Goal: Task Accomplishment & Management: Use online tool/utility

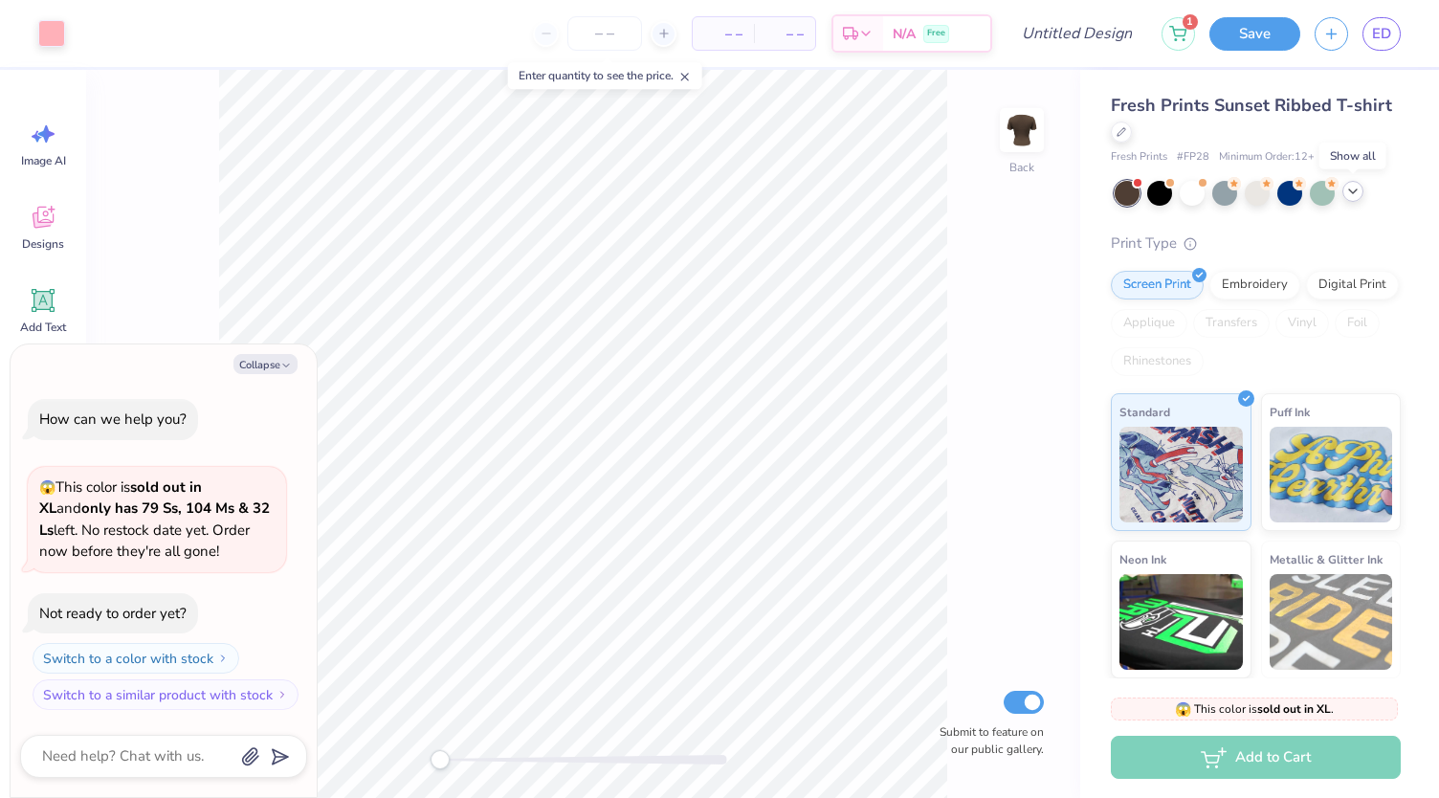
click at [1353, 193] on icon at bounding box center [1353, 191] width 15 height 15
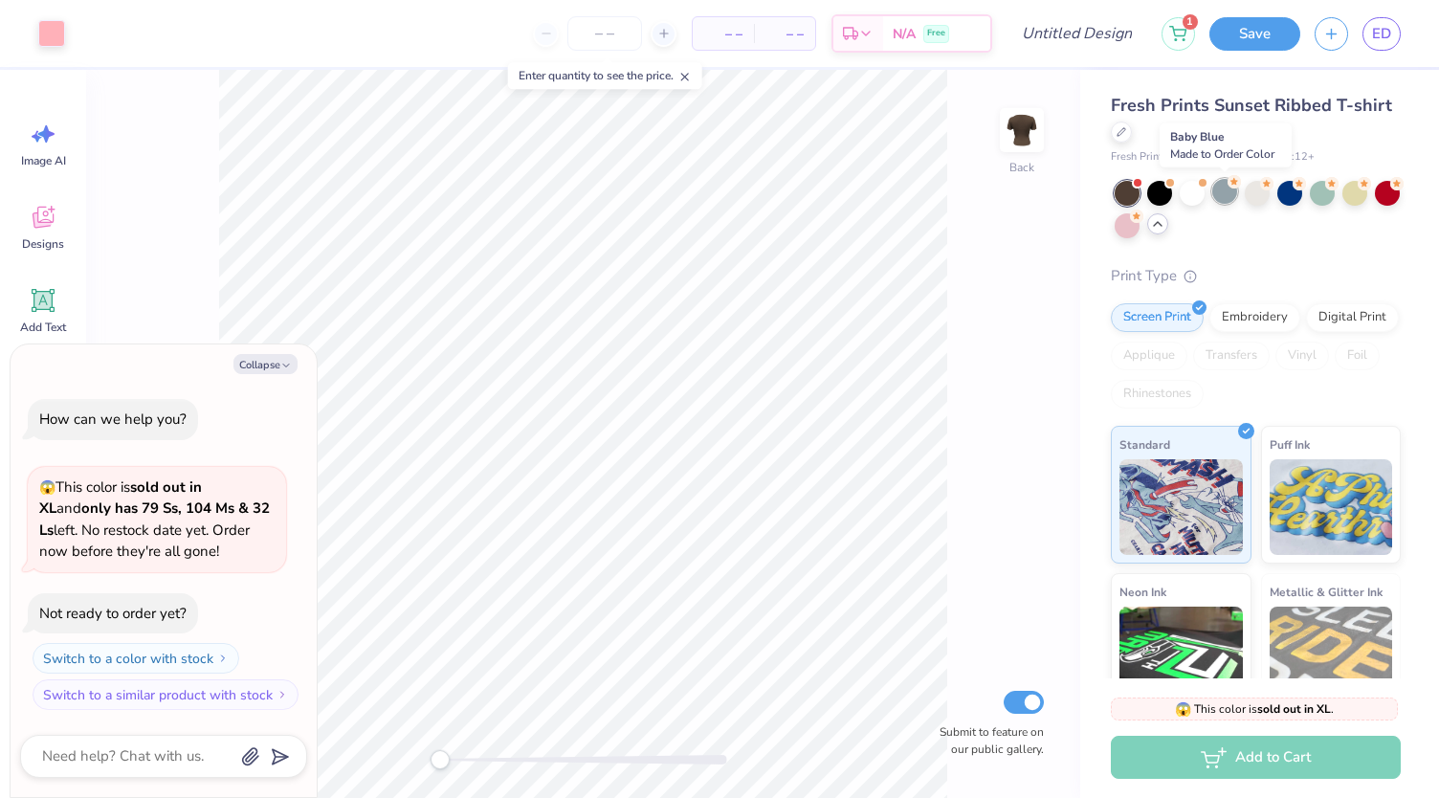
click at [1233, 191] on div at bounding box center [1225, 191] width 25 height 25
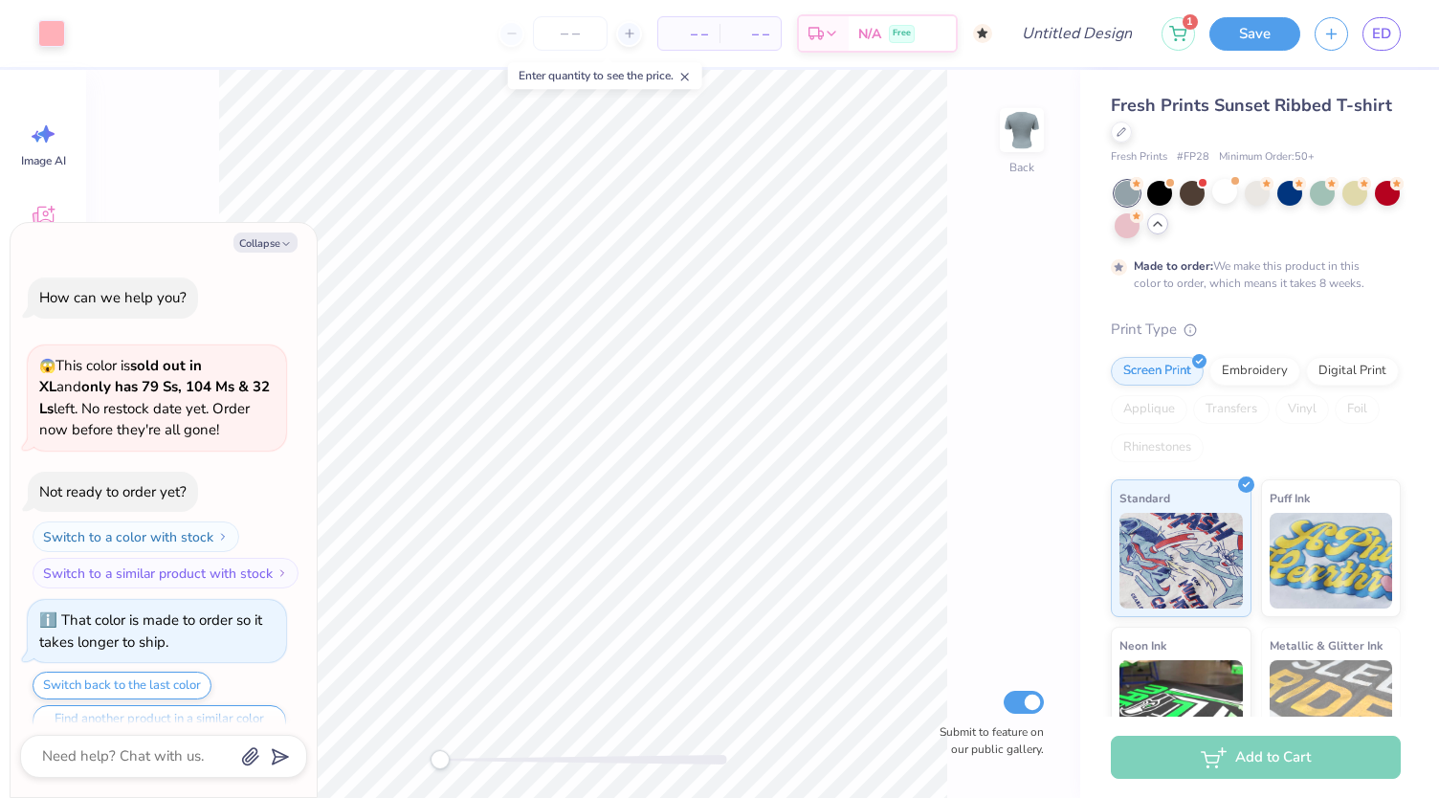
scroll to position [35, 0]
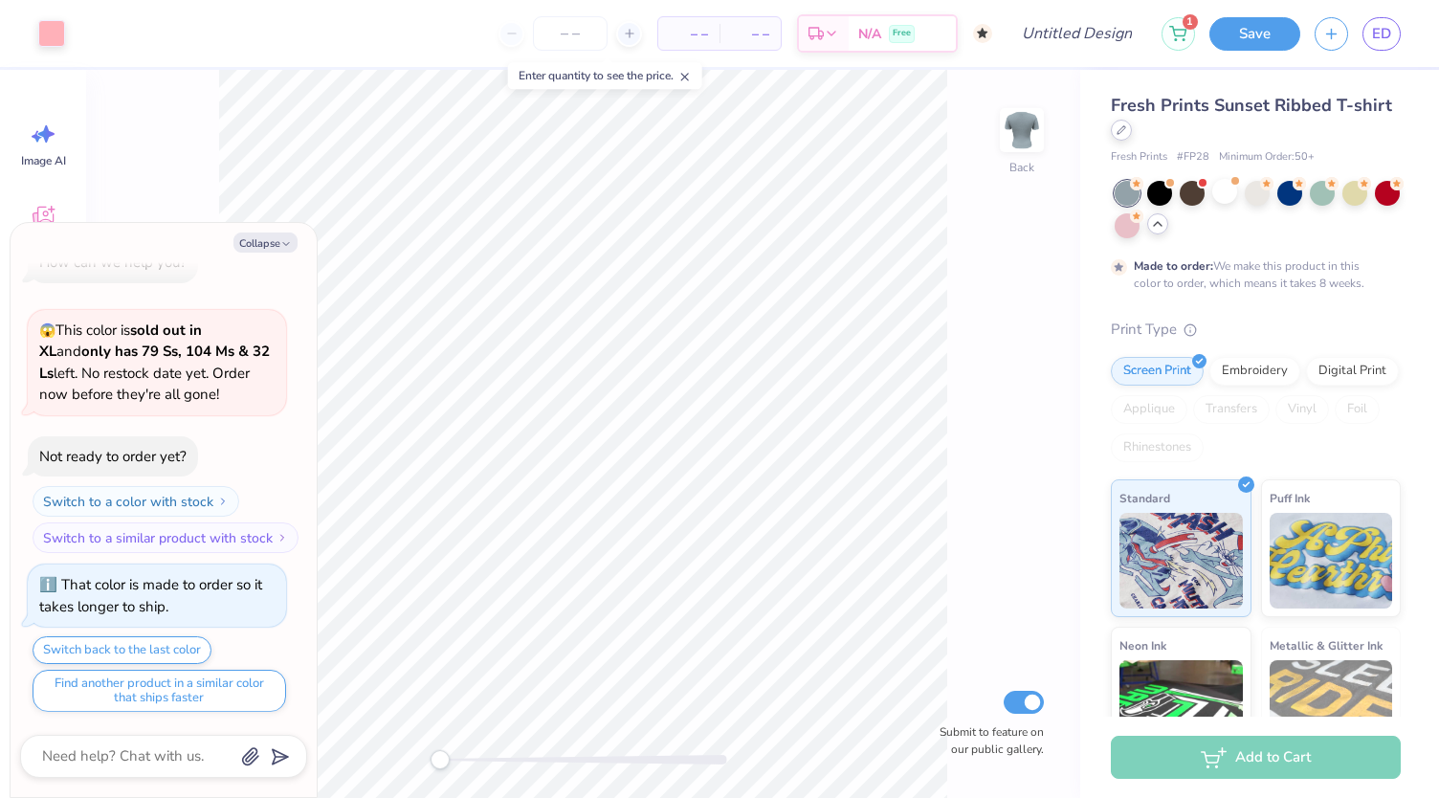
click at [1132, 134] on div at bounding box center [1121, 130] width 21 height 21
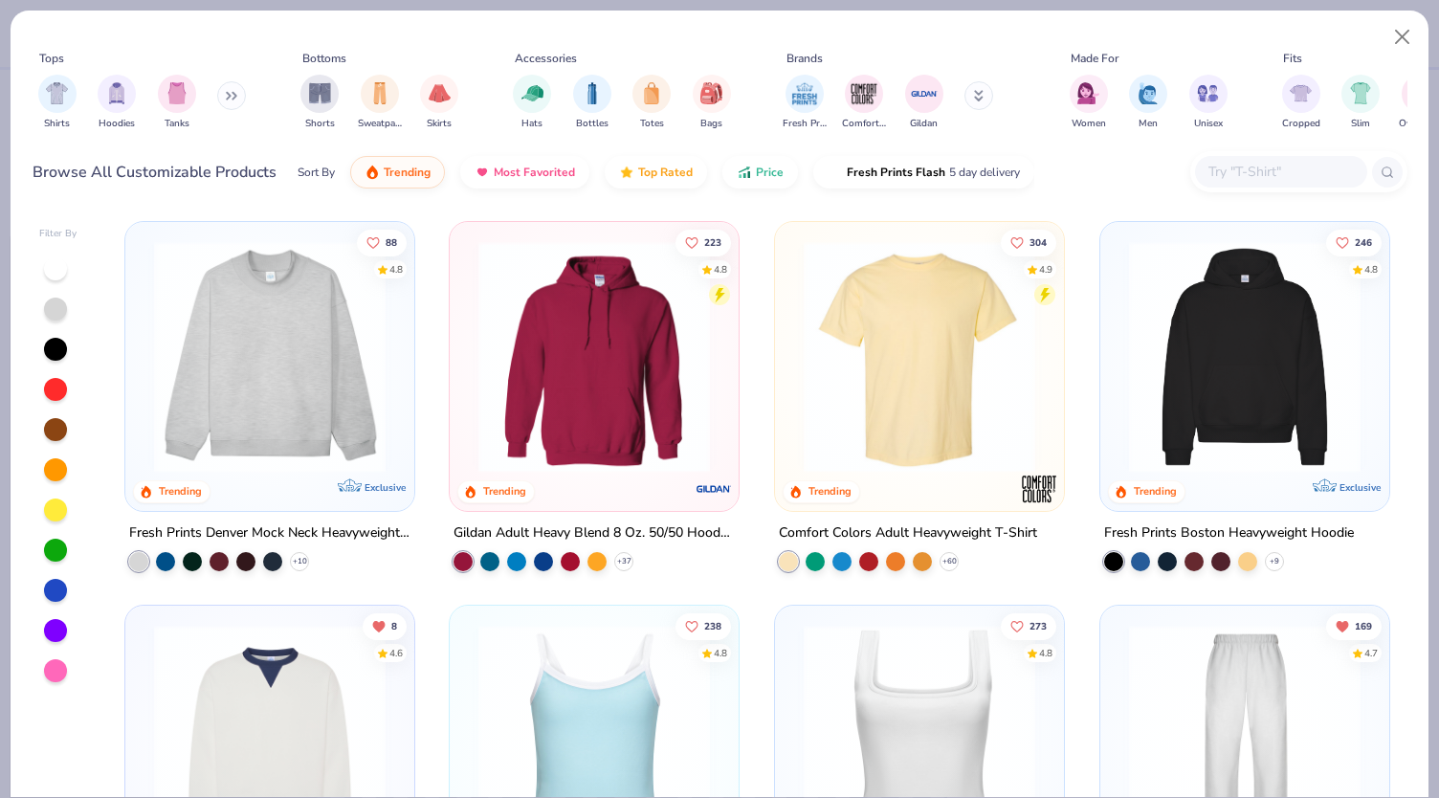
click at [226, 95] on button at bounding box center [231, 95] width 29 height 29
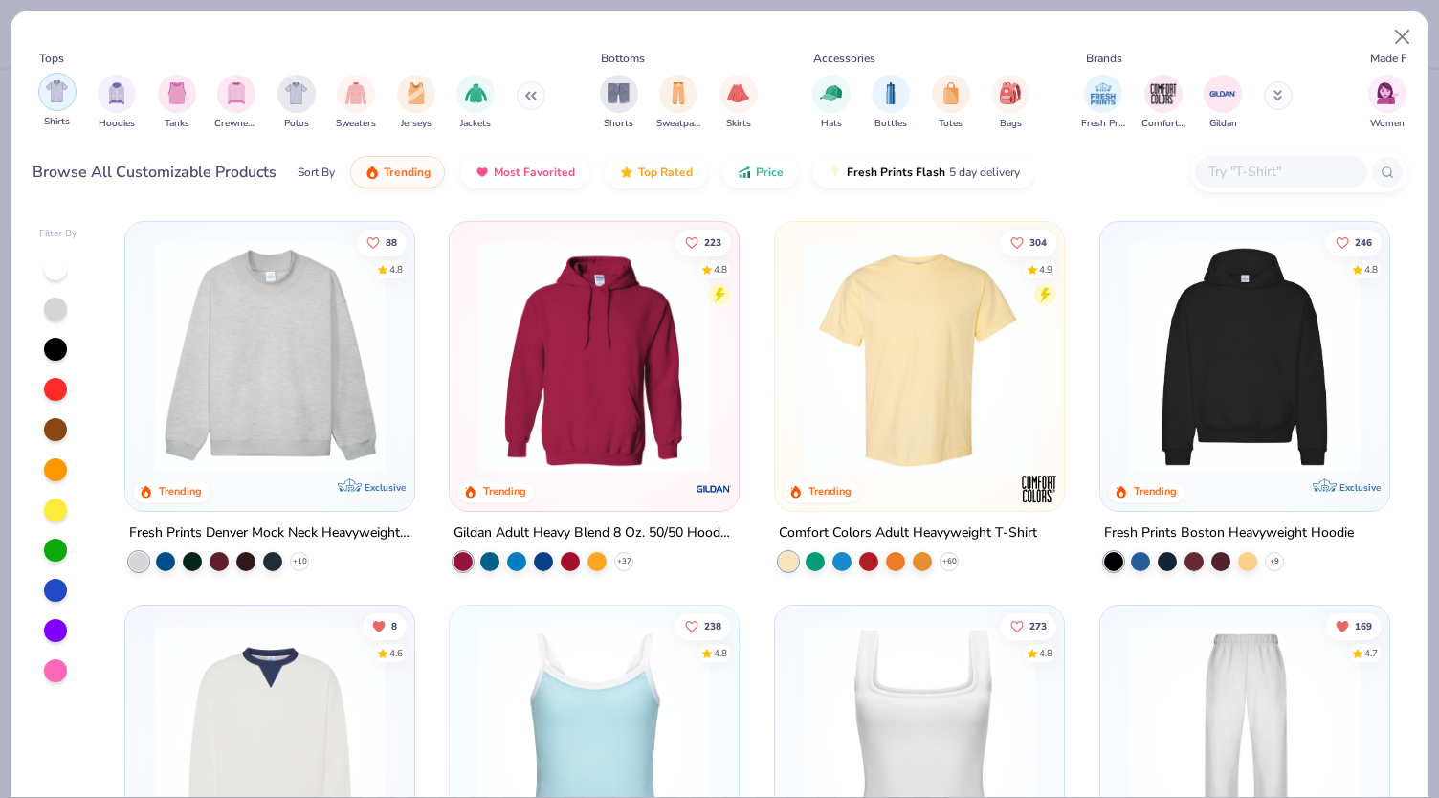
click at [63, 98] on img "filter for Shirts" at bounding box center [57, 91] width 22 height 22
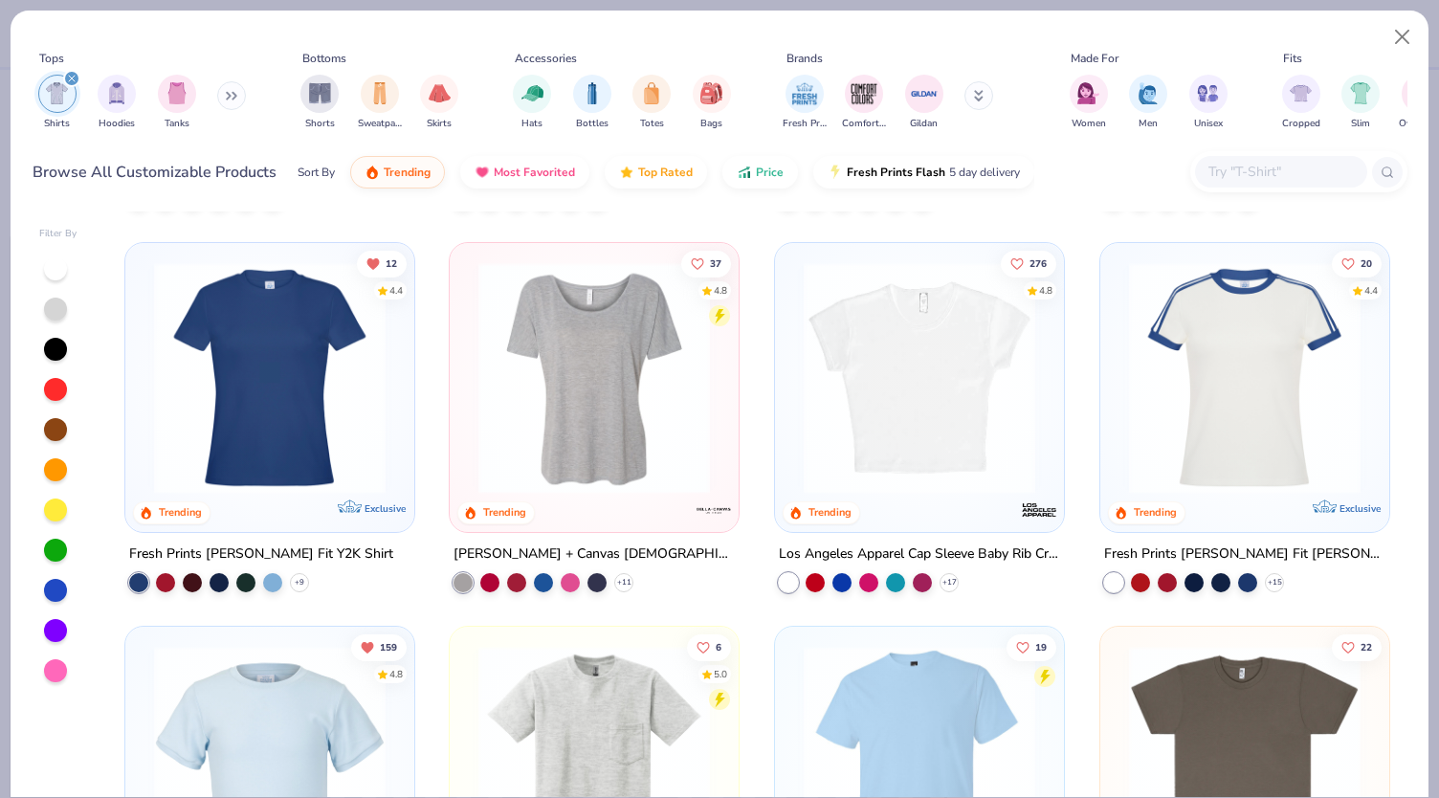
scroll to position [359, 0]
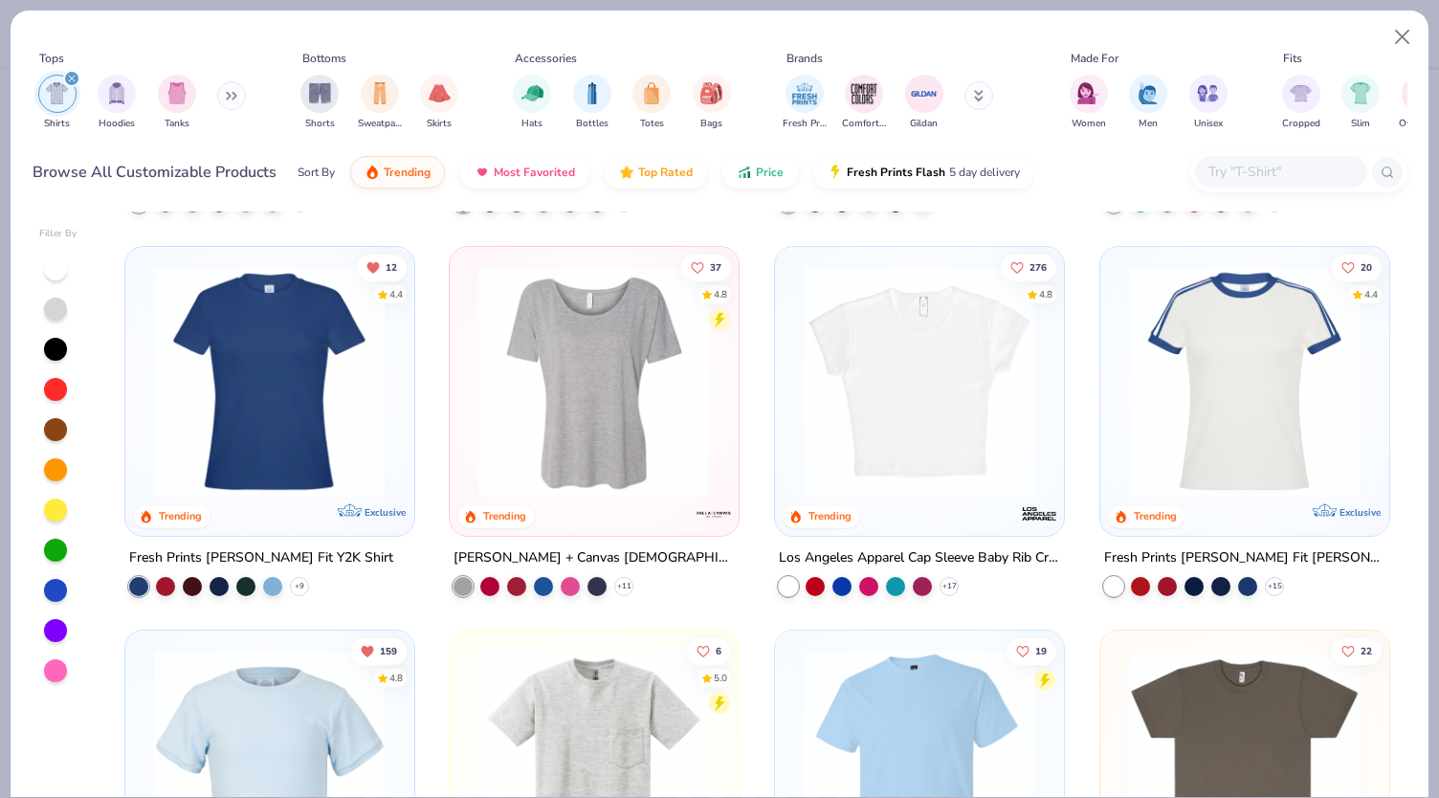
click at [145, 408] on img at bounding box center [19, 382] width 251 height 232
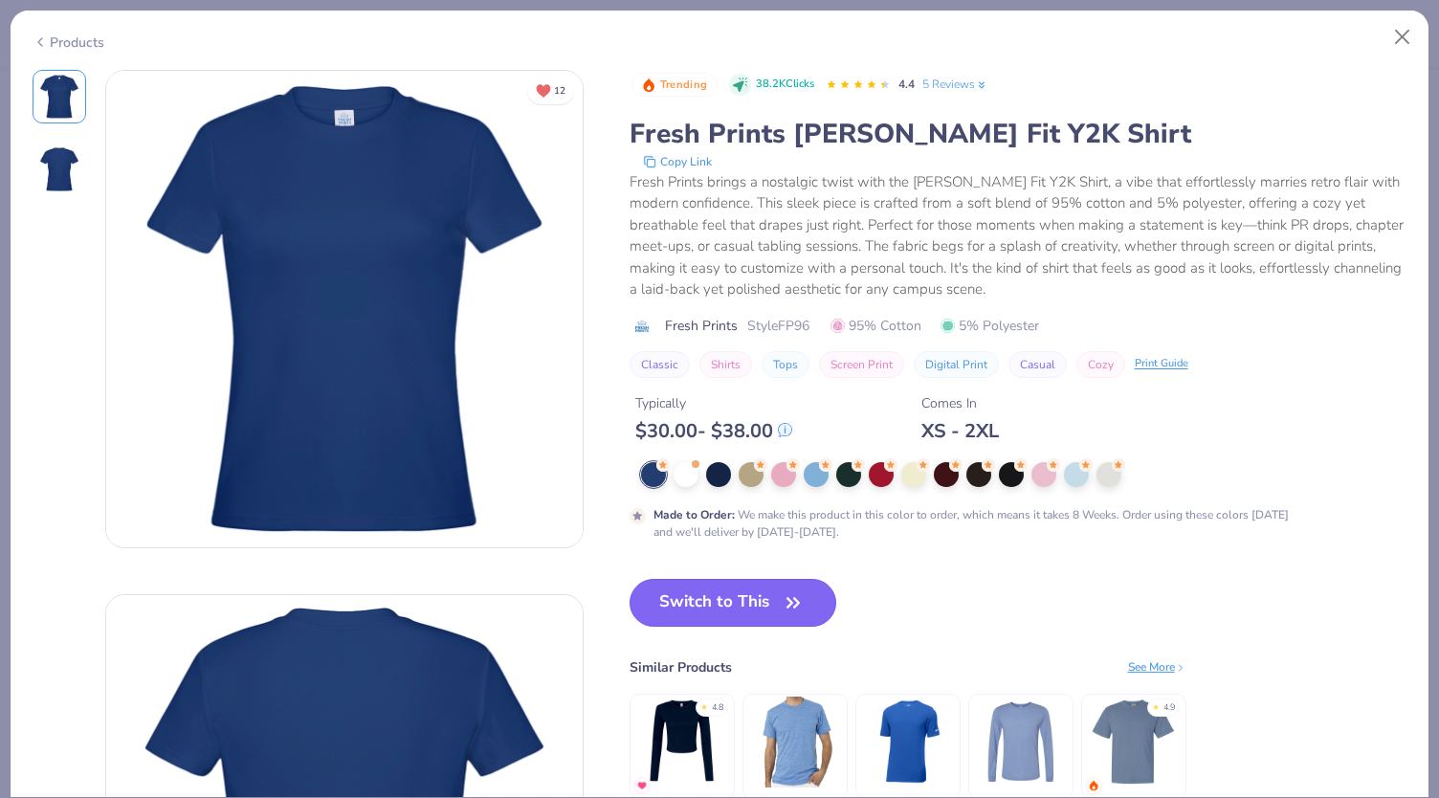
click at [681, 608] on button "Switch to This" at bounding box center [734, 603] width 208 height 48
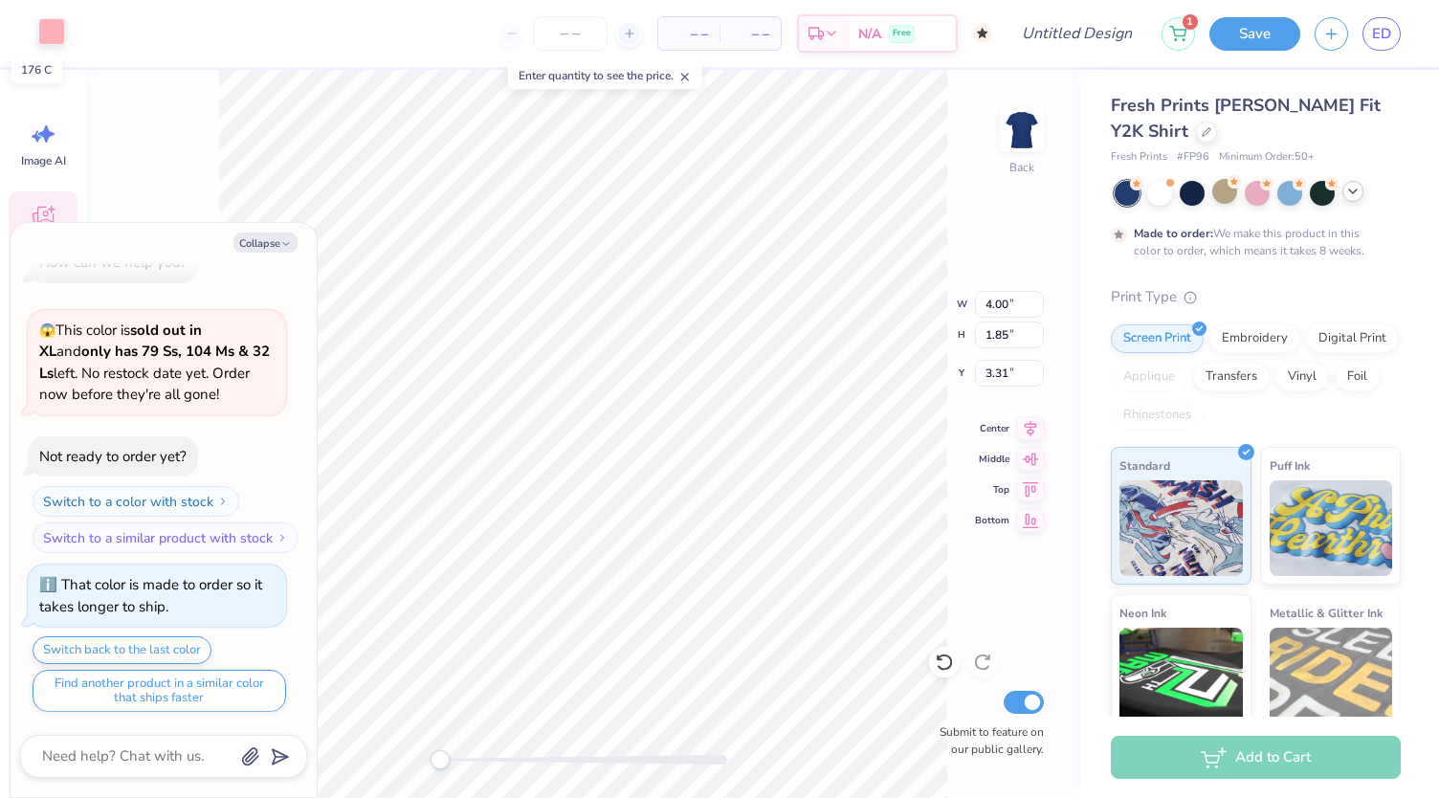
click at [50, 35] on div at bounding box center [51, 31] width 27 height 27
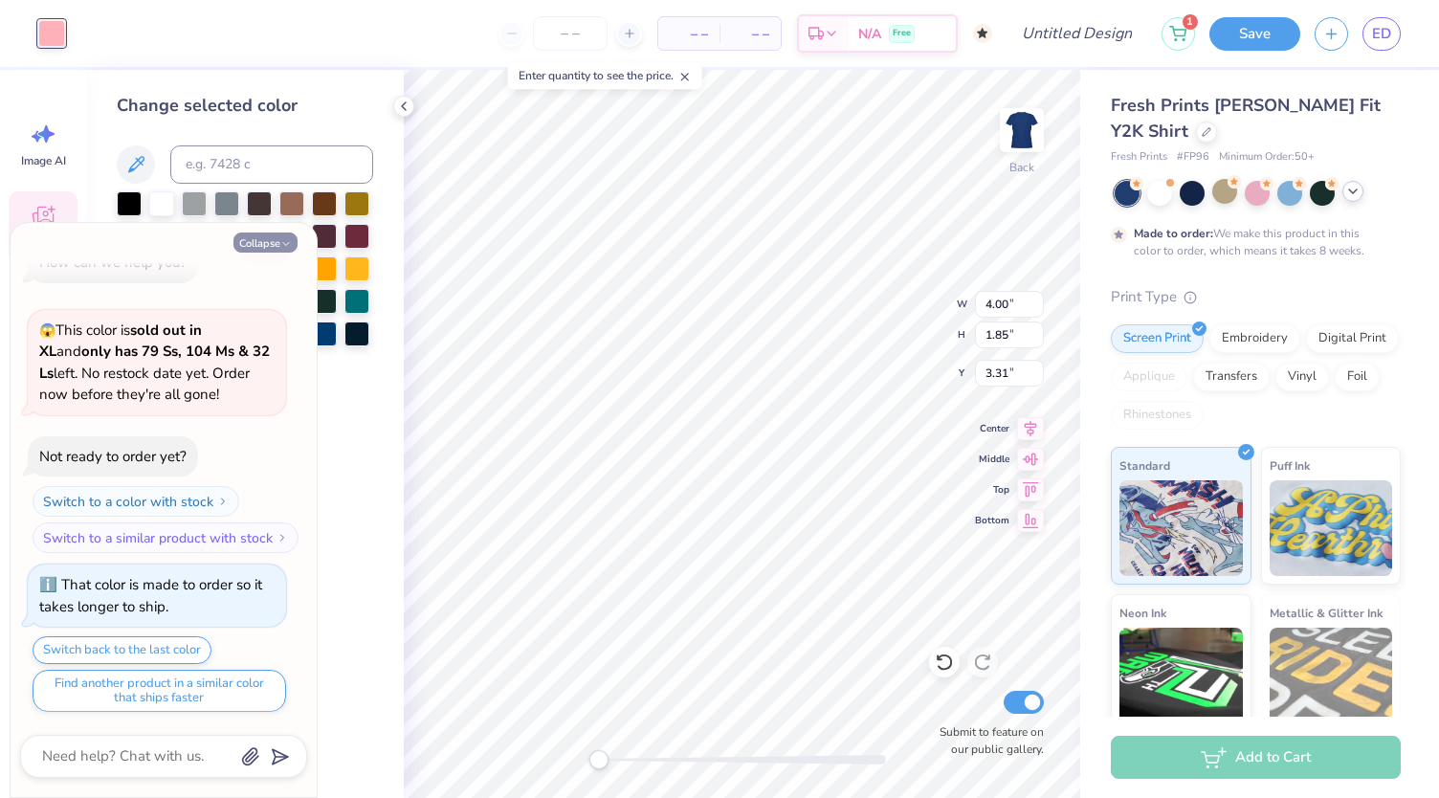
click at [276, 246] on button "Collapse" at bounding box center [266, 243] width 64 height 20
type textarea "x"
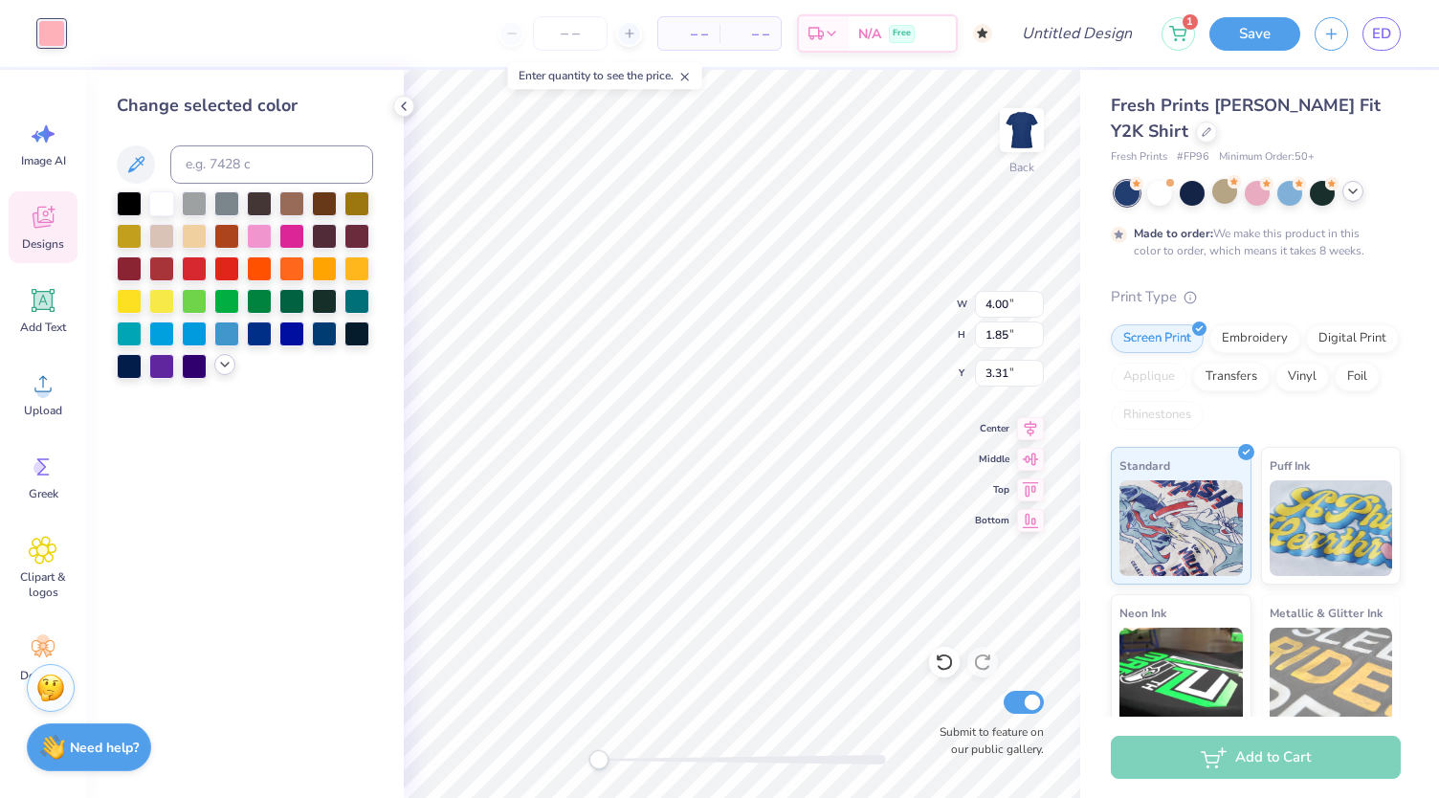
click at [224, 368] on icon at bounding box center [224, 364] width 15 height 15
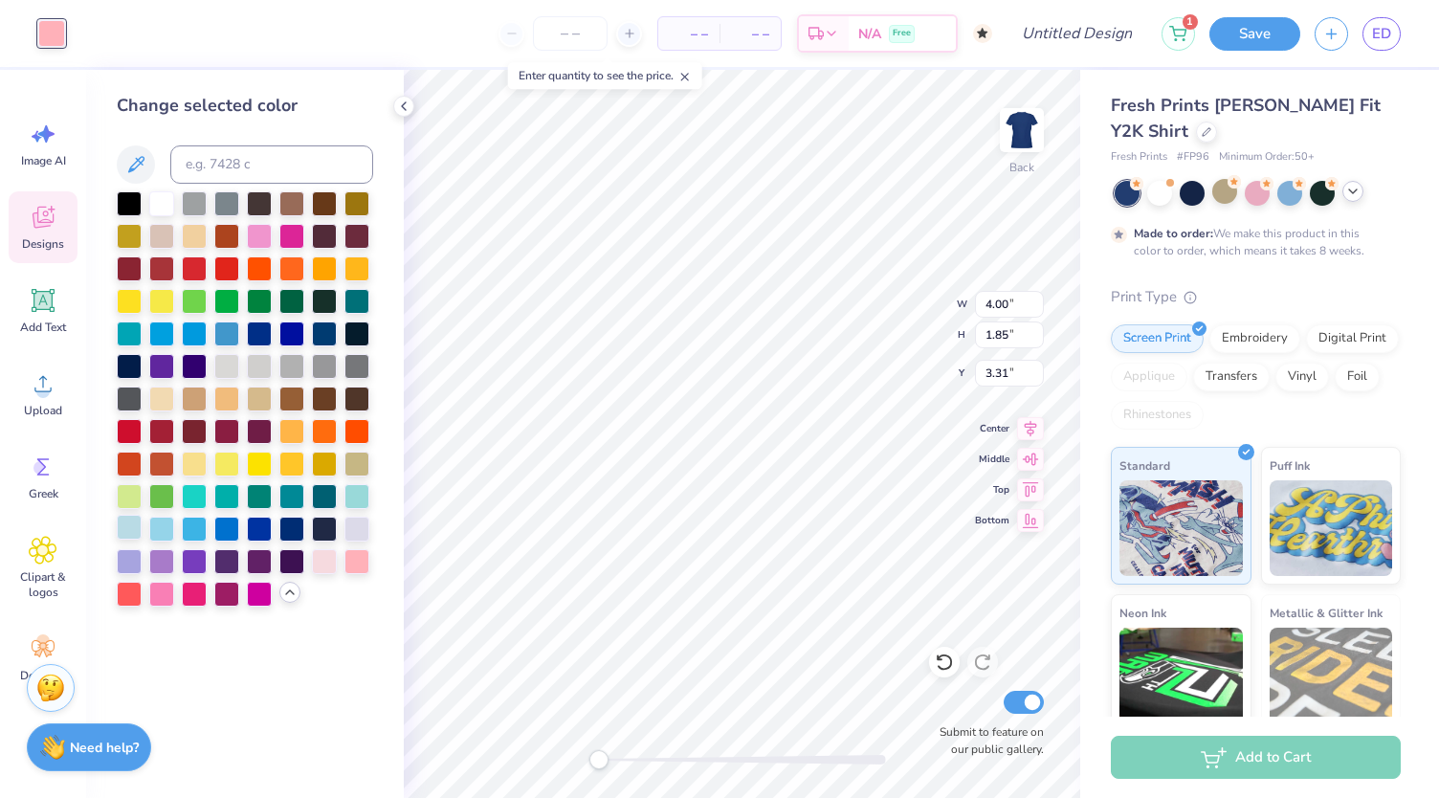
click at [128, 528] on div at bounding box center [129, 527] width 25 height 25
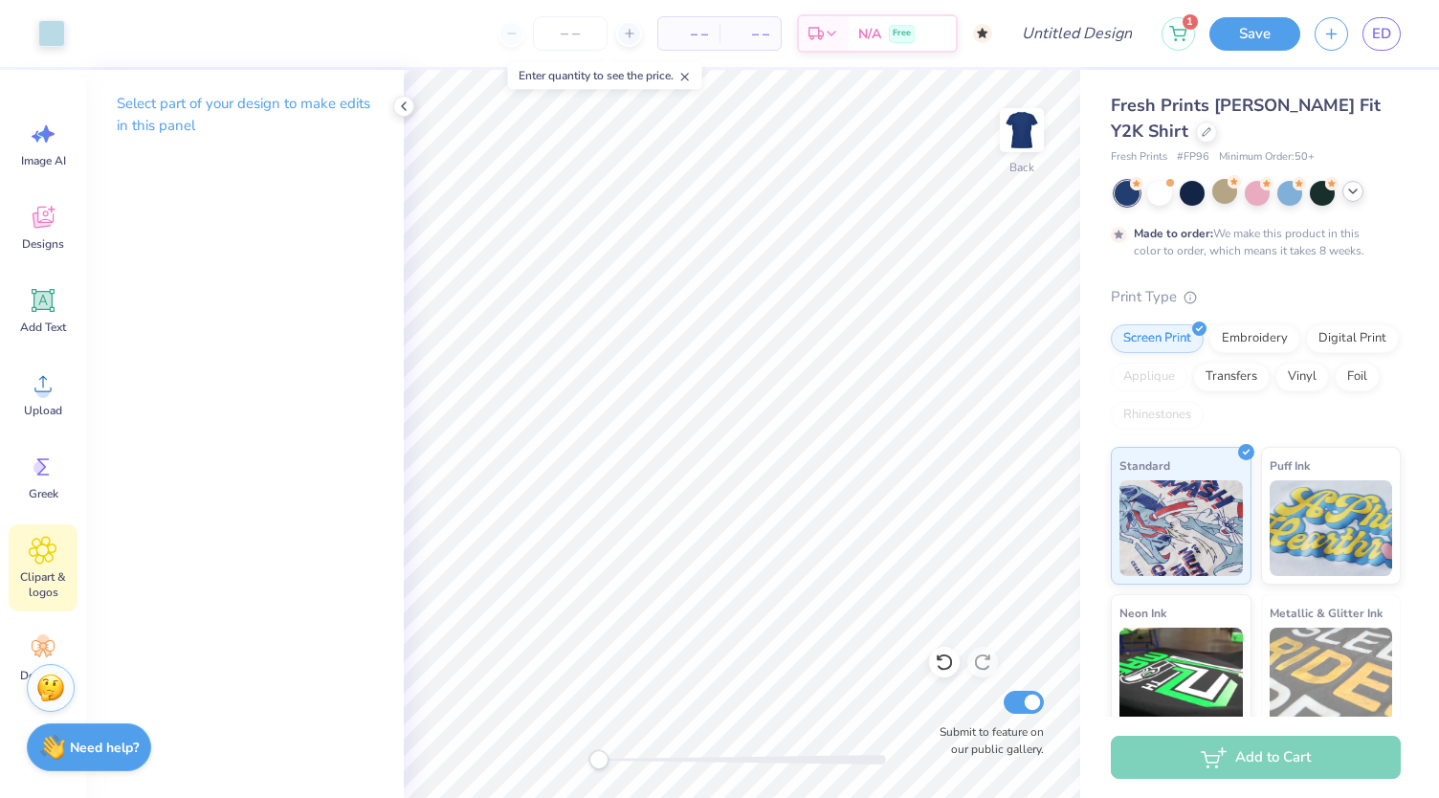
click at [50, 574] on span "Clipart & logos" at bounding box center [42, 584] width 63 height 31
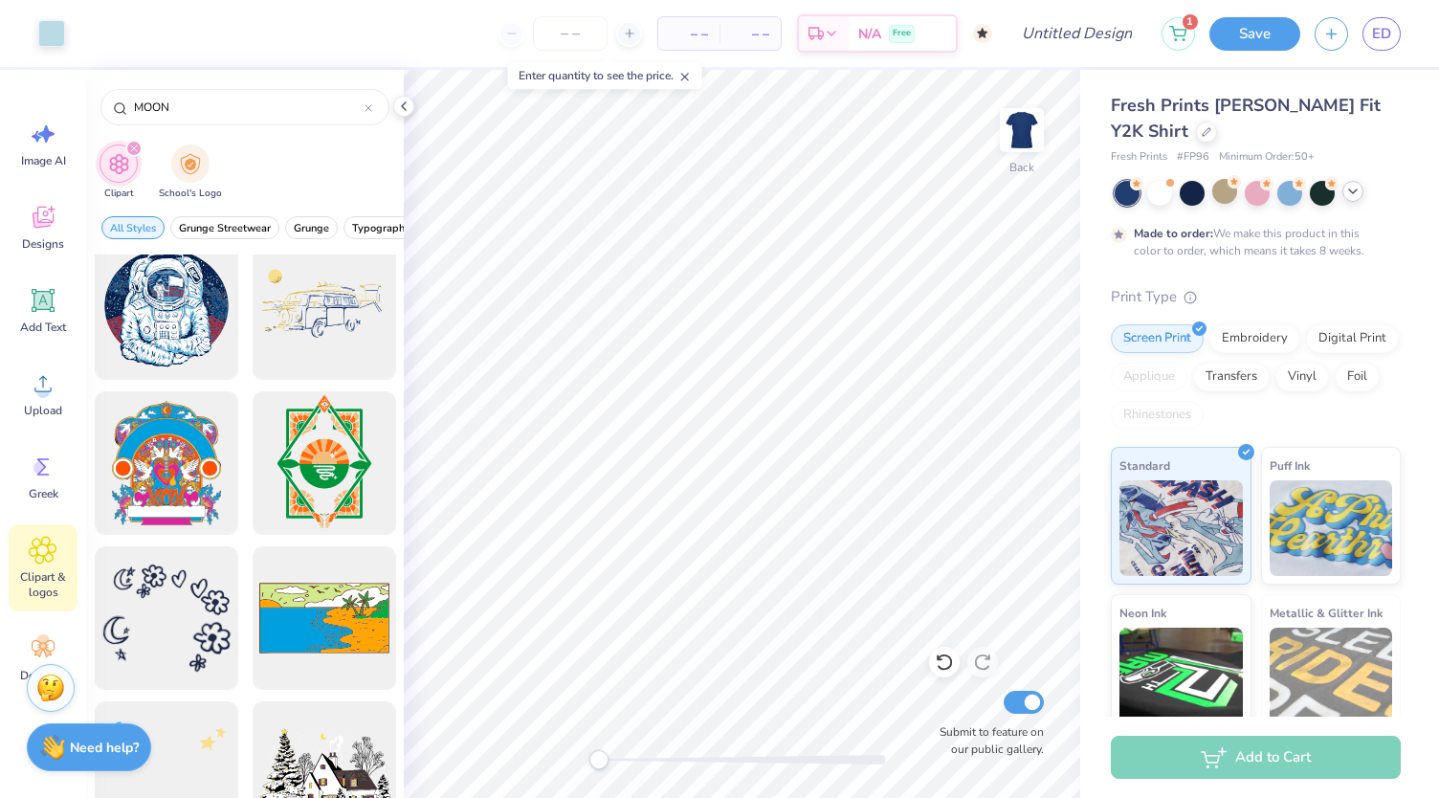
scroll to position [8081, 0]
type input "MOON"
click at [196, 598] on div at bounding box center [166, 618] width 158 height 158
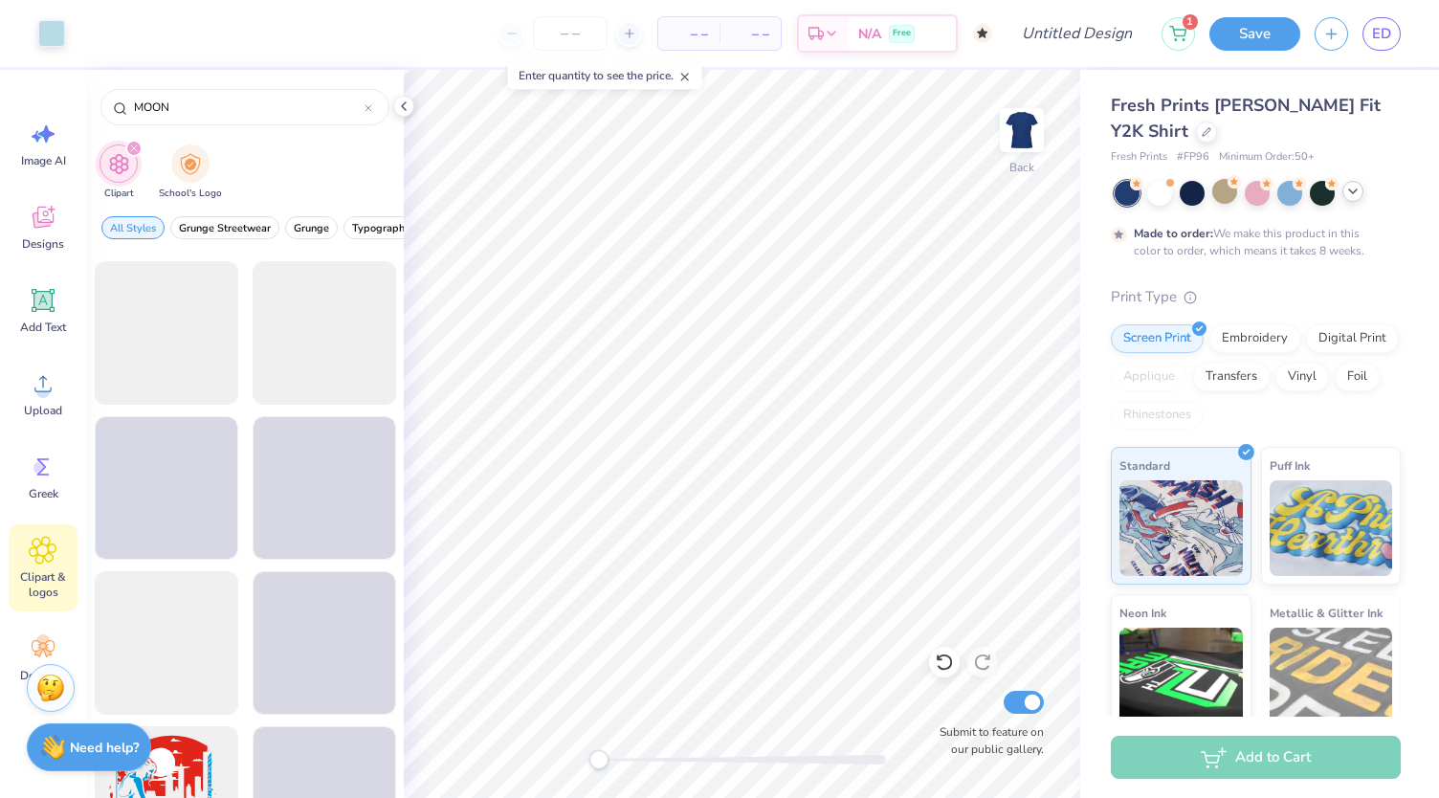
scroll to position [10024, 0]
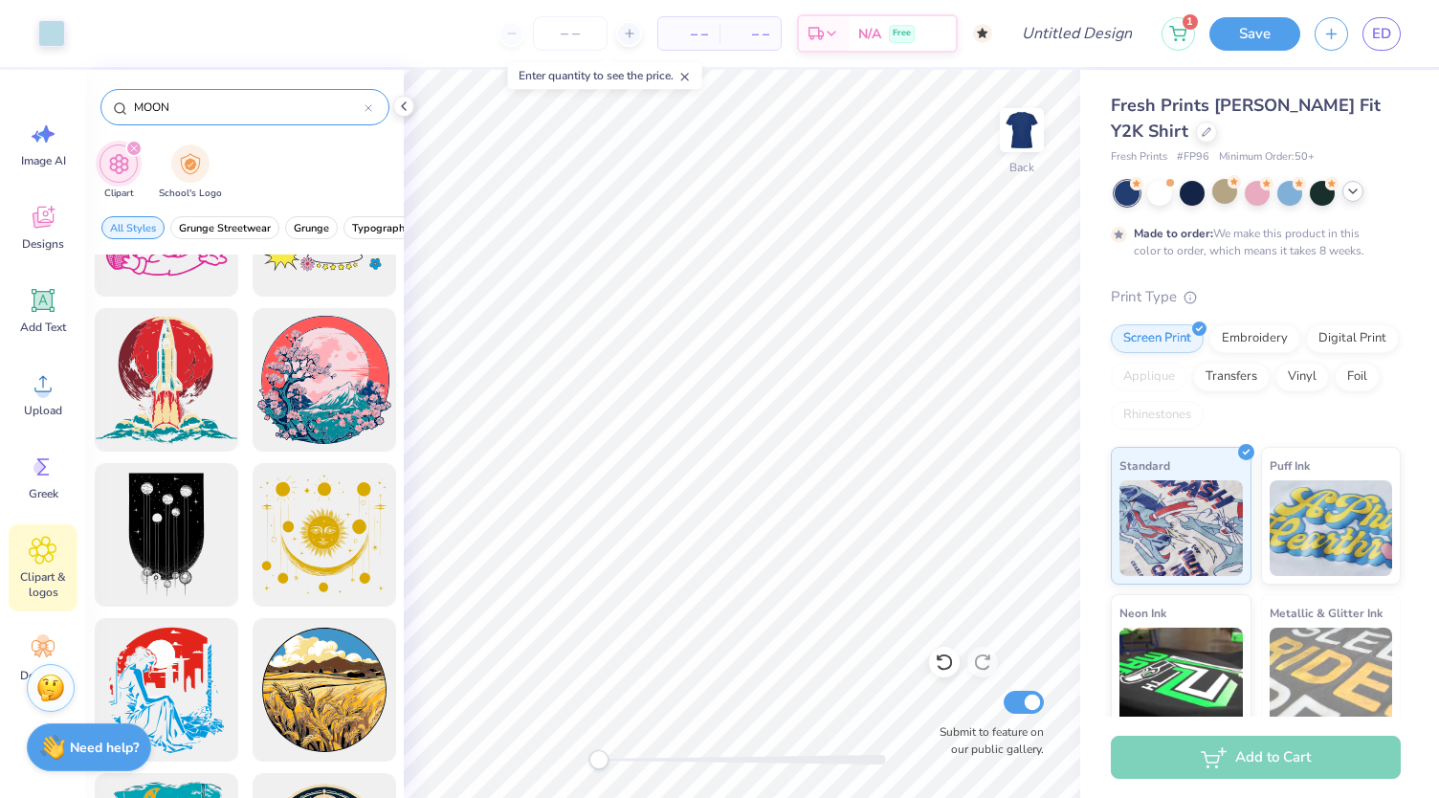
click at [218, 113] on input "MOON" at bounding box center [248, 107] width 233 height 19
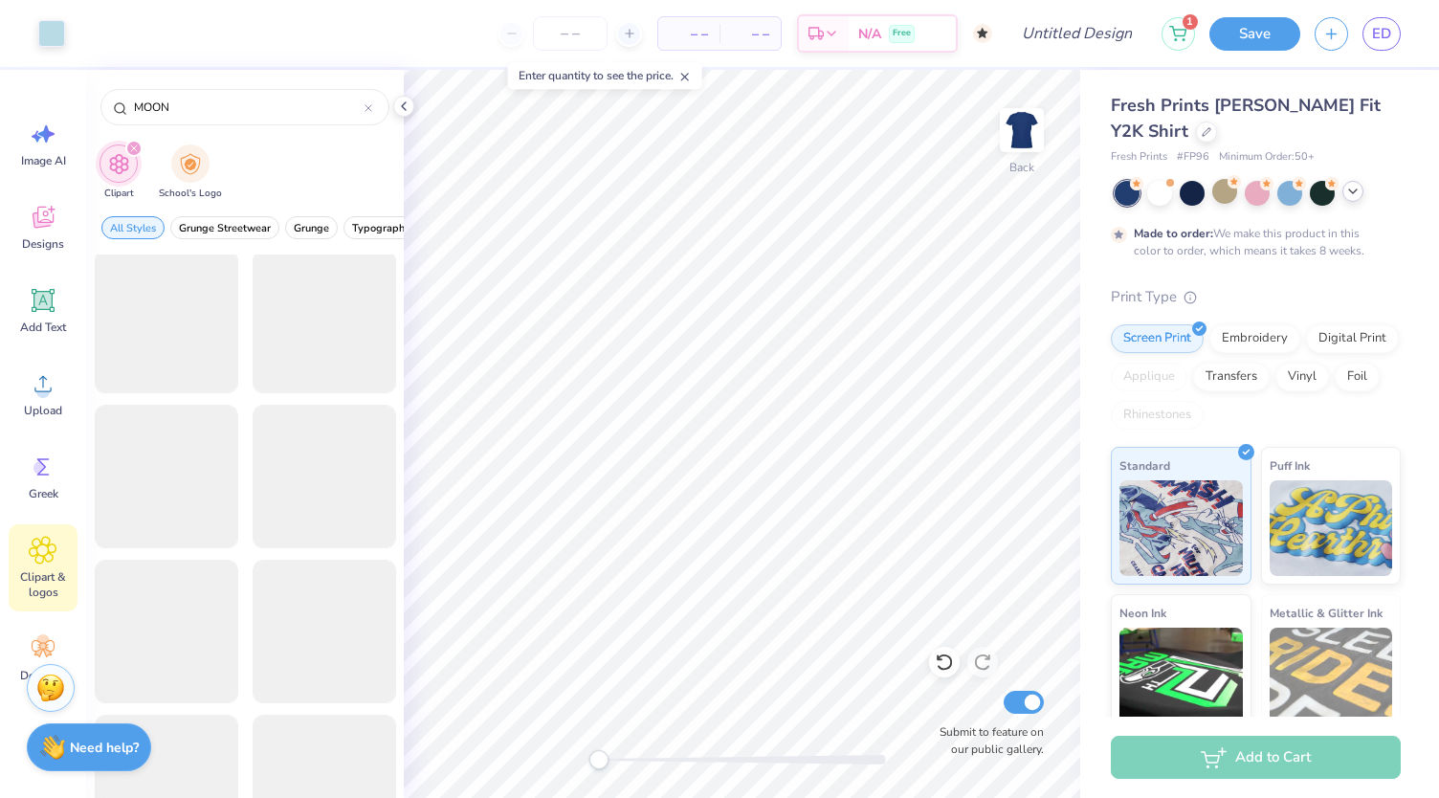
scroll to position [5897, 0]
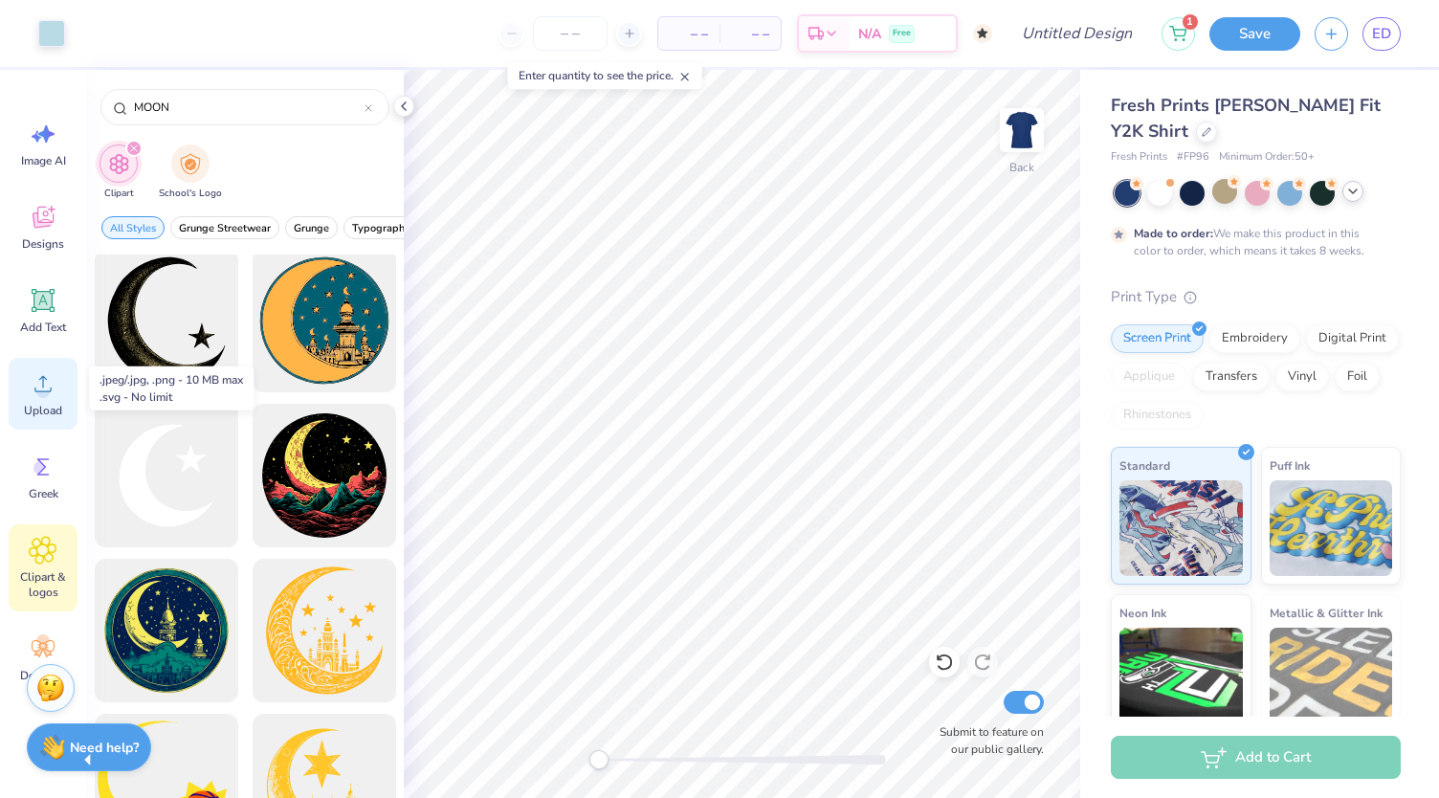
click at [36, 410] on span "Upload" at bounding box center [43, 410] width 38 height 15
click at [54, 401] on div "Upload" at bounding box center [43, 394] width 69 height 72
click at [54, 380] on icon at bounding box center [43, 383] width 29 height 29
click at [262, 231] on span "Classic" at bounding box center [269, 228] width 33 height 14
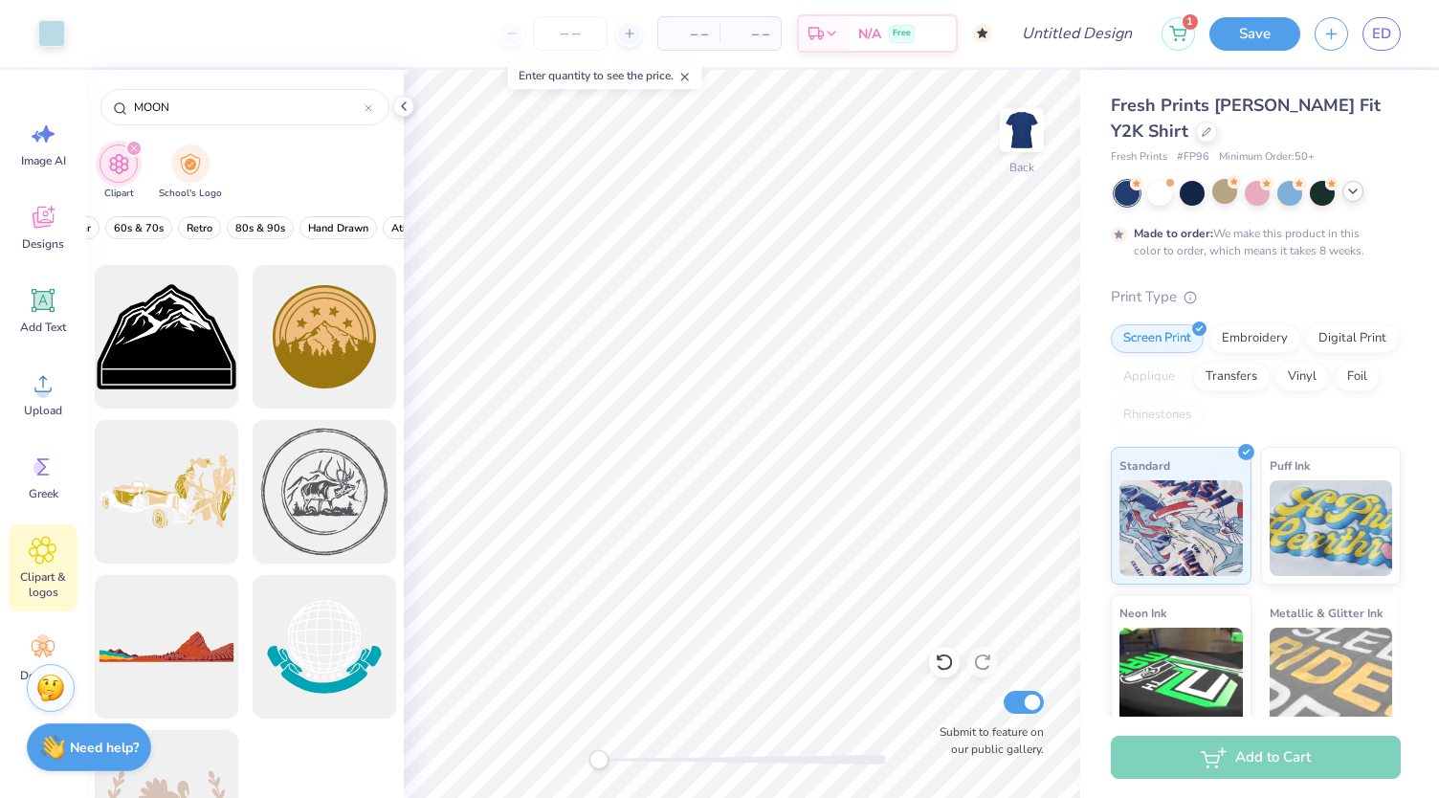
scroll to position [0, 0]
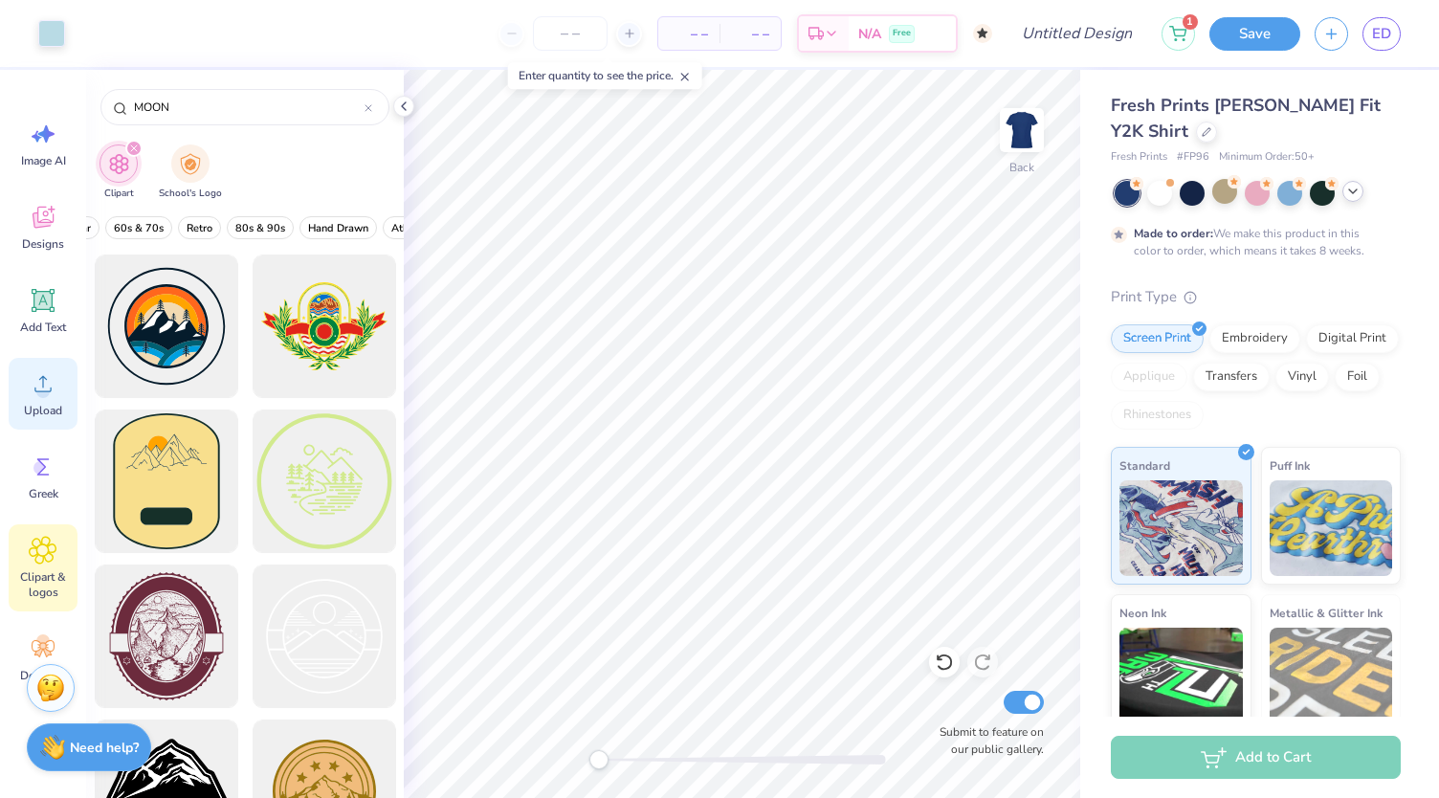
click at [29, 409] on span "Upload" at bounding box center [43, 410] width 38 height 15
click at [32, 406] on span "Upload" at bounding box center [43, 410] width 38 height 15
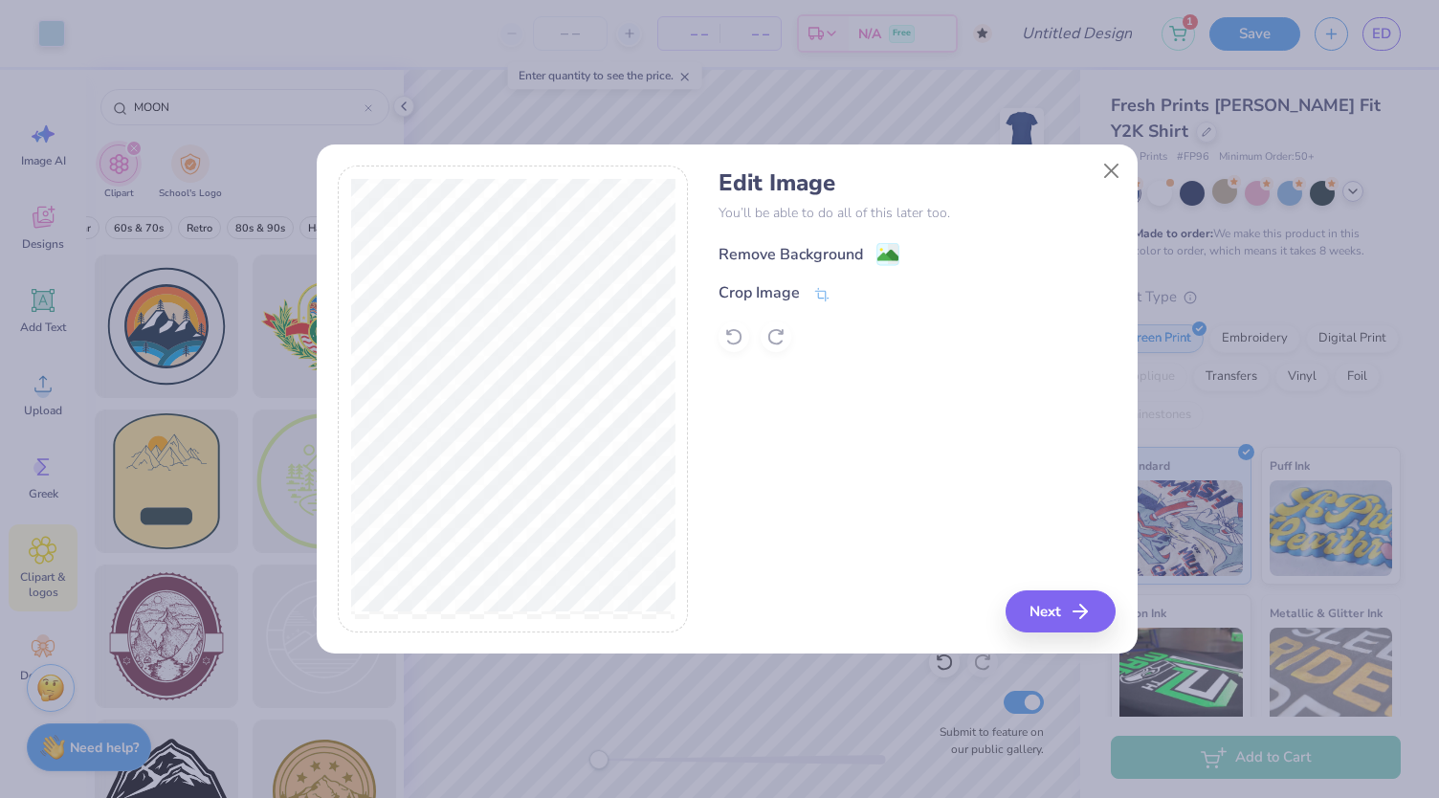
click at [842, 251] on div "Remove Background" at bounding box center [791, 254] width 145 height 23
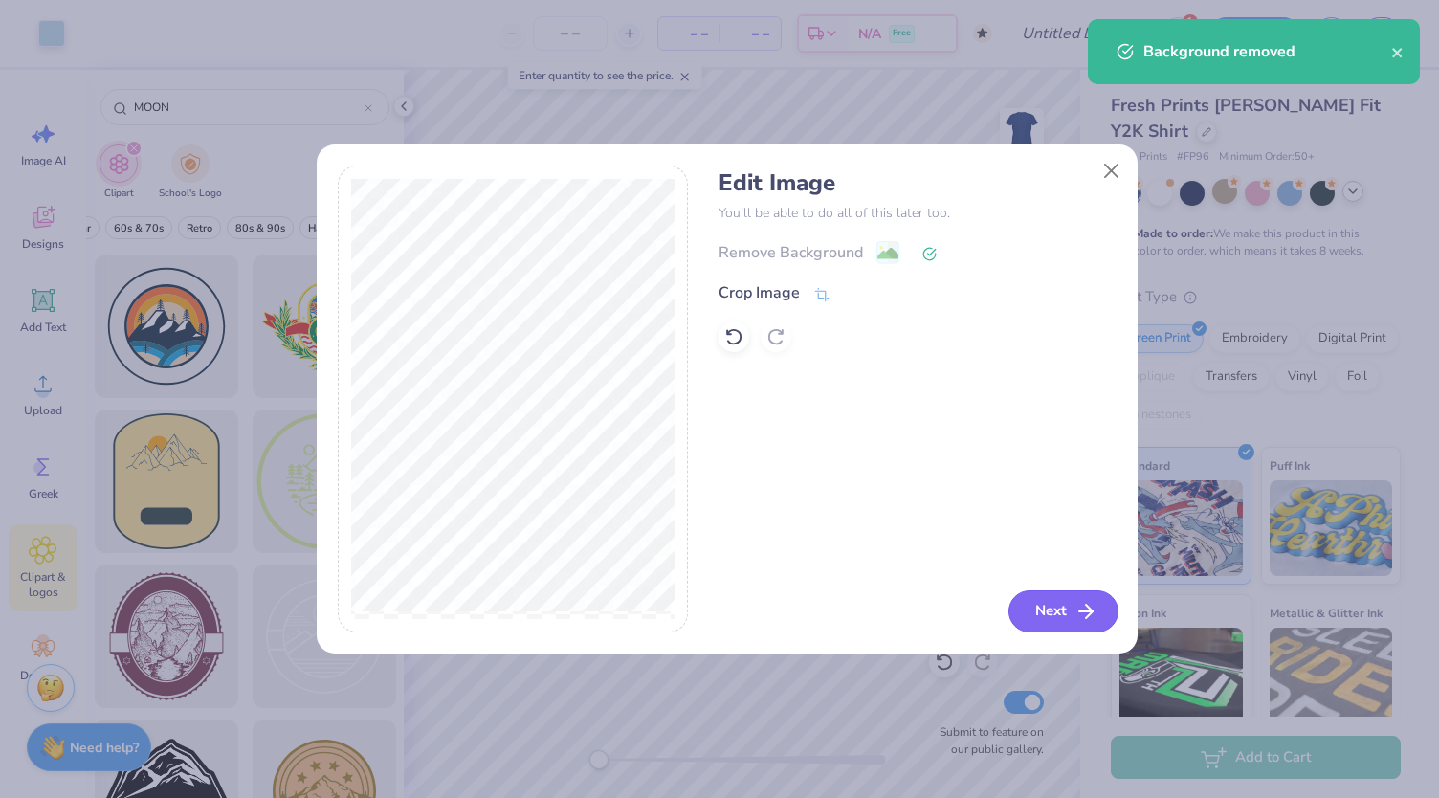
click at [1045, 597] on button "Next" at bounding box center [1064, 611] width 110 height 42
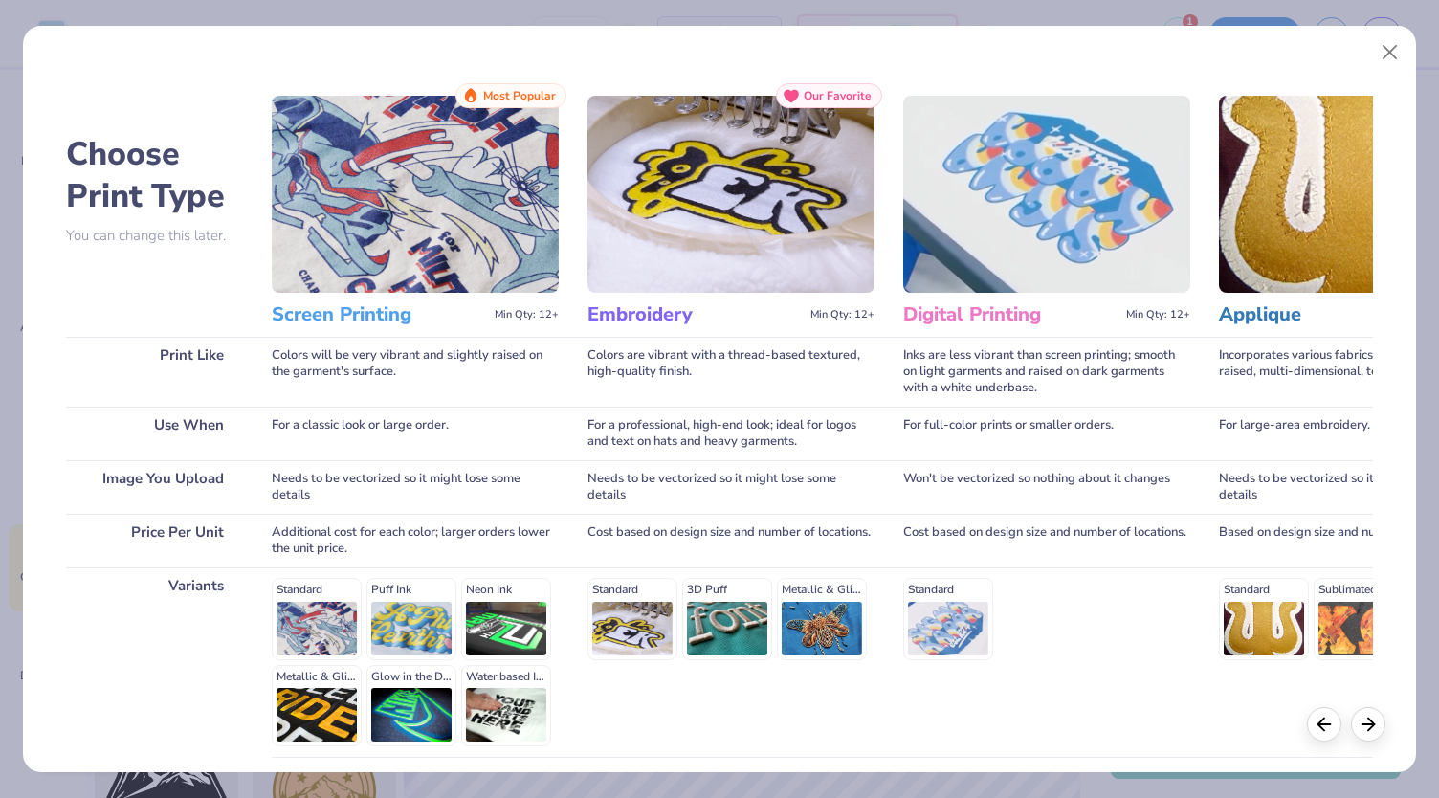
click at [494, 260] on img at bounding box center [415, 194] width 287 height 197
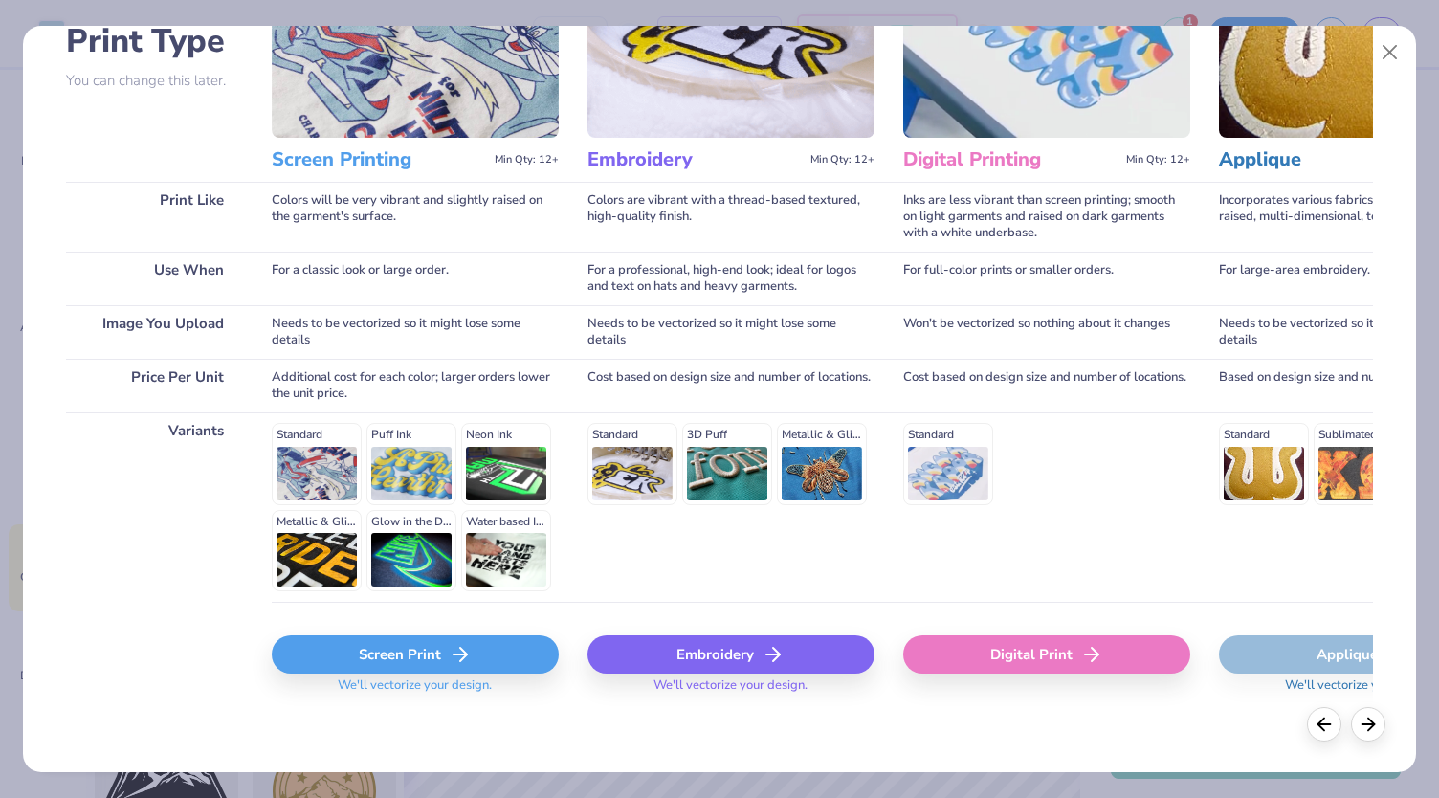
click at [345, 646] on div "Screen Print" at bounding box center [415, 654] width 287 height 38
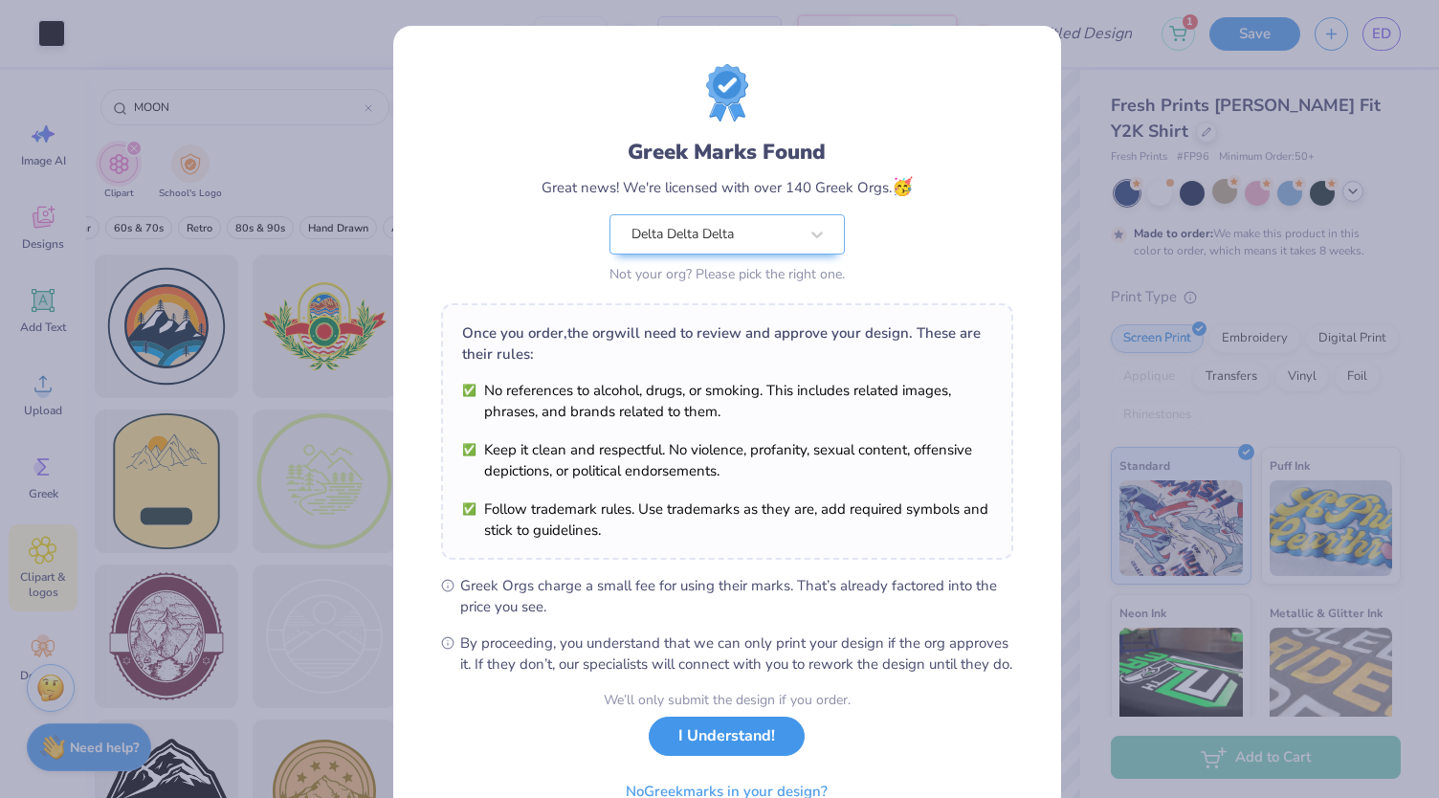
click at [733, 756] on button "I Understand!" at bounding box center [727, 736] width 156 height 39
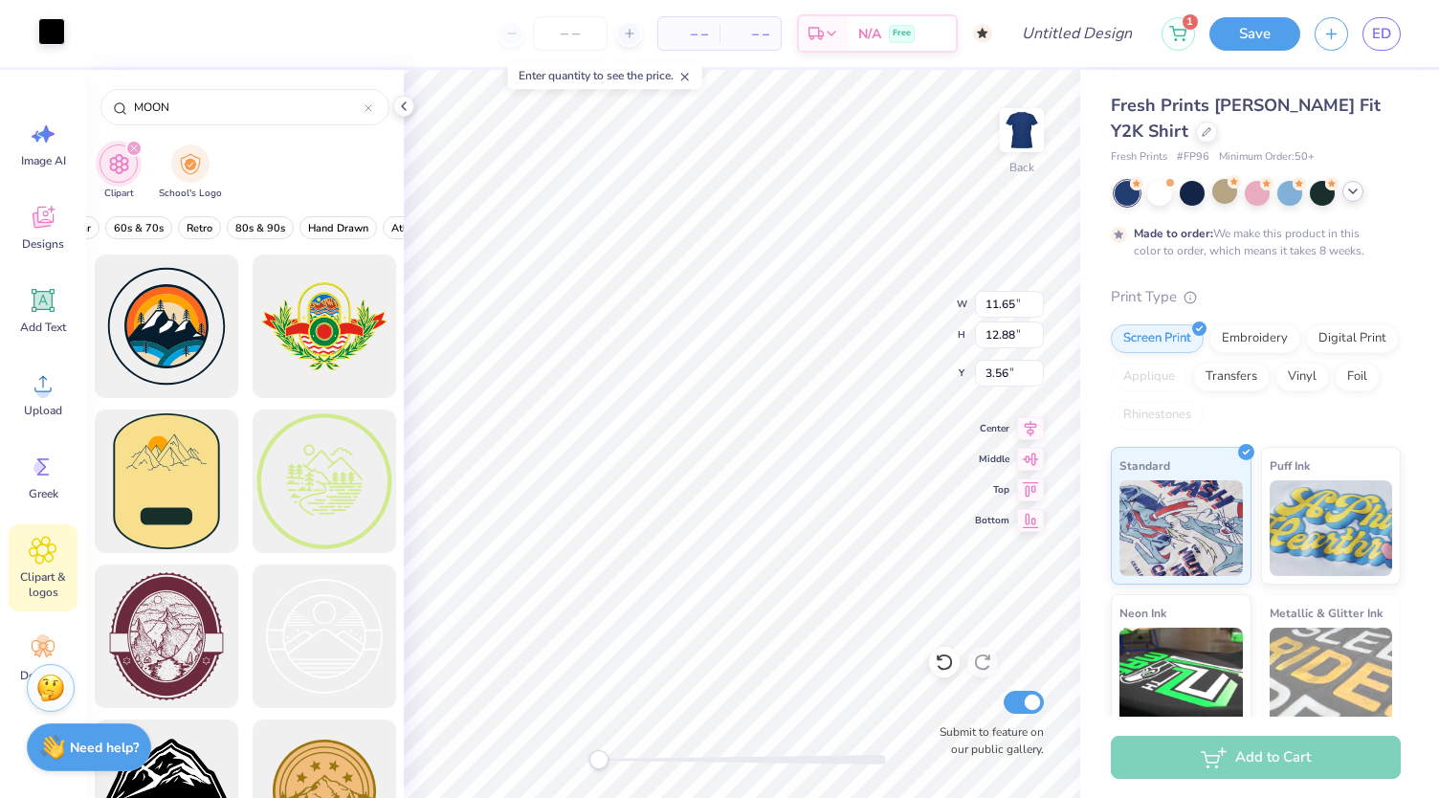
click at [55, 39] on div at bounding box center [51, 31] width 27 height 27
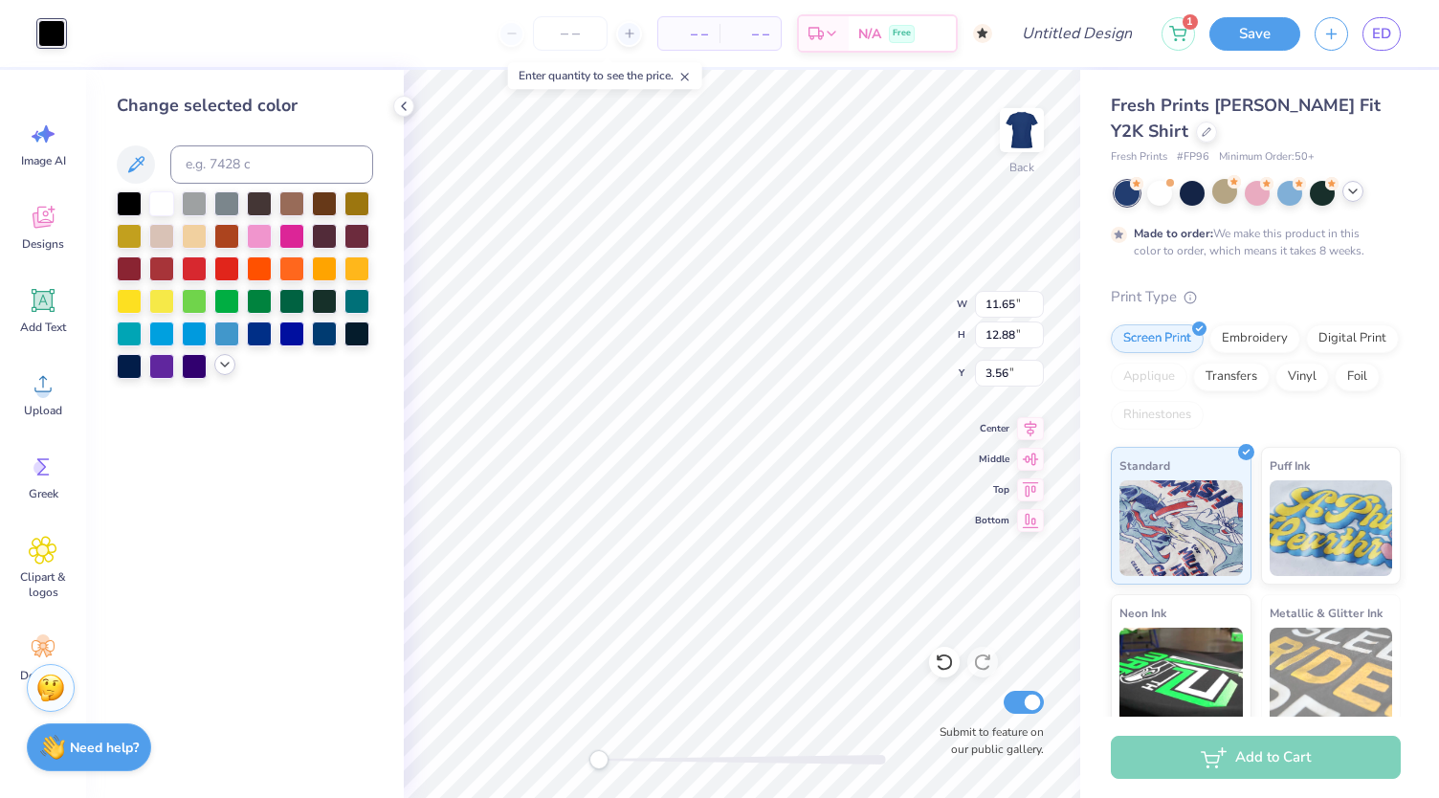
click at [228, 367] on icon at bounding box center [224, 364] width 15 height 15
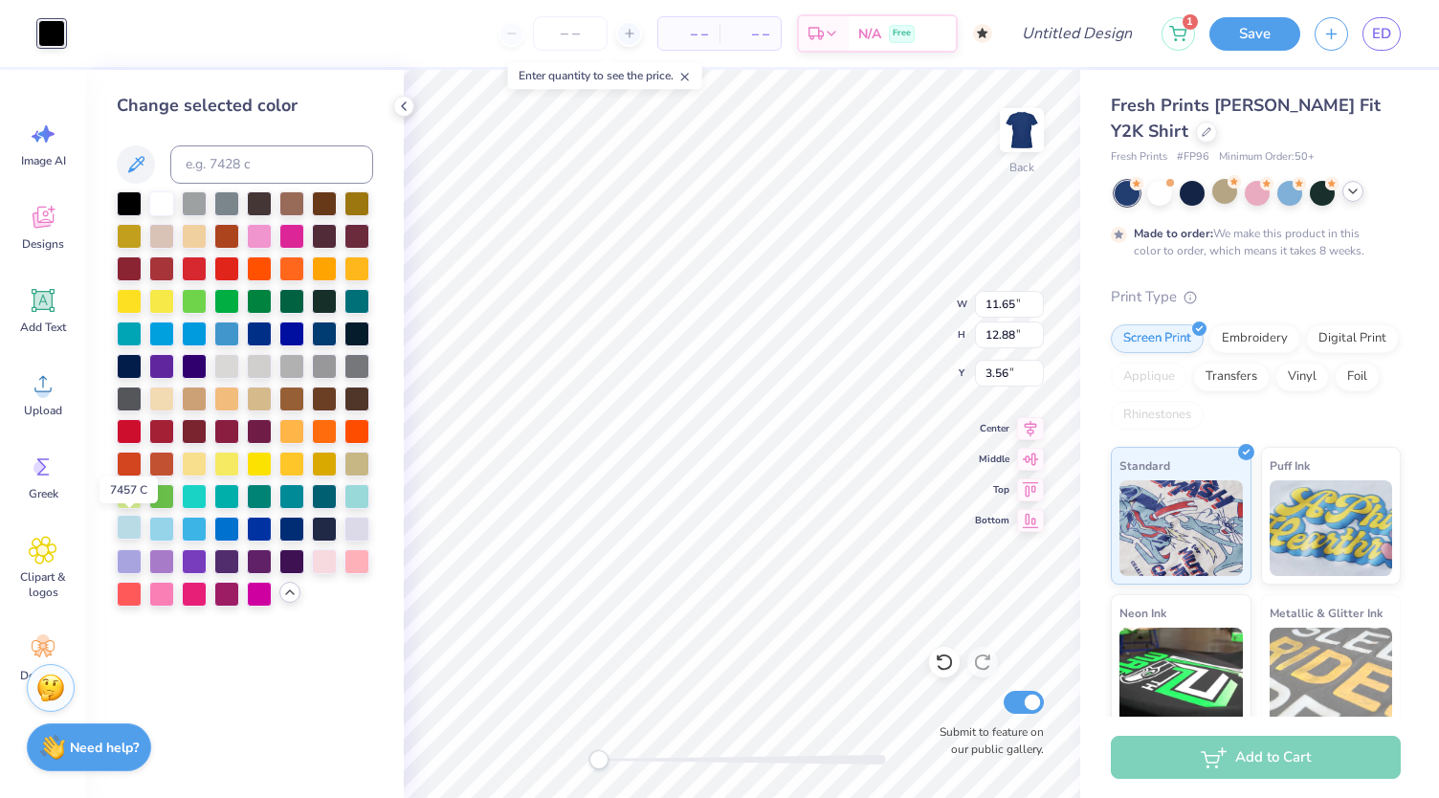
click at [130, 524] on div at bounding box center [129, 527] width 25 height 25
click at [131, 531] on div at bounding box center [129, 527] width 25 height 25
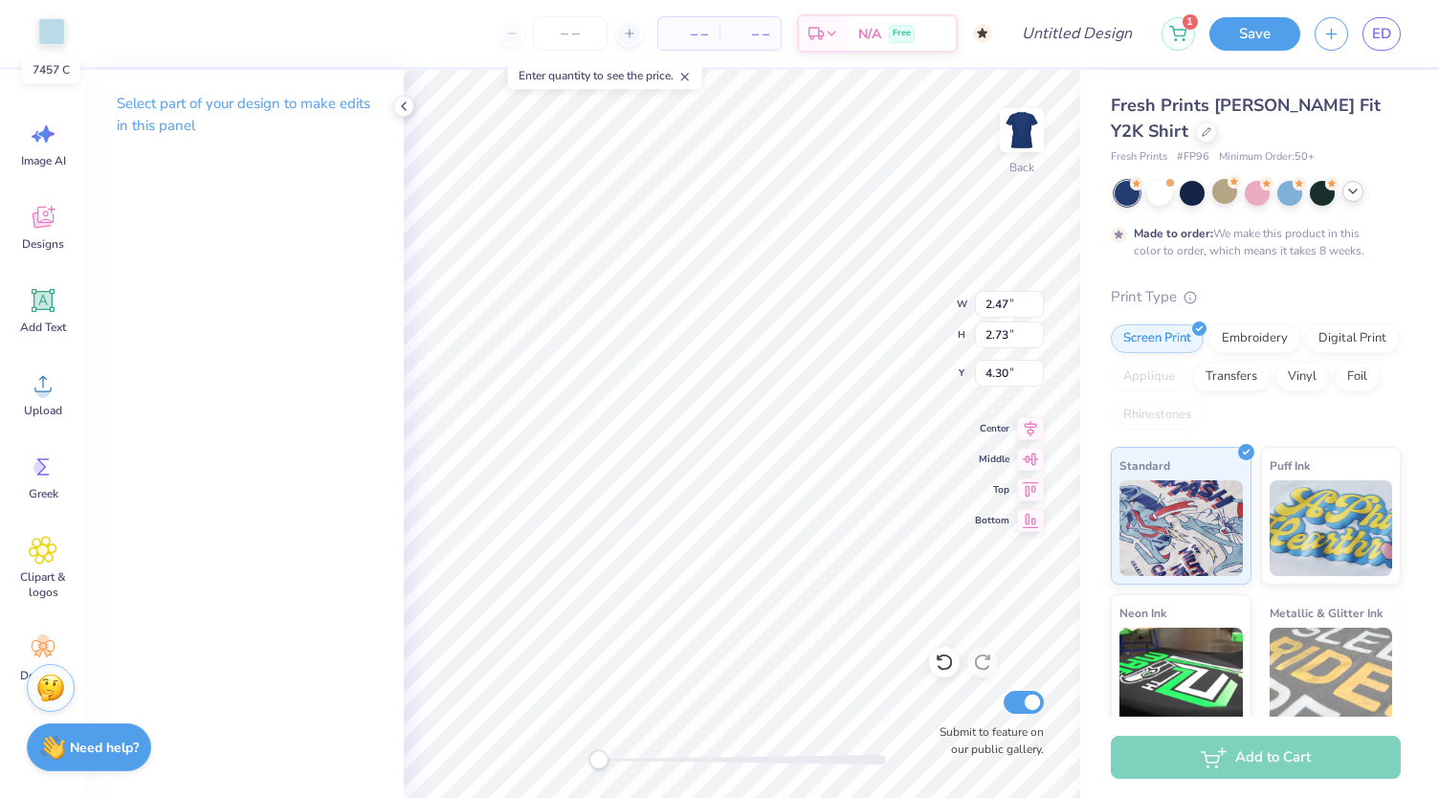
click at [61, 36] on div at bounding box center [51, 31] width 27 height 27
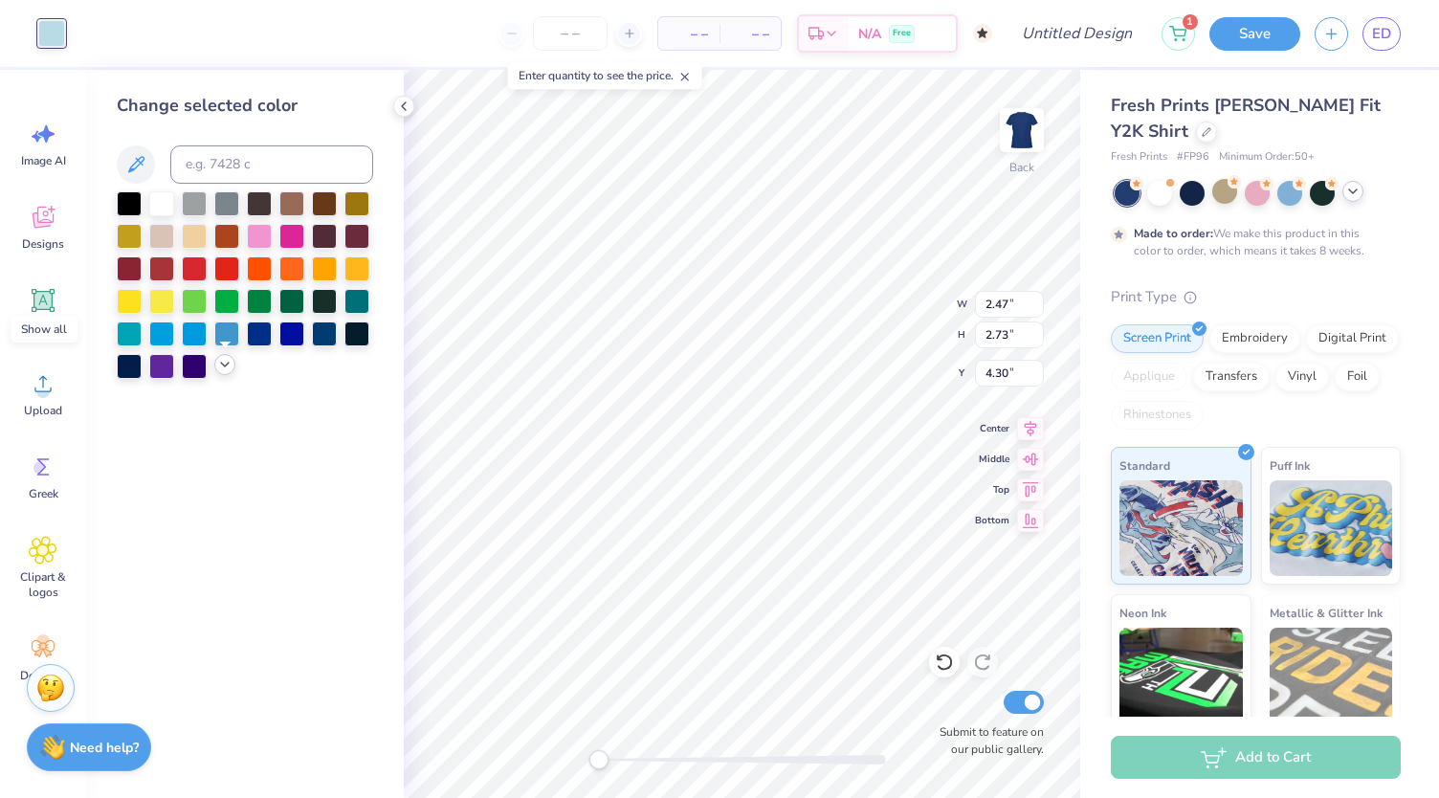
click at [229, 368] on icon at bounding box center [224, 364] width 15 height 15
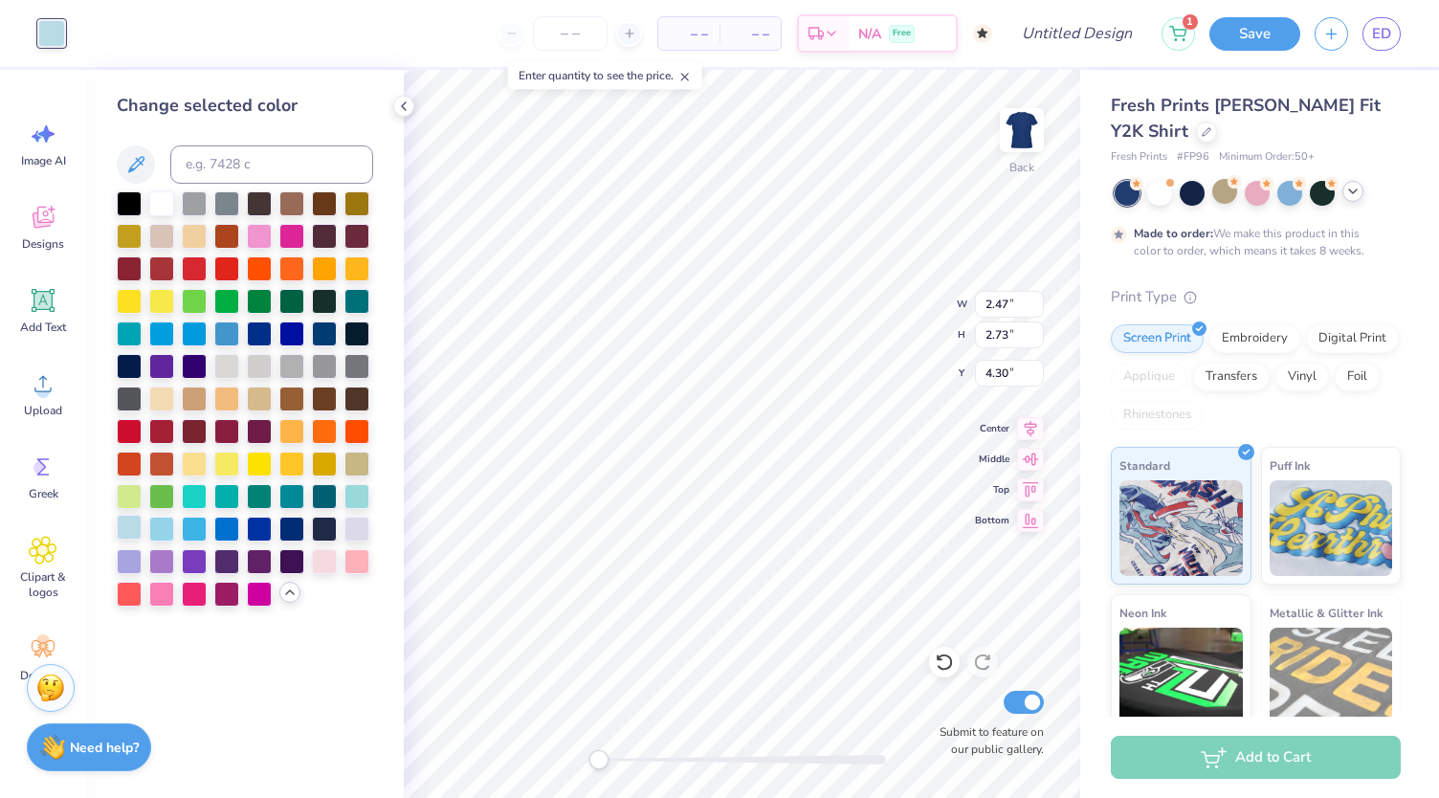
click at [123, 530] on div at bounding box center [129, 527] width 25 height 25
click at [123, 529] on div at bounding box center [129, 527] width 25 height 25
click at [136, 296] on div at bounding box center [129, 299] width 25 height 25
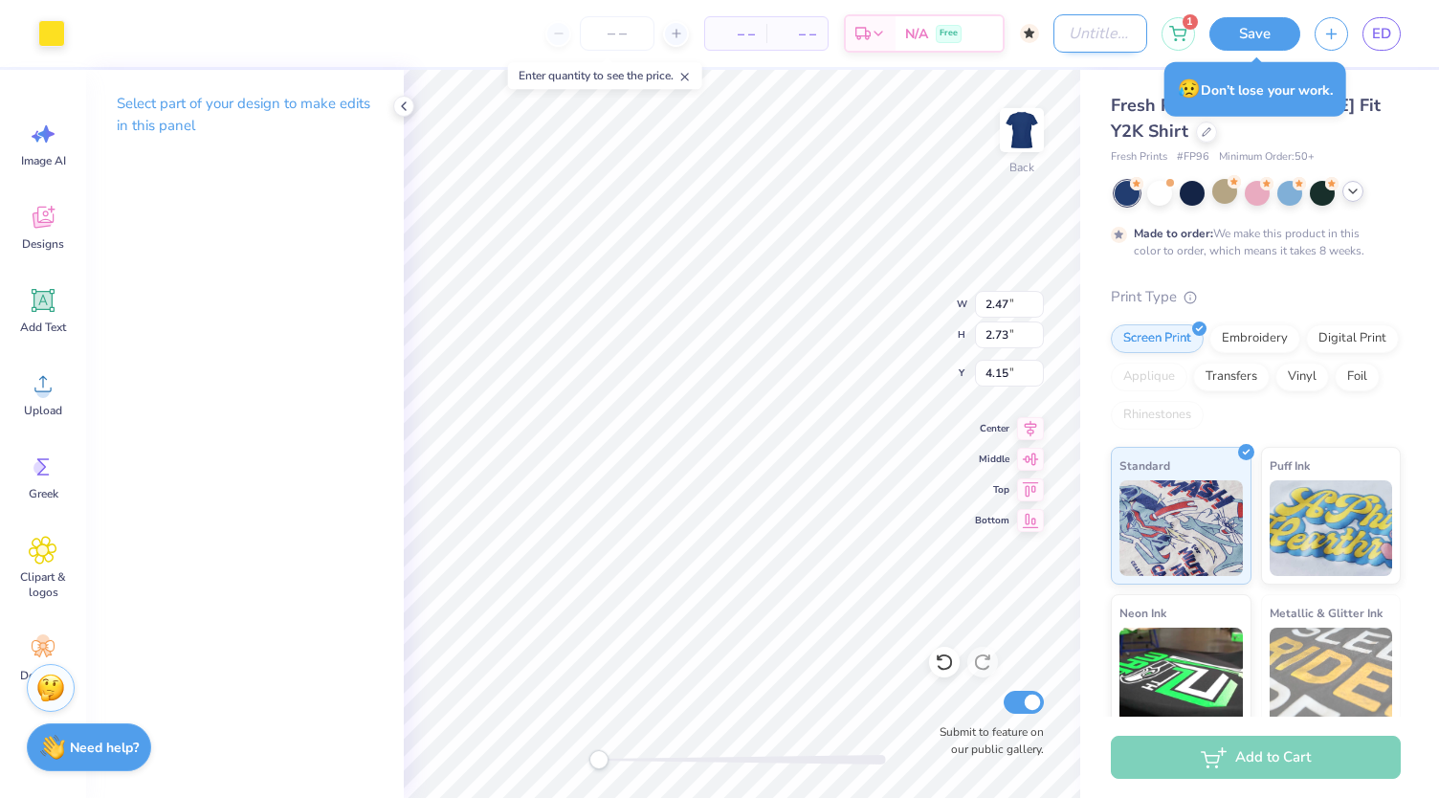
click at [1072, 30] on input "Design Title" at bounding box center [1101, 33] width 94 height 38
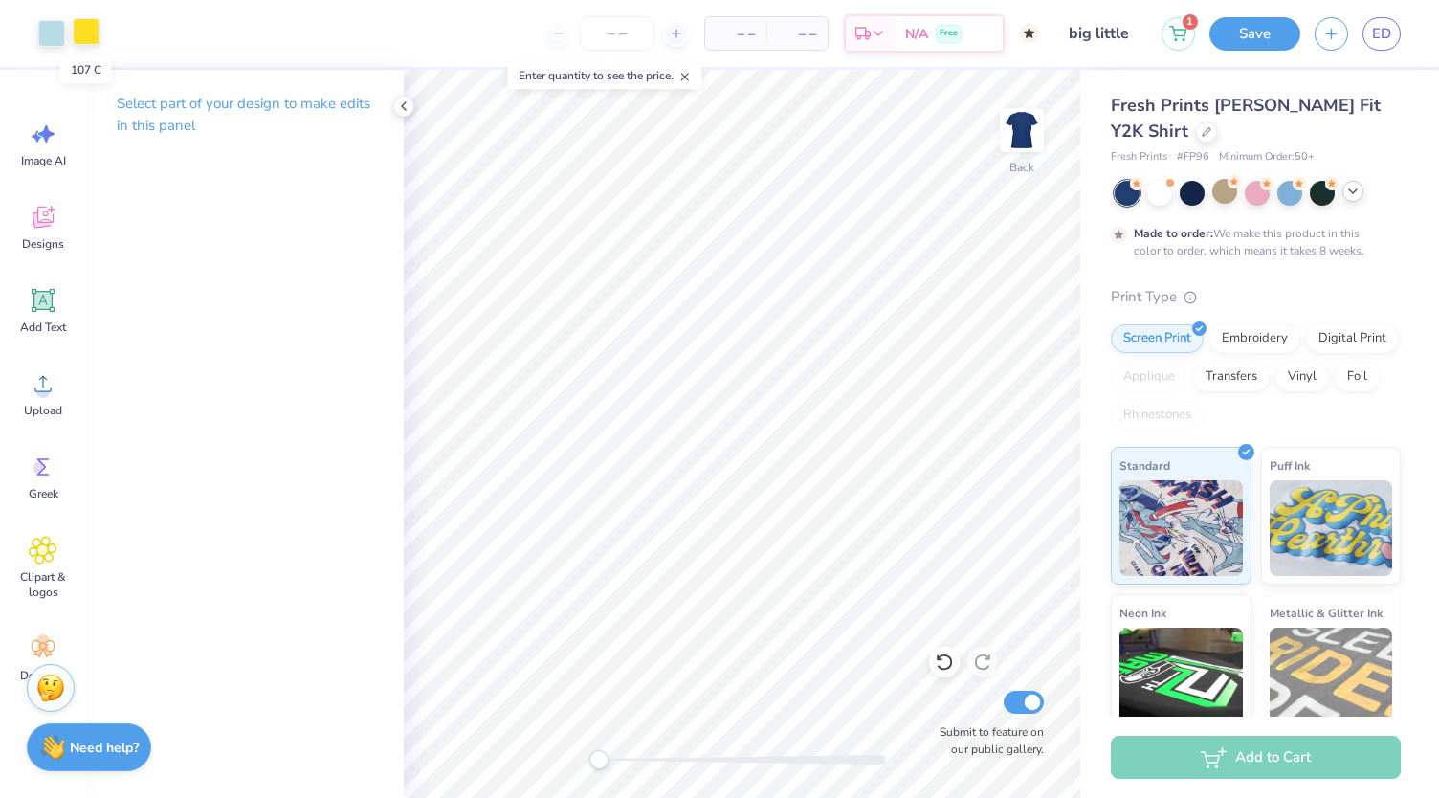
click at [86, 33] on div at bounding box center [86, 31] width 27 height 27
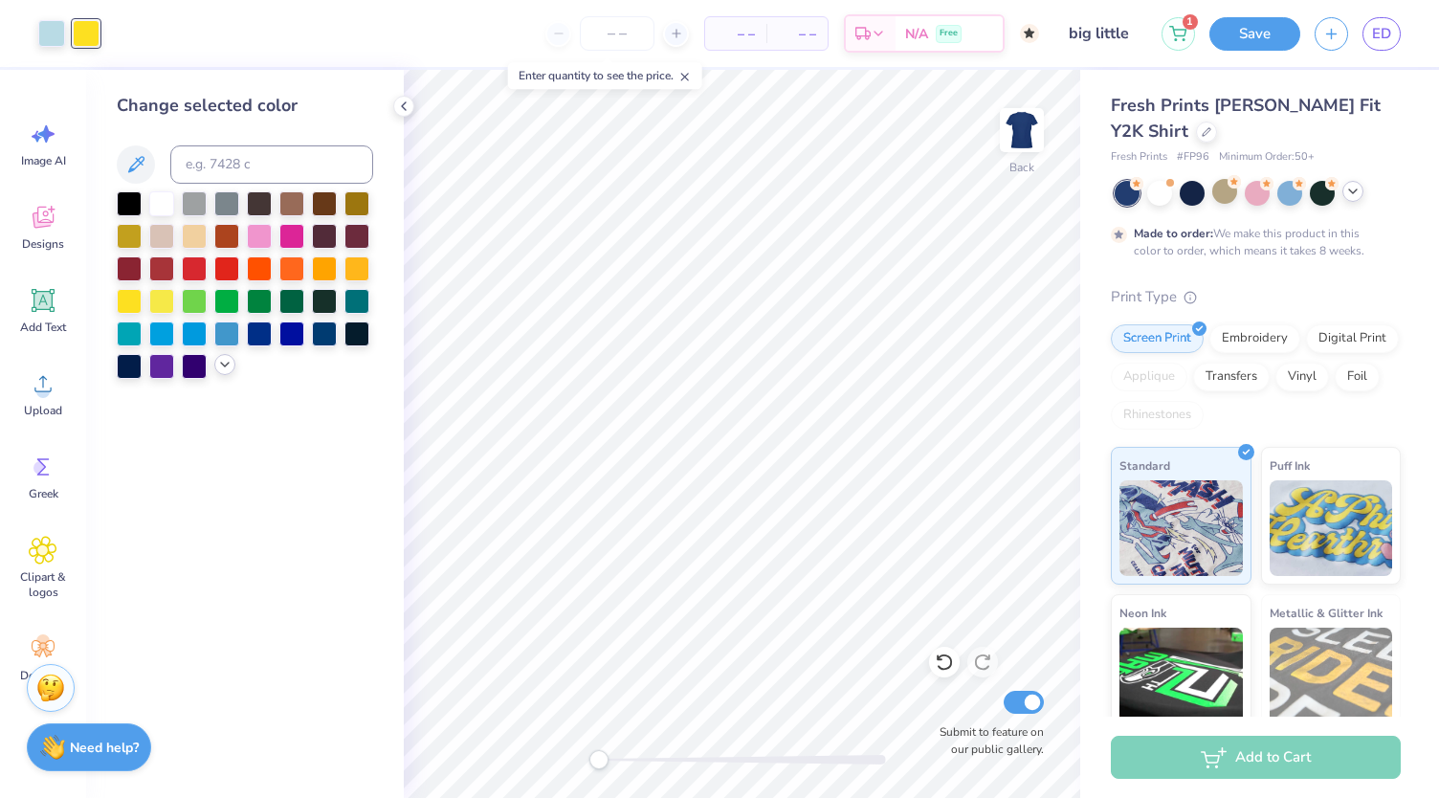
click at [226, 360] on icon at bounding box center [224, 364] width 15 height 15
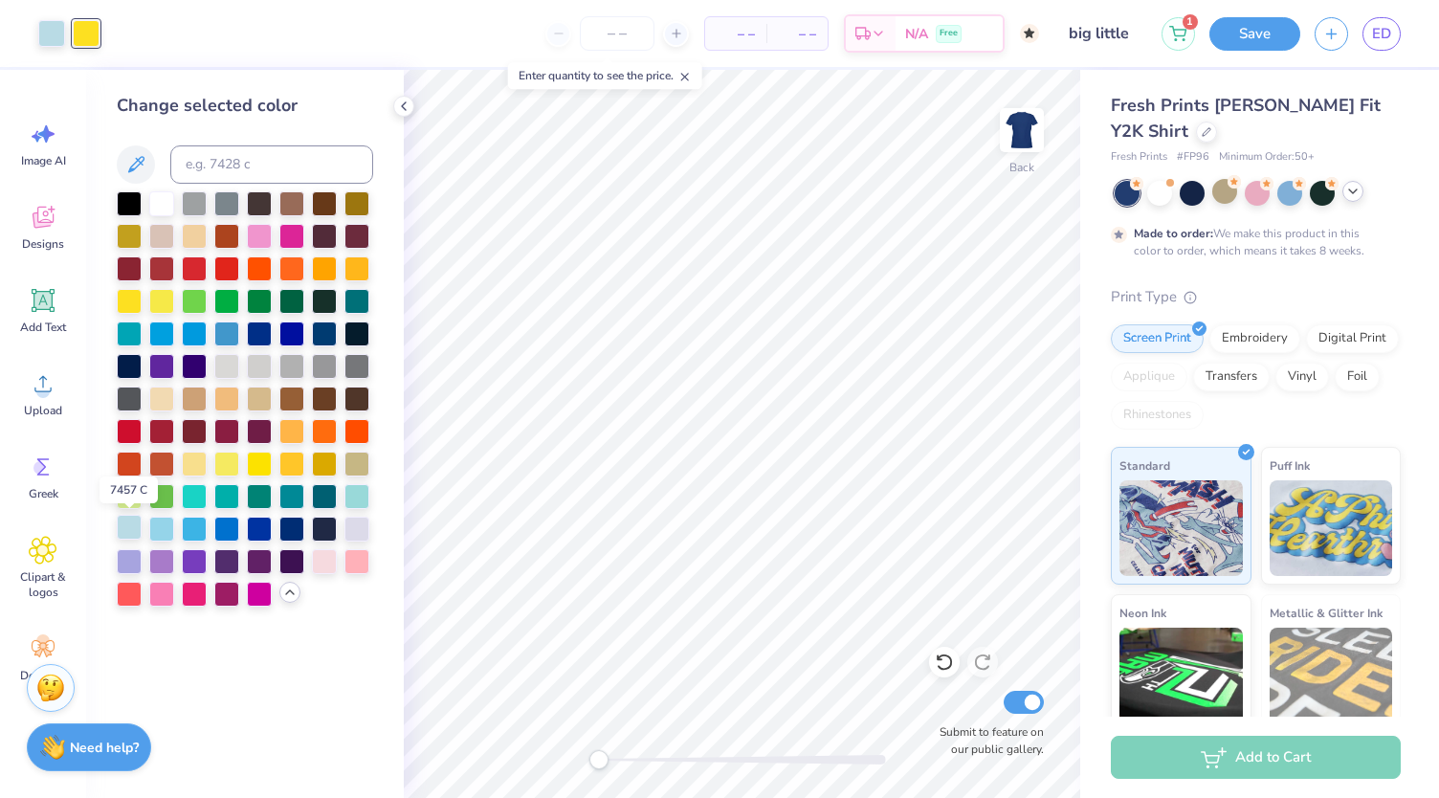
click at [129, 534] on div at bounding box center [129, 527] width 25 height 25
click at [1114, 24] on input "big little" at bounding box center [1101, 33] width 94 height 38
click at [1130, 32] on input "big little" at bounding box center [1101, 33] width 94 height 38
type input "big little 1"
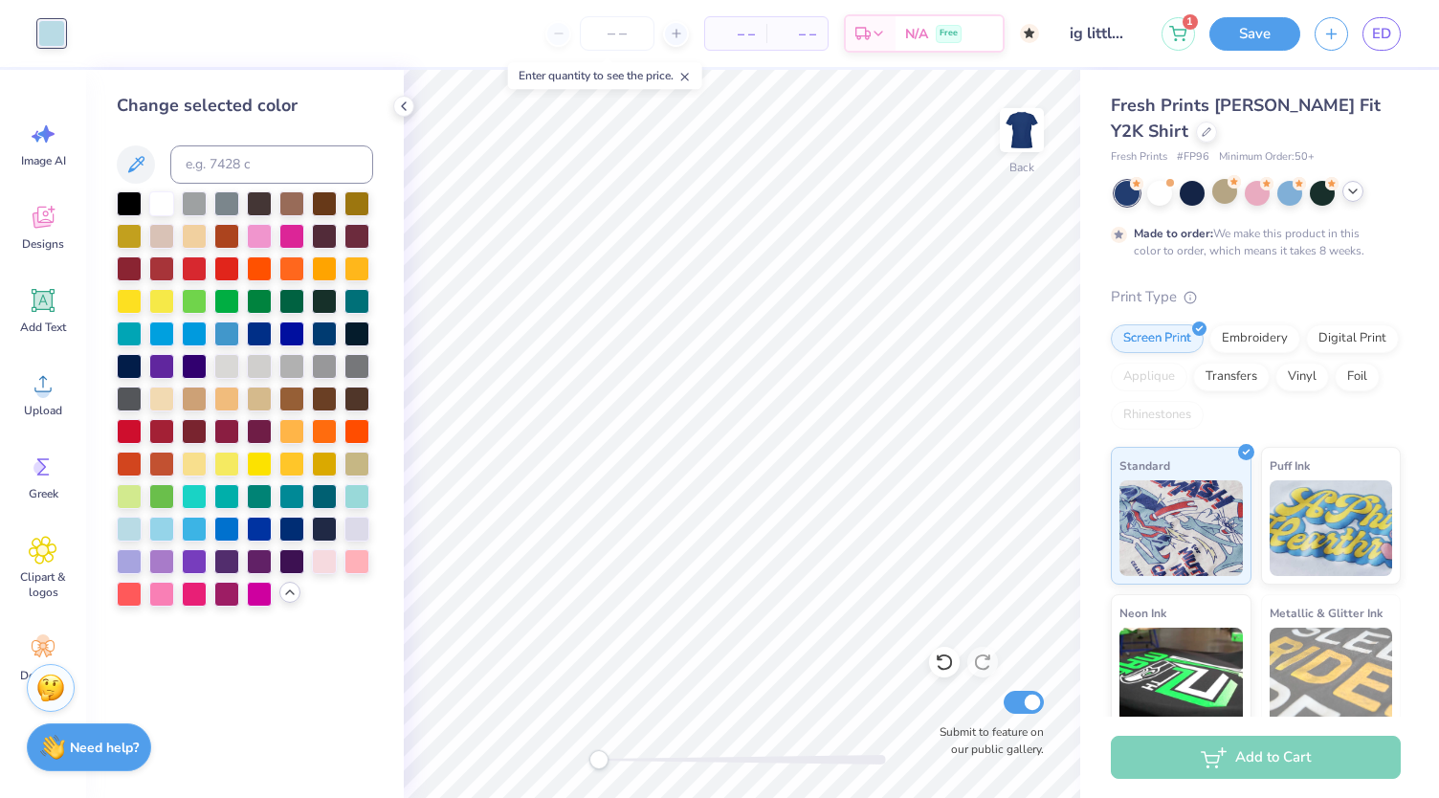
scroll to position [0, 0]
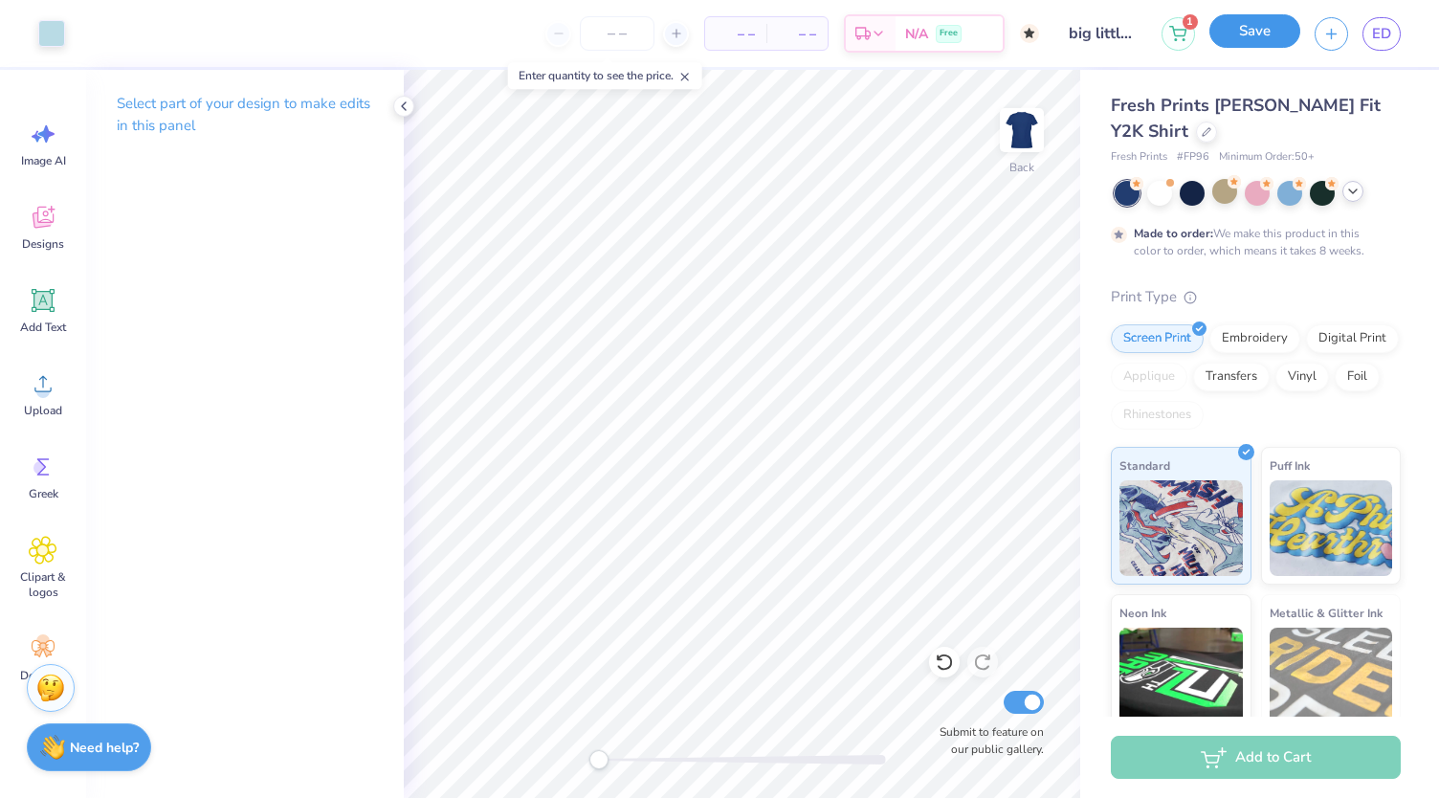
click at [1254, 35] on button "Save" at bounding box center [1255, 30] width 91 height 33
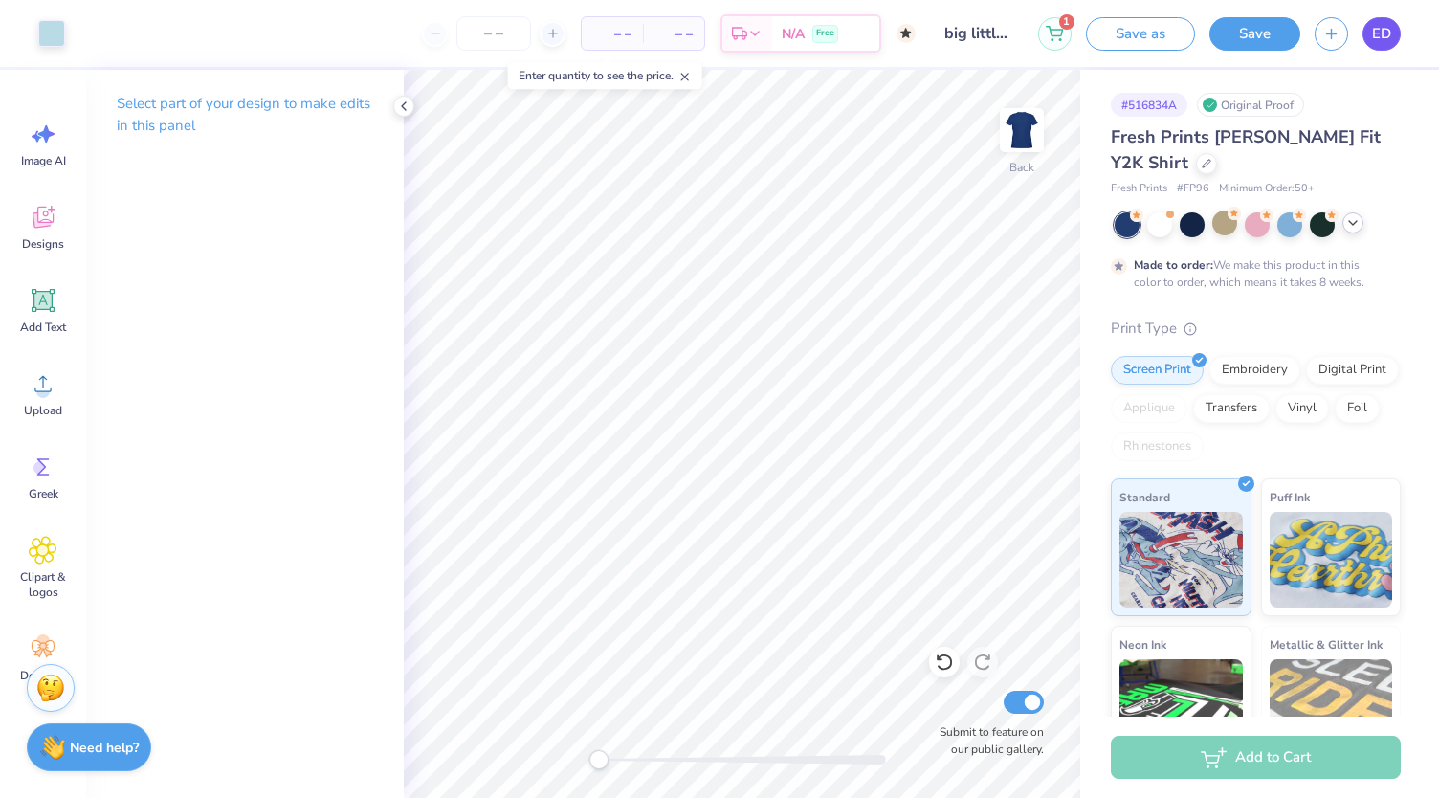
click at [1379, 29] on span "ED" at bounding box center [1381, 34] width 19 height 22
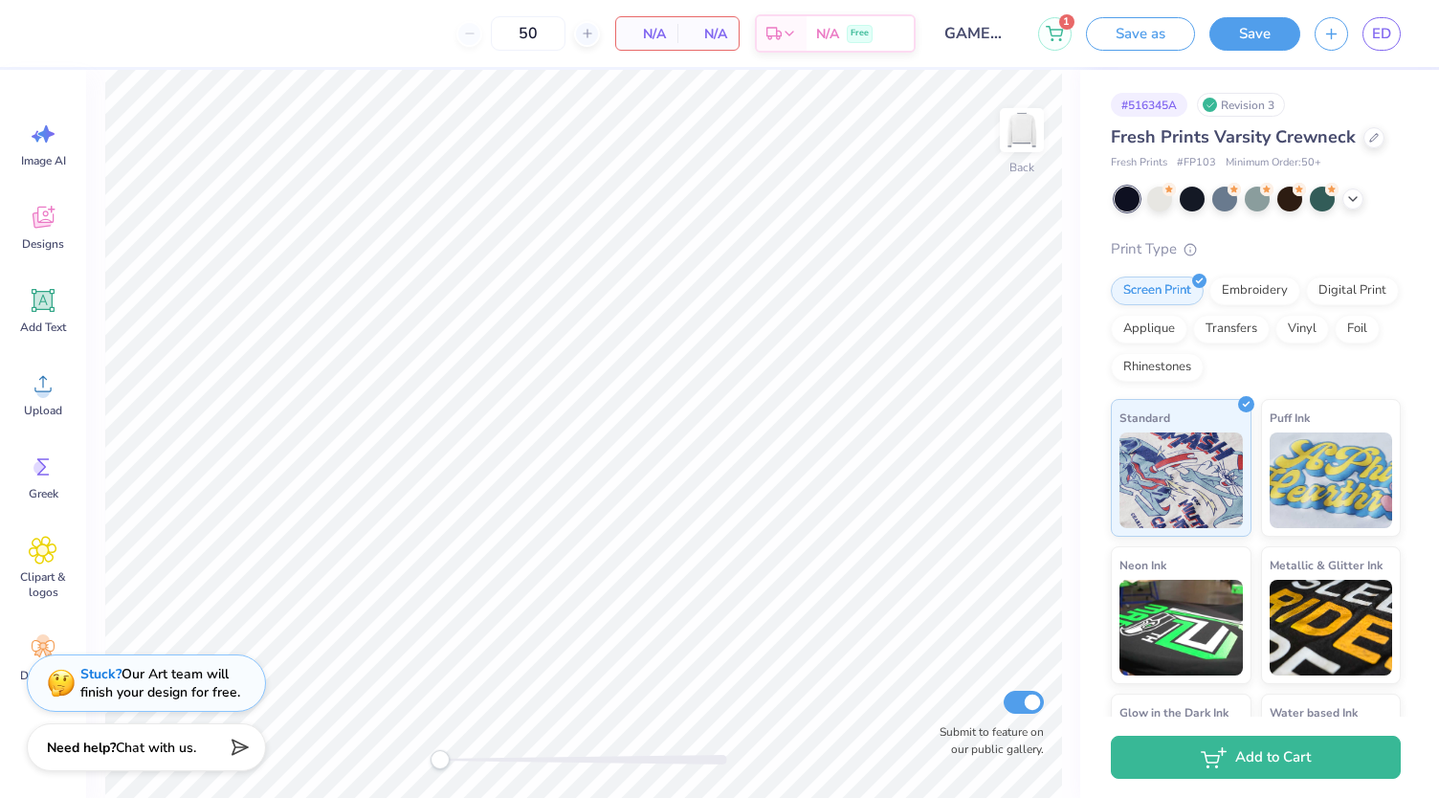
type input "50"
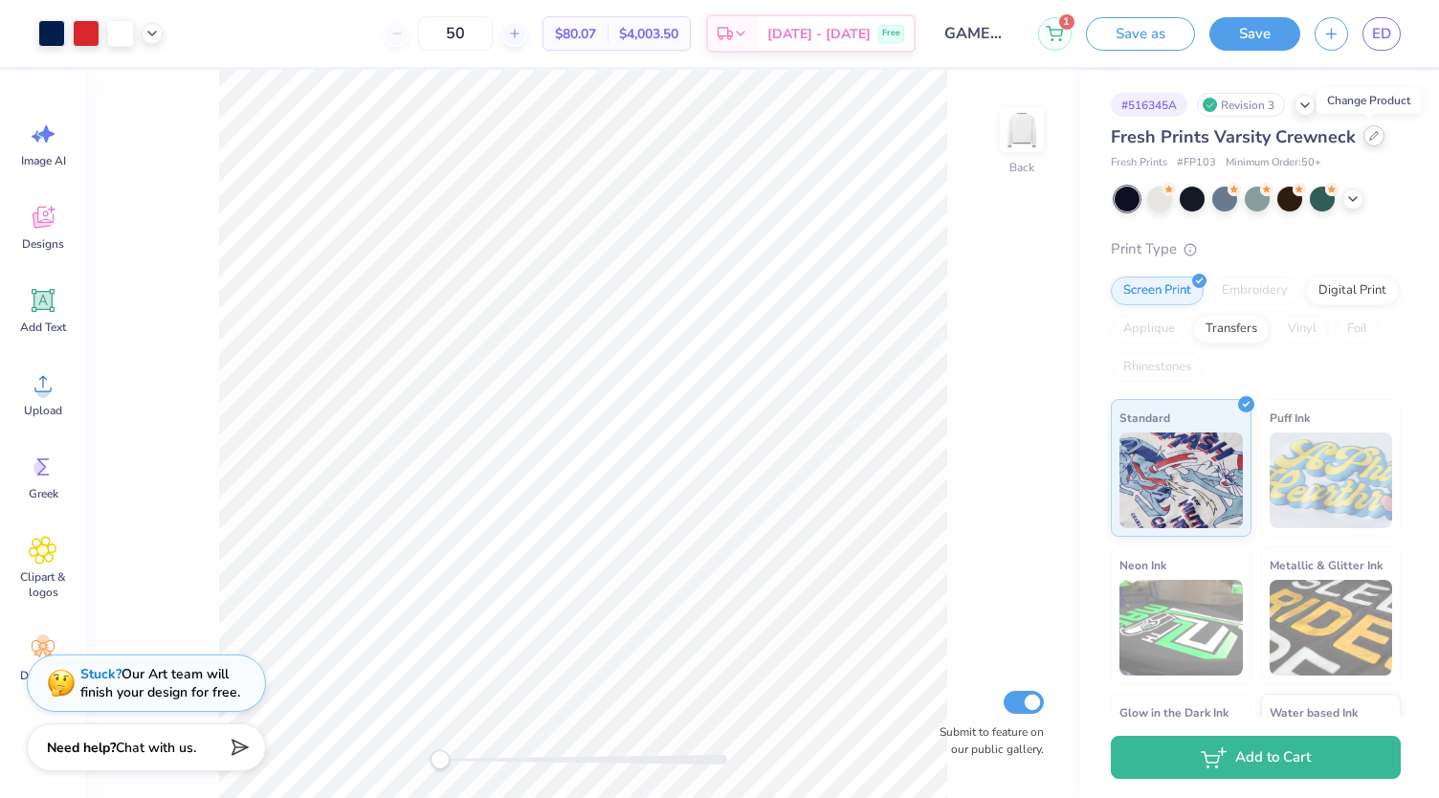
click at [1370, 135] on icon at bounding box center [1375, 136] width 10 height 10
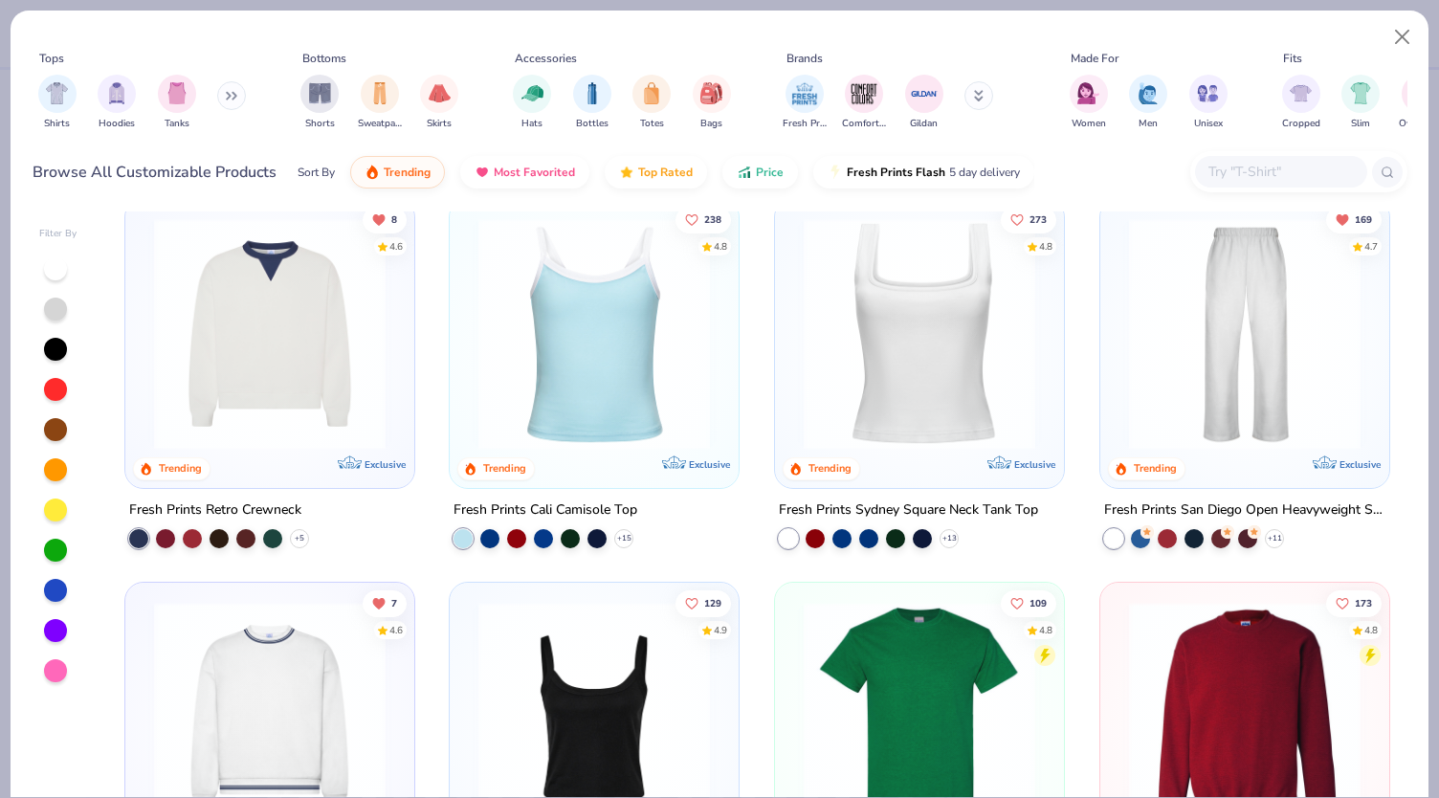
scroll to position [410, 0]
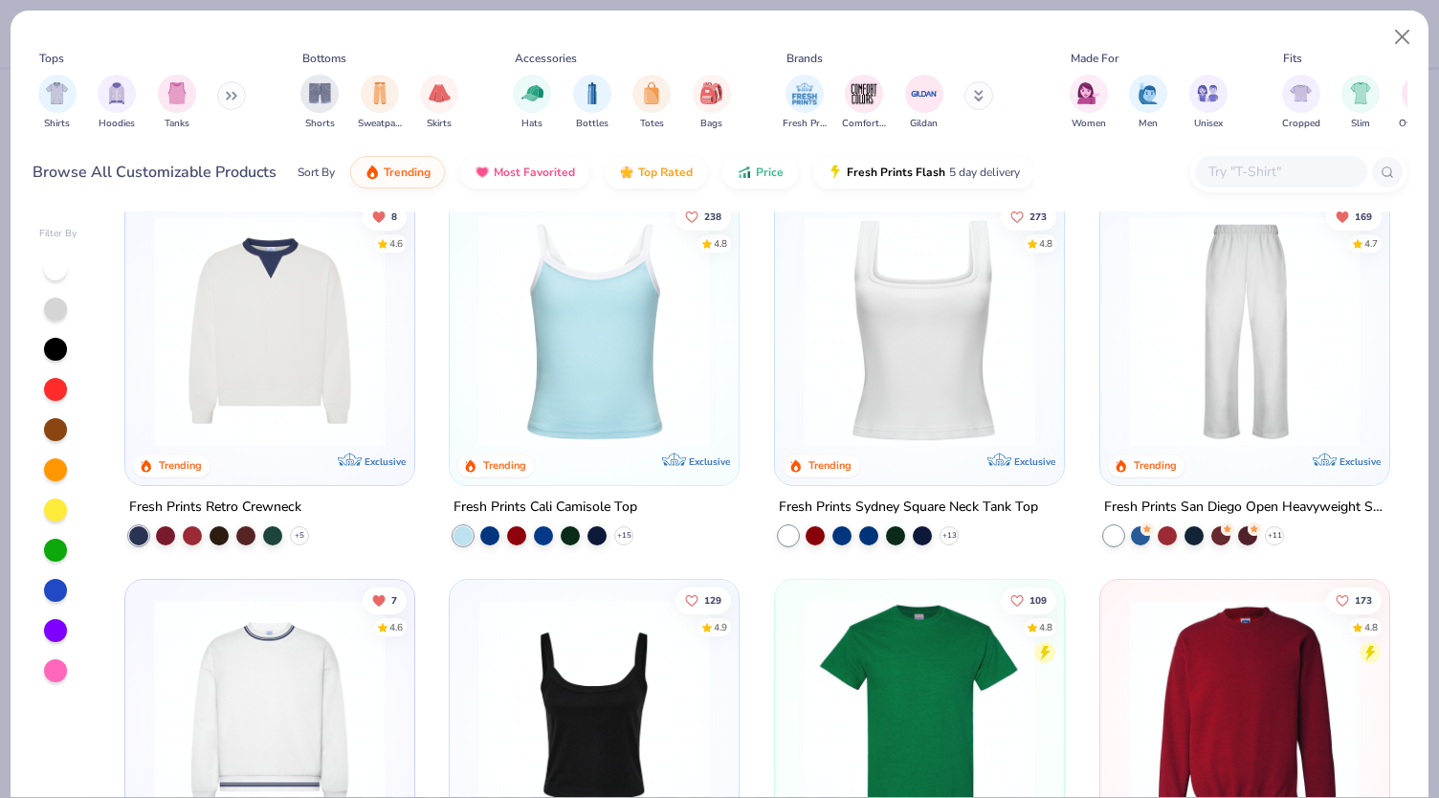
click at [322, 391] on img at bounding box center [270, 331] width 251 height 232
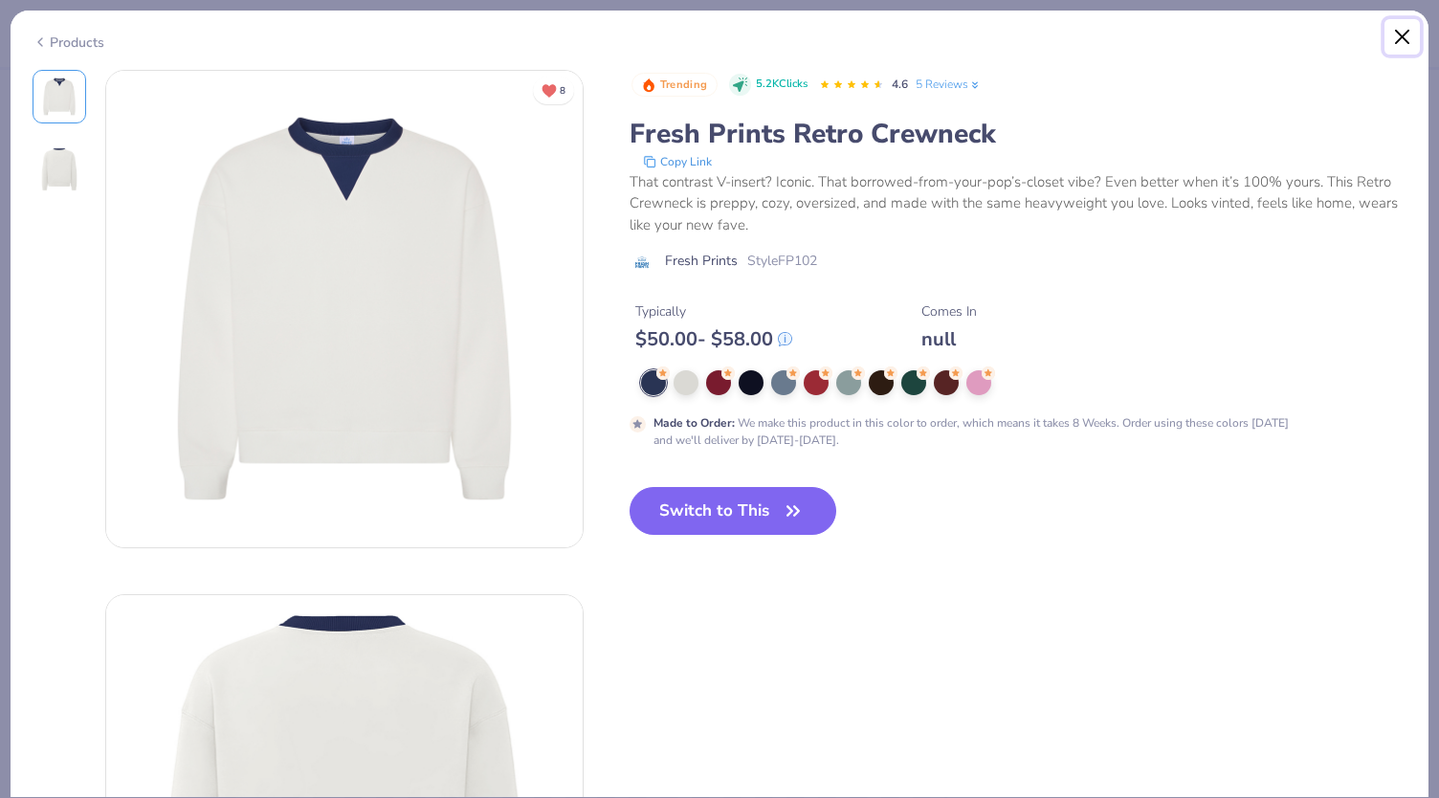
click at [1401, 33] on button "Close" at bounding box center [1403, 37] width 36 height 36
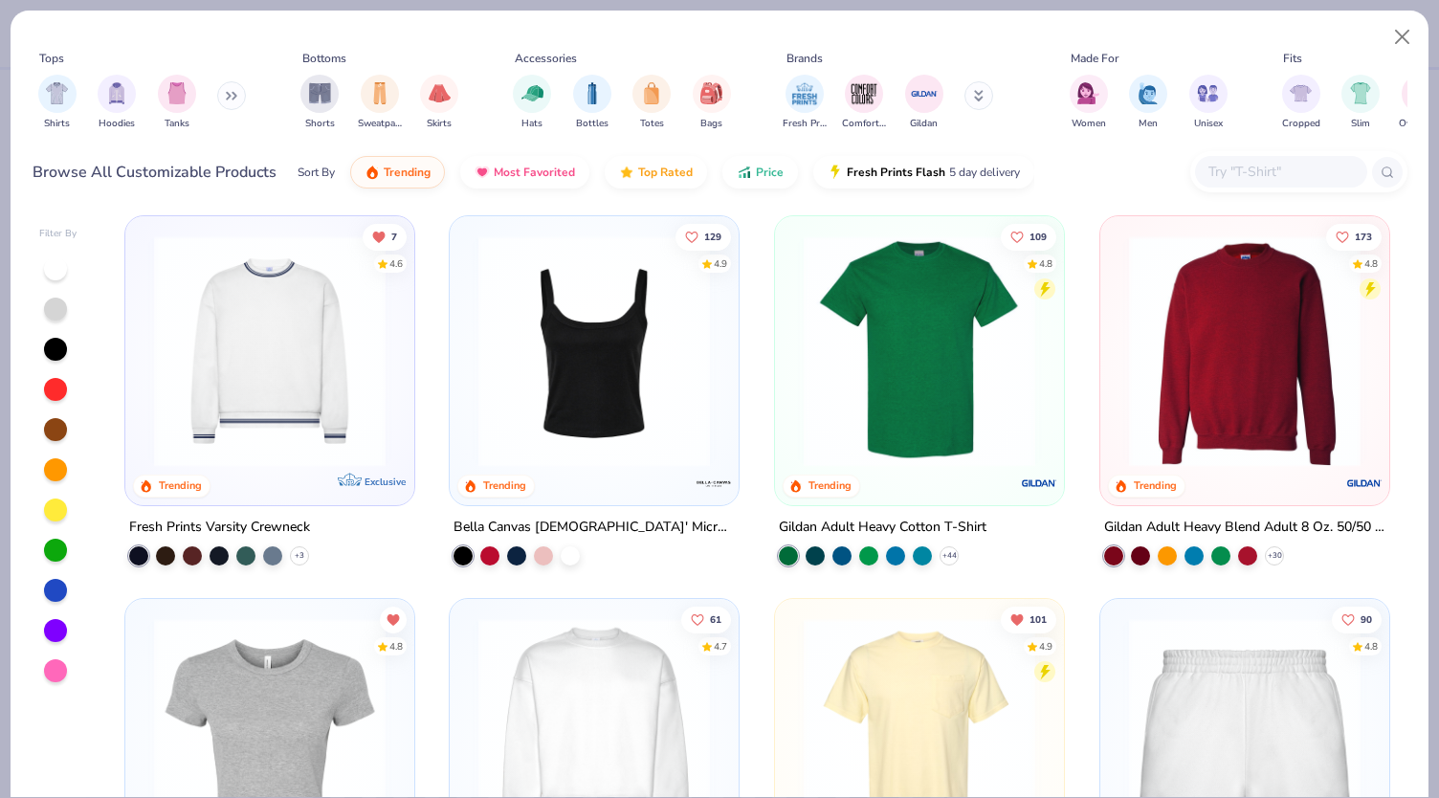
scroll to position [777, 0]
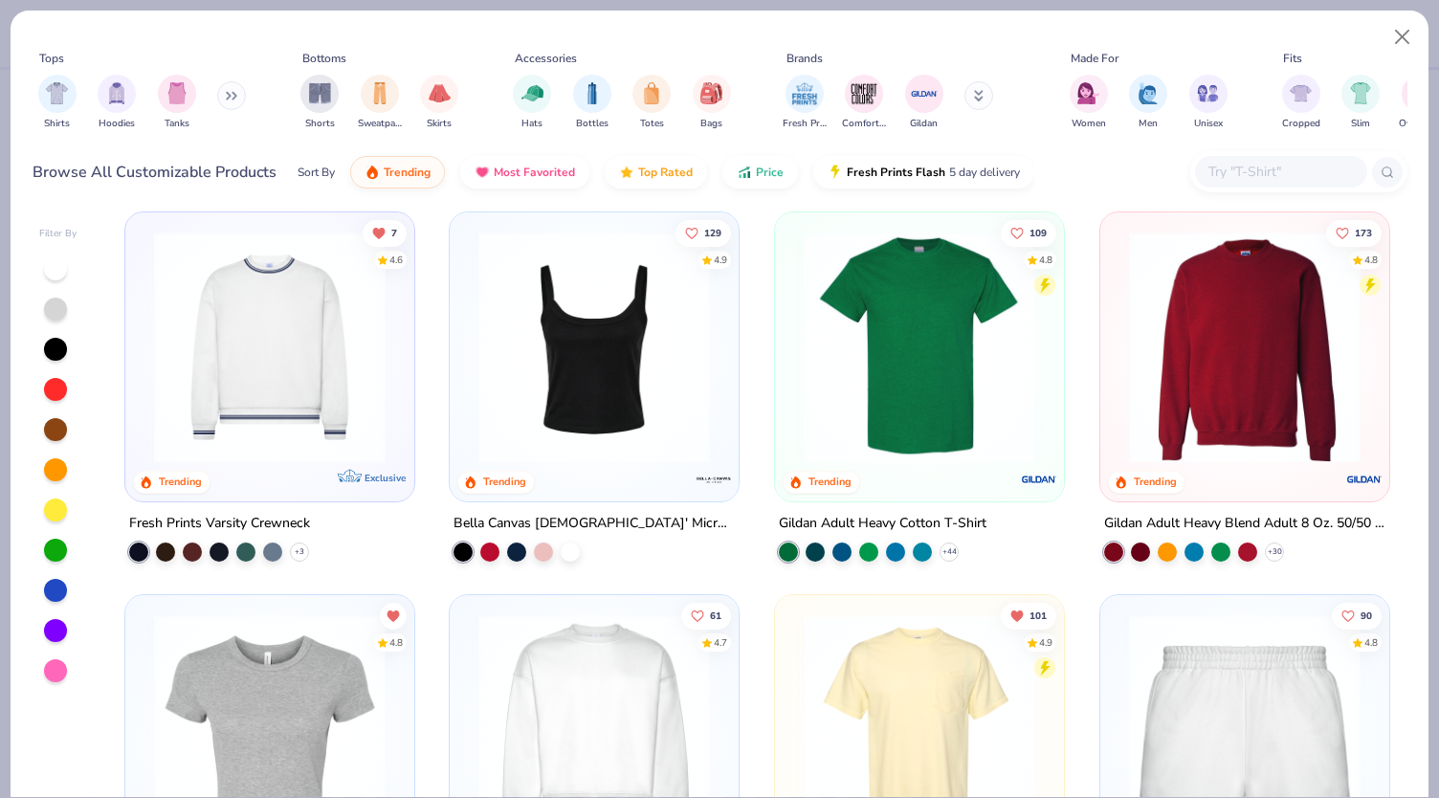
click at [279, 355] on img at bounding box center [270, 347] width 251 height 232
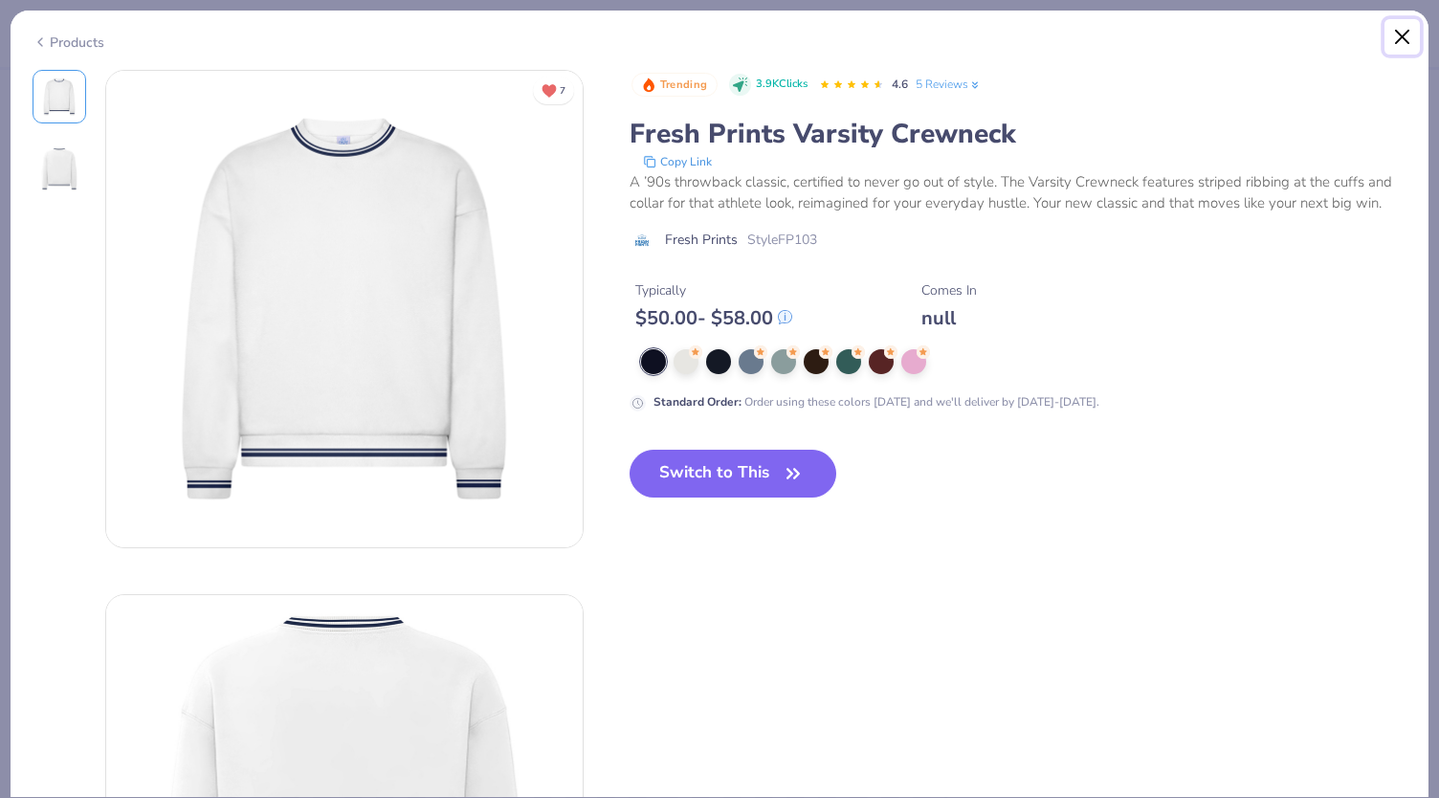
click at [1409, 43] on button "Close" at bounding box center [1403, 37] width 36 height 36
click at [737, 340] on div "Trending 3.9K Clicks 4.6 5 Reviews Fresh Prints Varsity Crewneck Copy Link A ’9…" at bounding box center [1019, 241] width 778 height 342
click at [1405, 35] on button "Close" at bounding box center [1403, 37] width 36 height 36
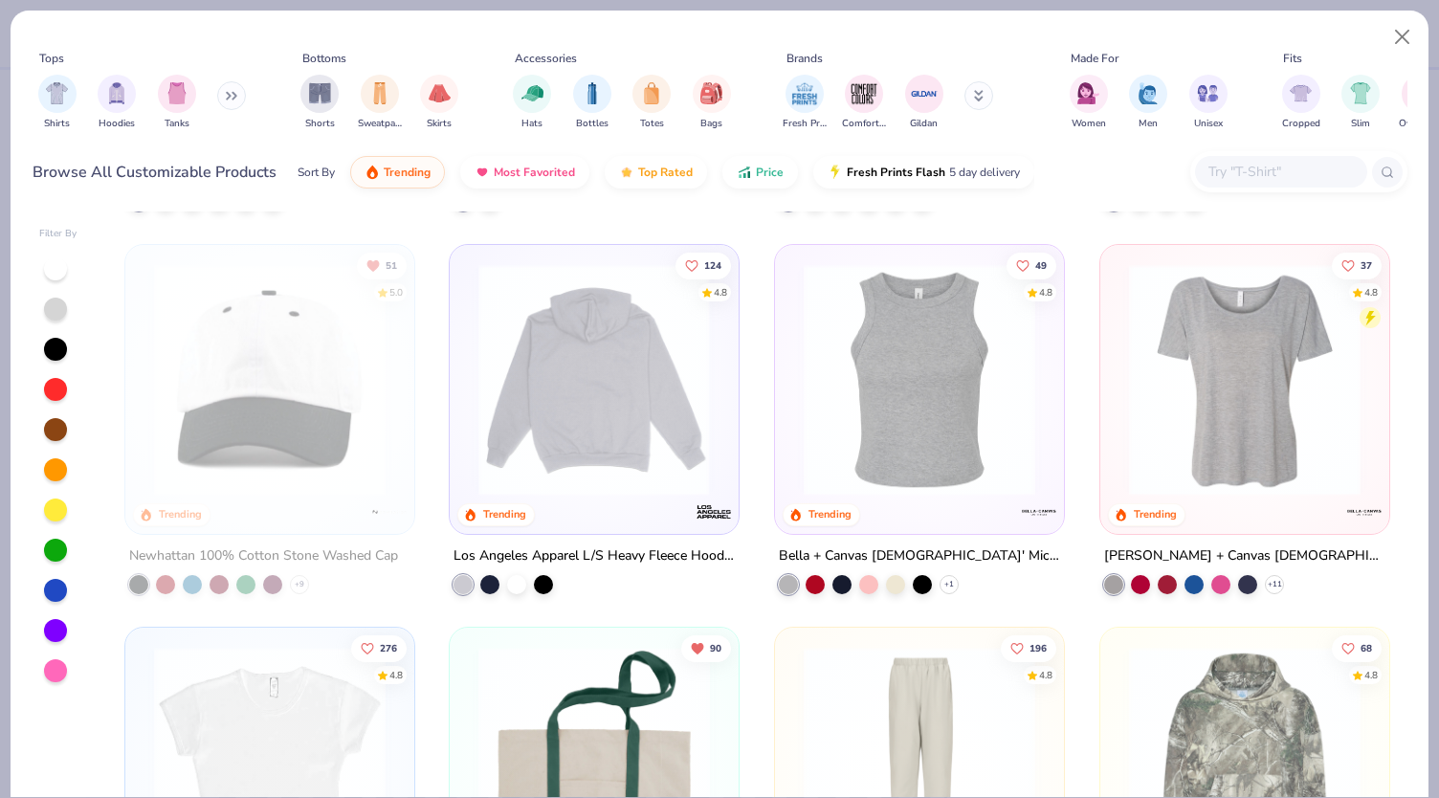
scroll to position [2393, 0]
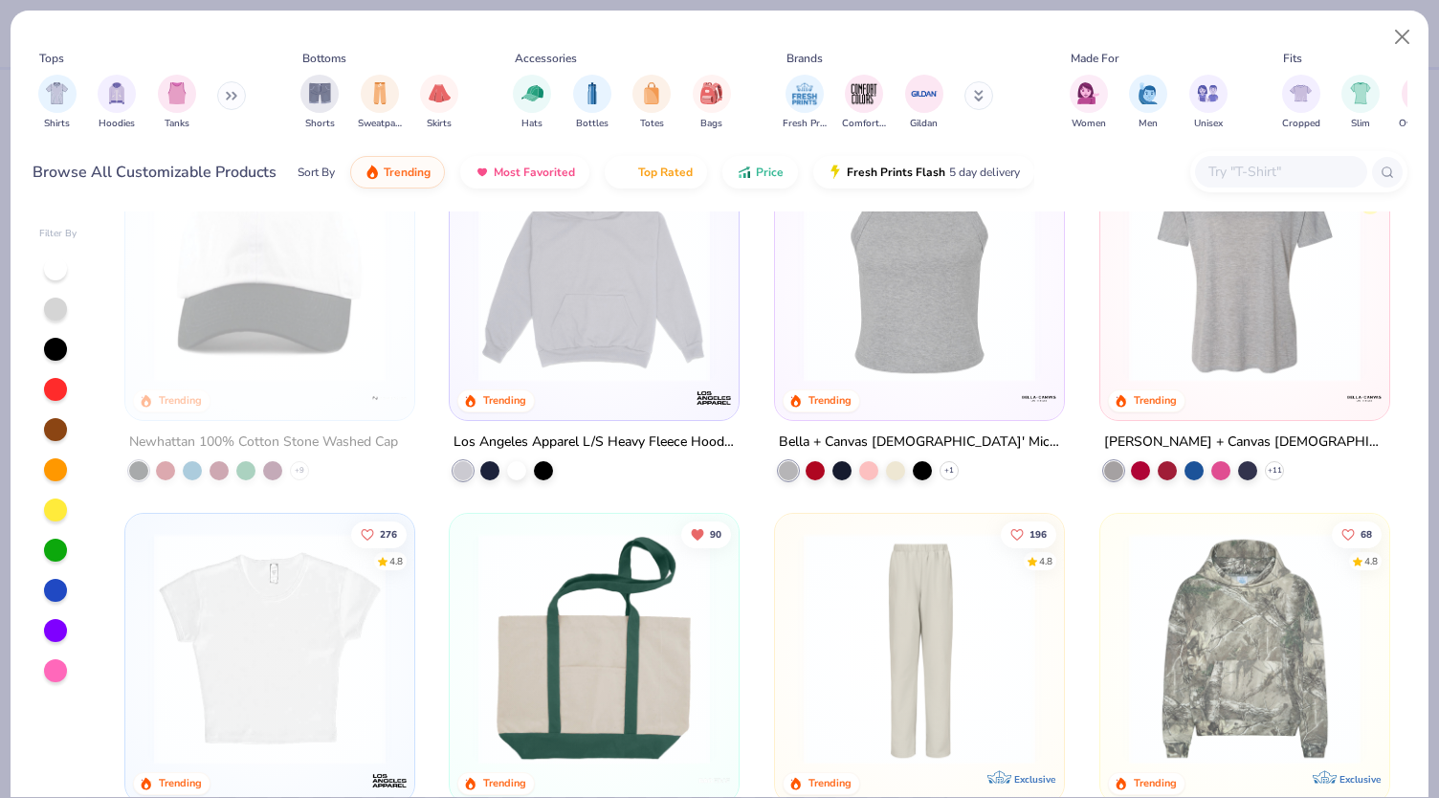
click at [230, 98] on icon at bounding box center [231, 96] width 11 height 10
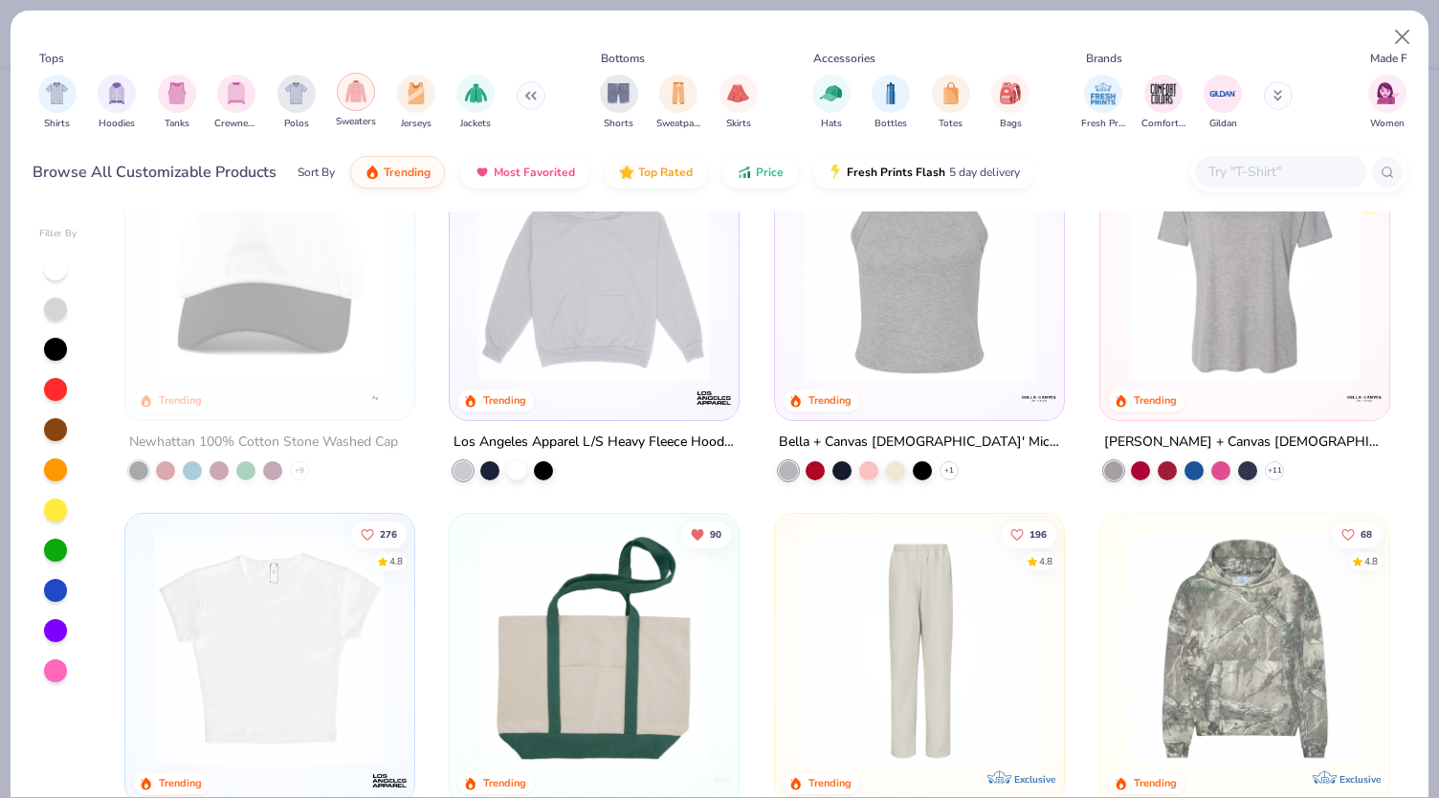
click at [354, 95] on img "filter for Sweaters" at bounding box center [356, 91] width 22 height 22
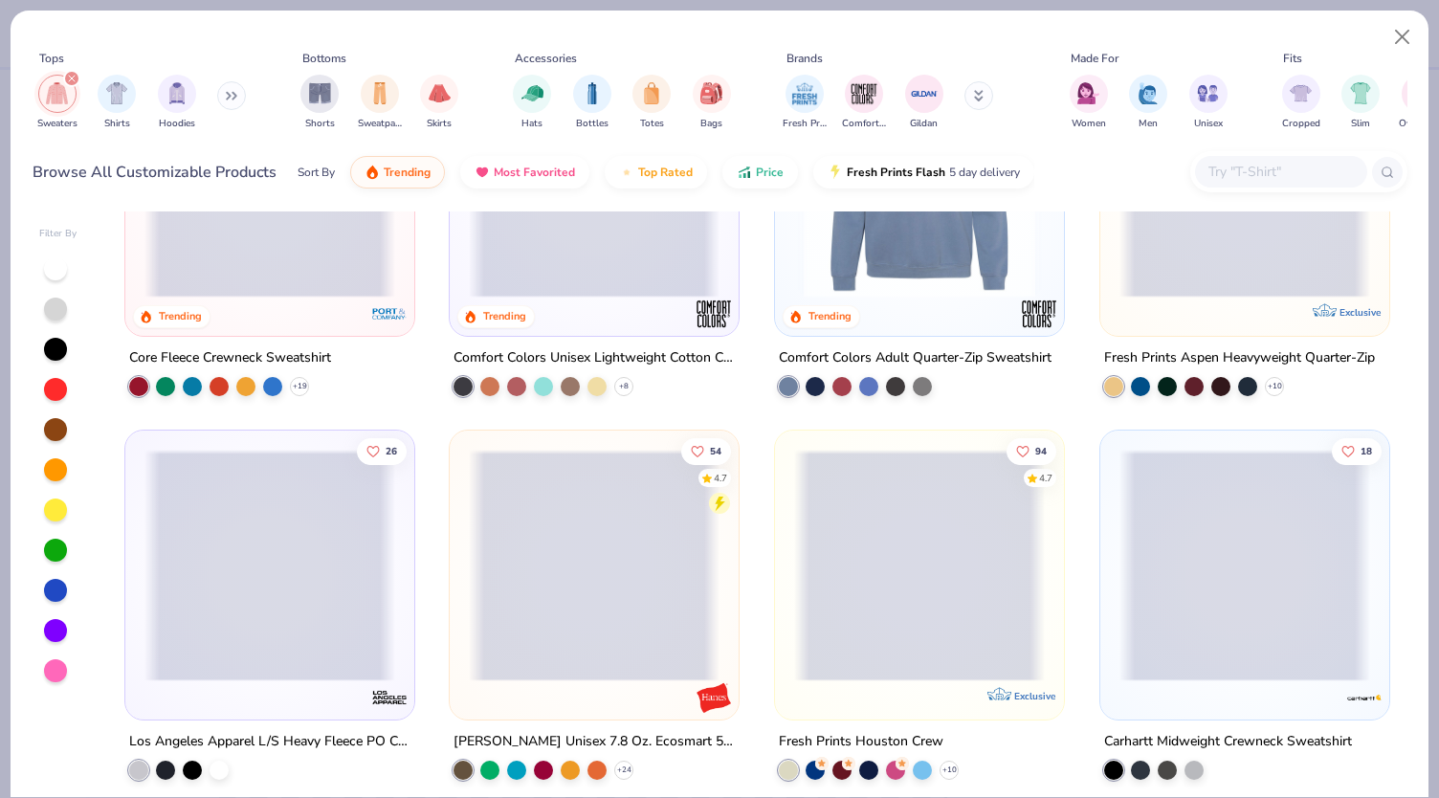
scroll to position [583, 0]
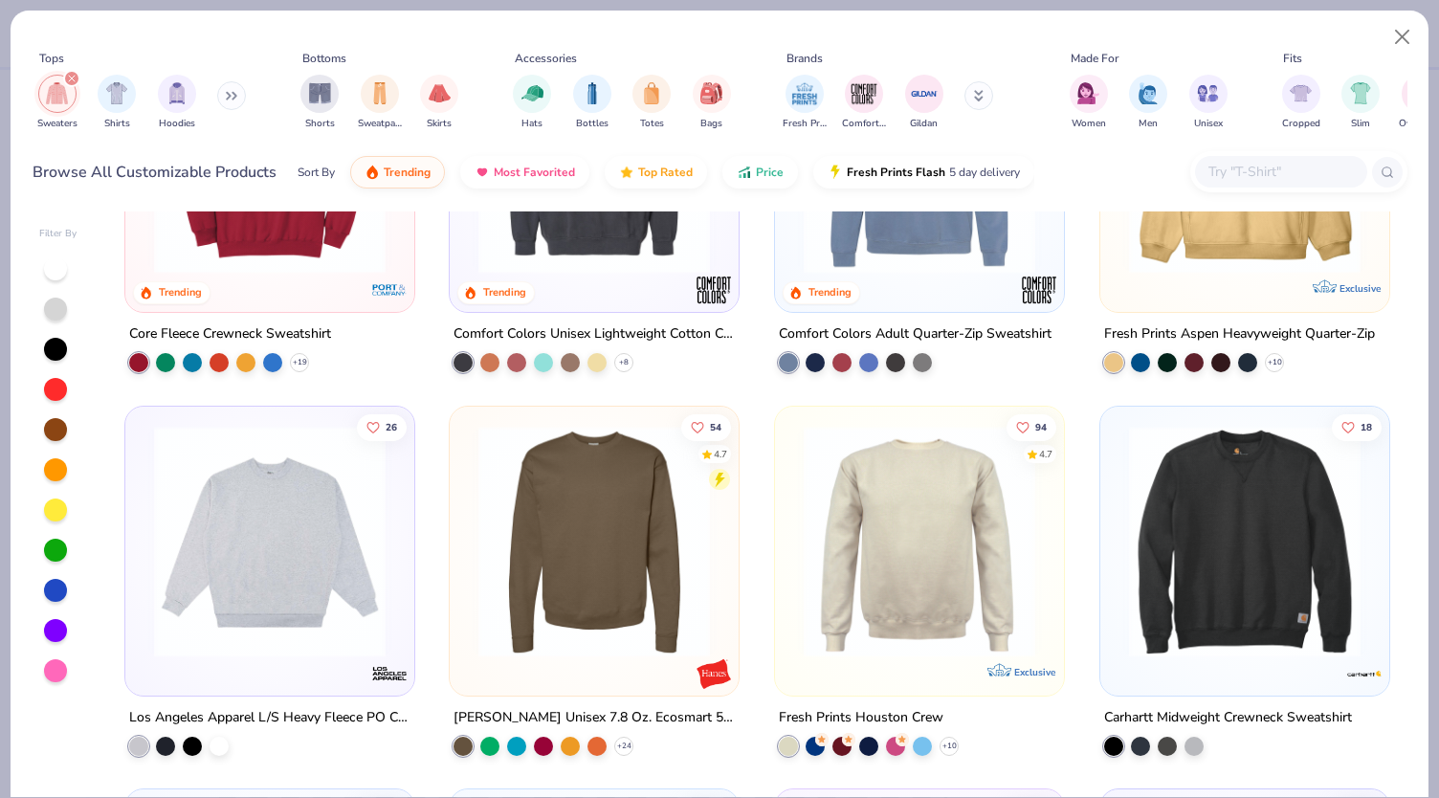
click at [301, 590] on img at bounding box center [270, 541] width 251 height 232
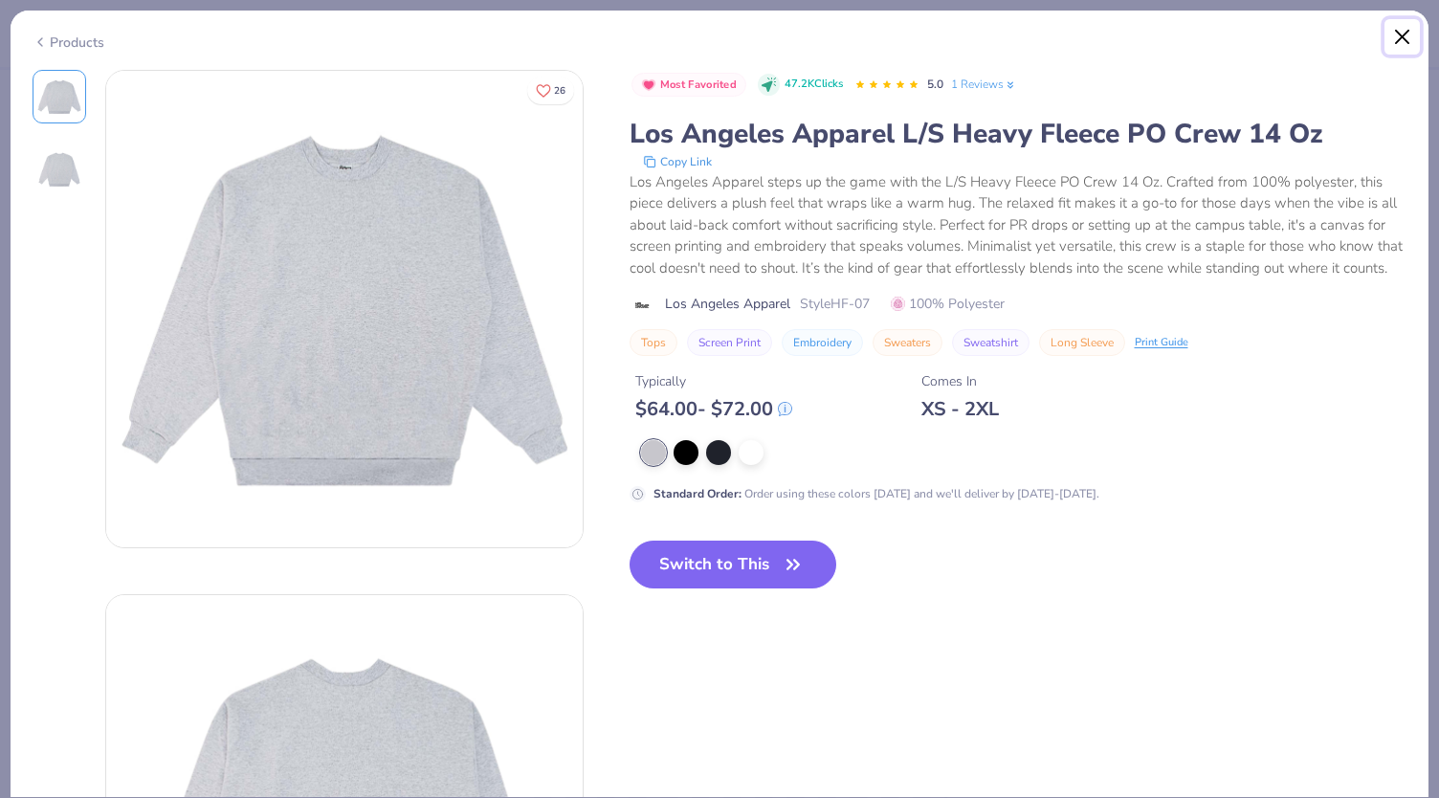
click at [1402, 35] on button "Close" at bounding box center [1403, 37] width 36 height 36
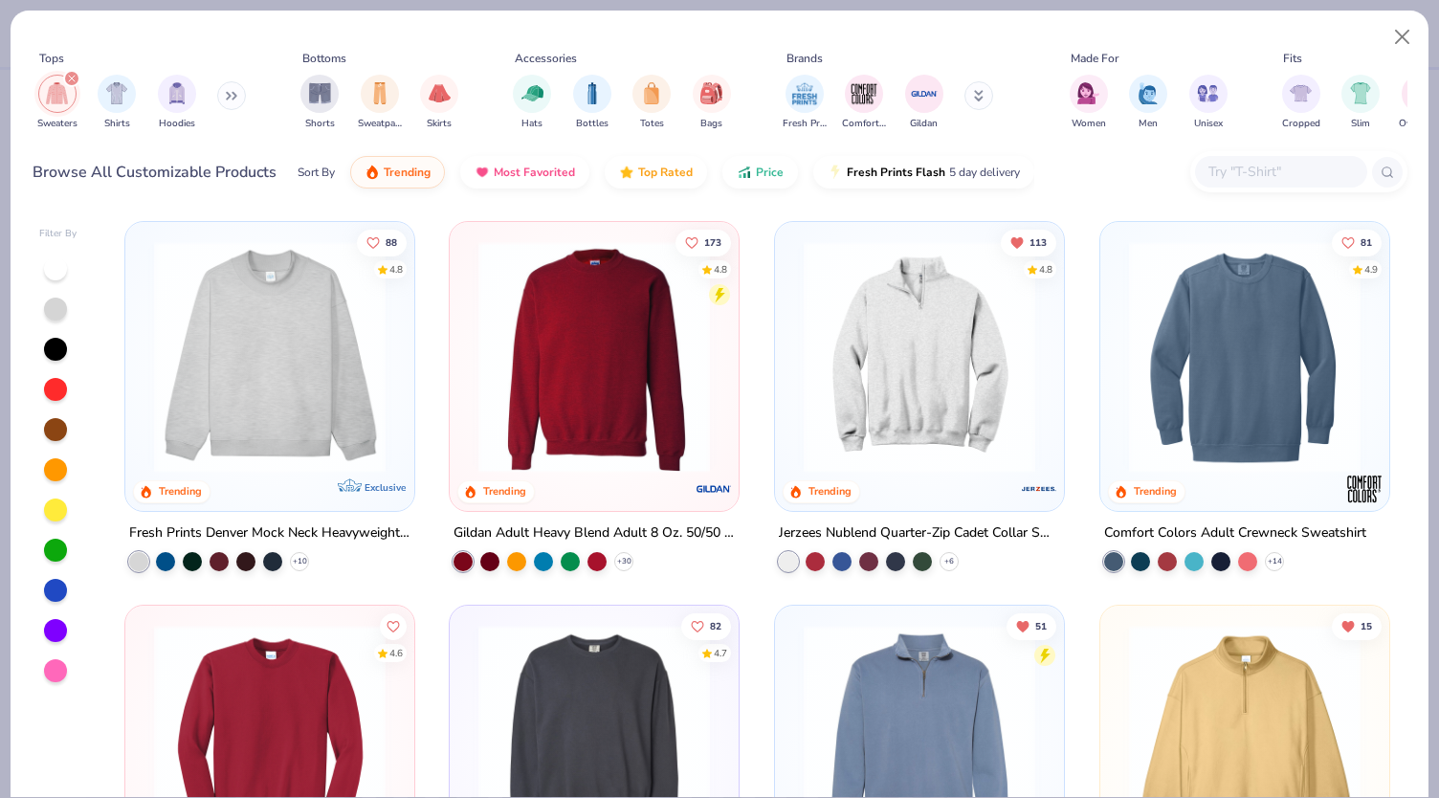
click at [650, 425] on img at bounding box center [594, 357] width 251 height 232
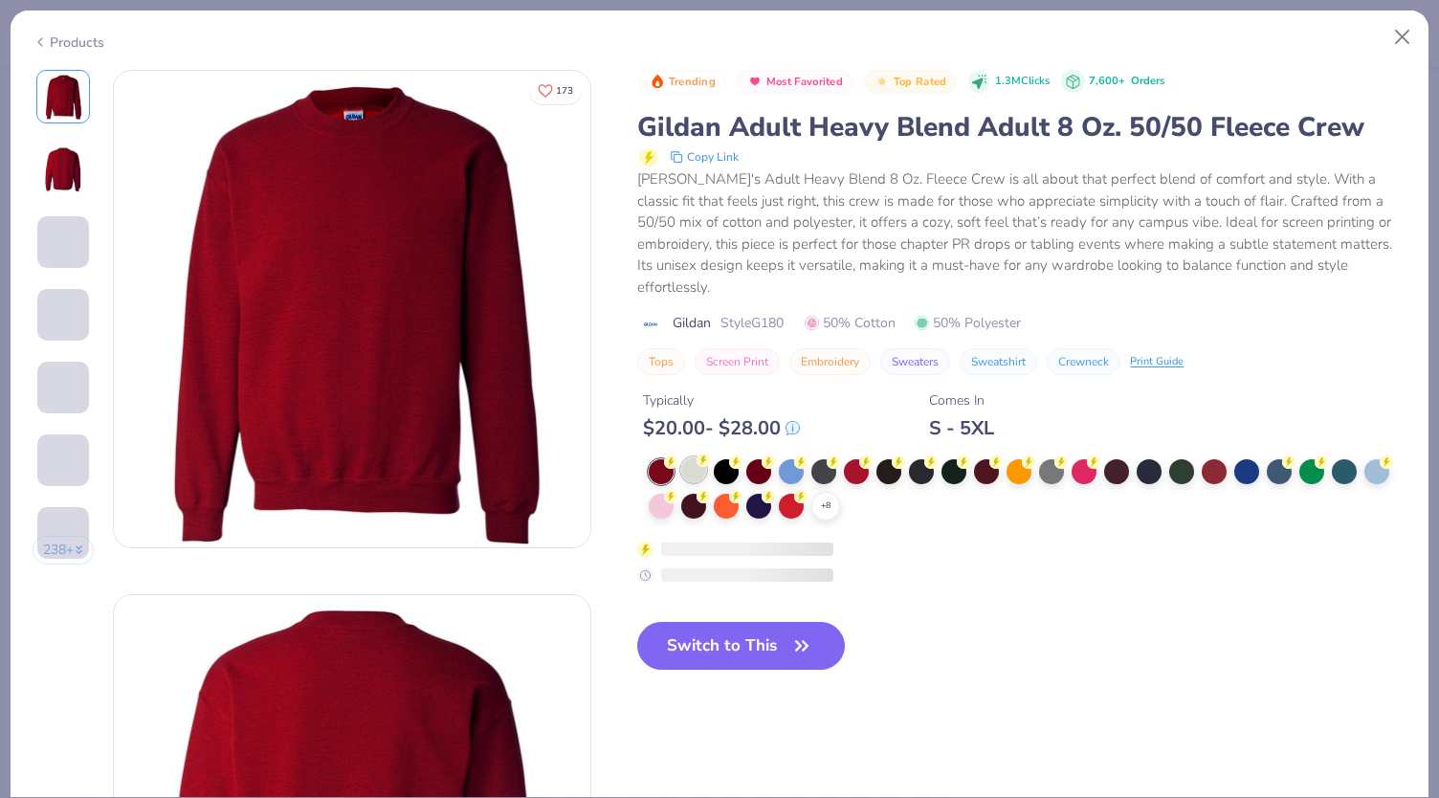
click at [0, 0] on icon at bounding box center [0, 0] width 0 height 0
click at [697, 457] on div at bounding box center [693, 469] width 25 height 25
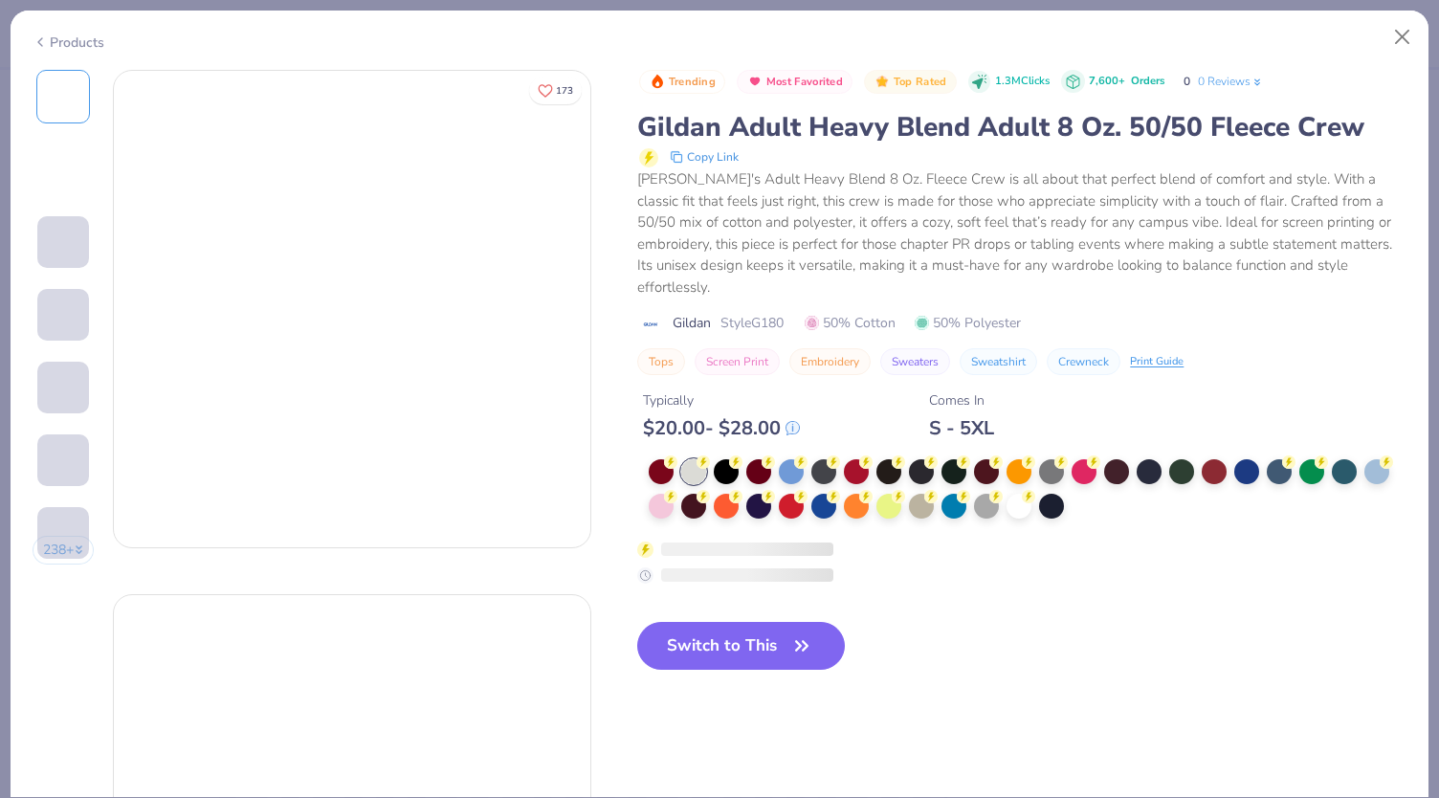
click at [697, 459] on div at bounding box center [693, 471] width 25 height 25
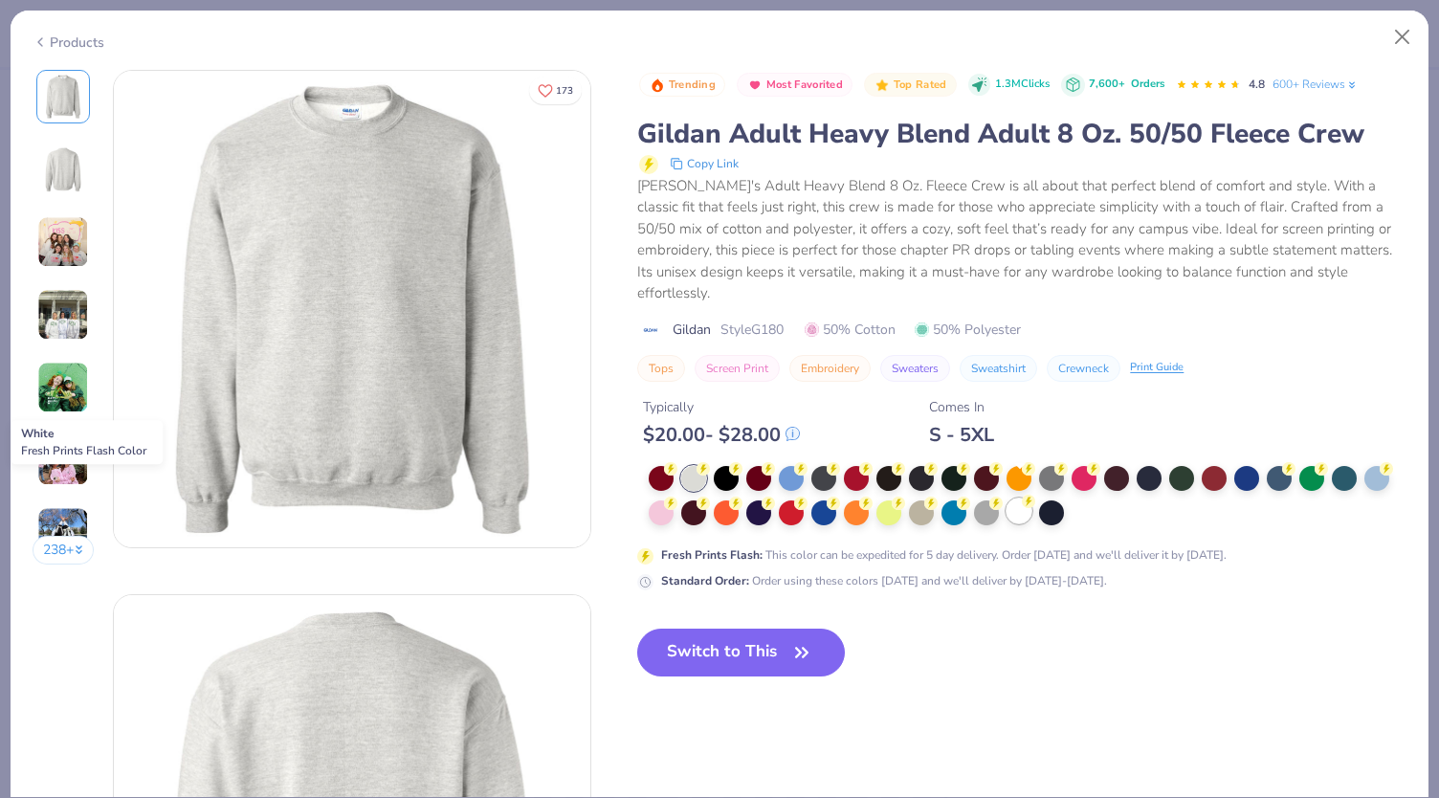
click at [1022, 499] on div at bounding box center [1019, 511] width 25 height 25
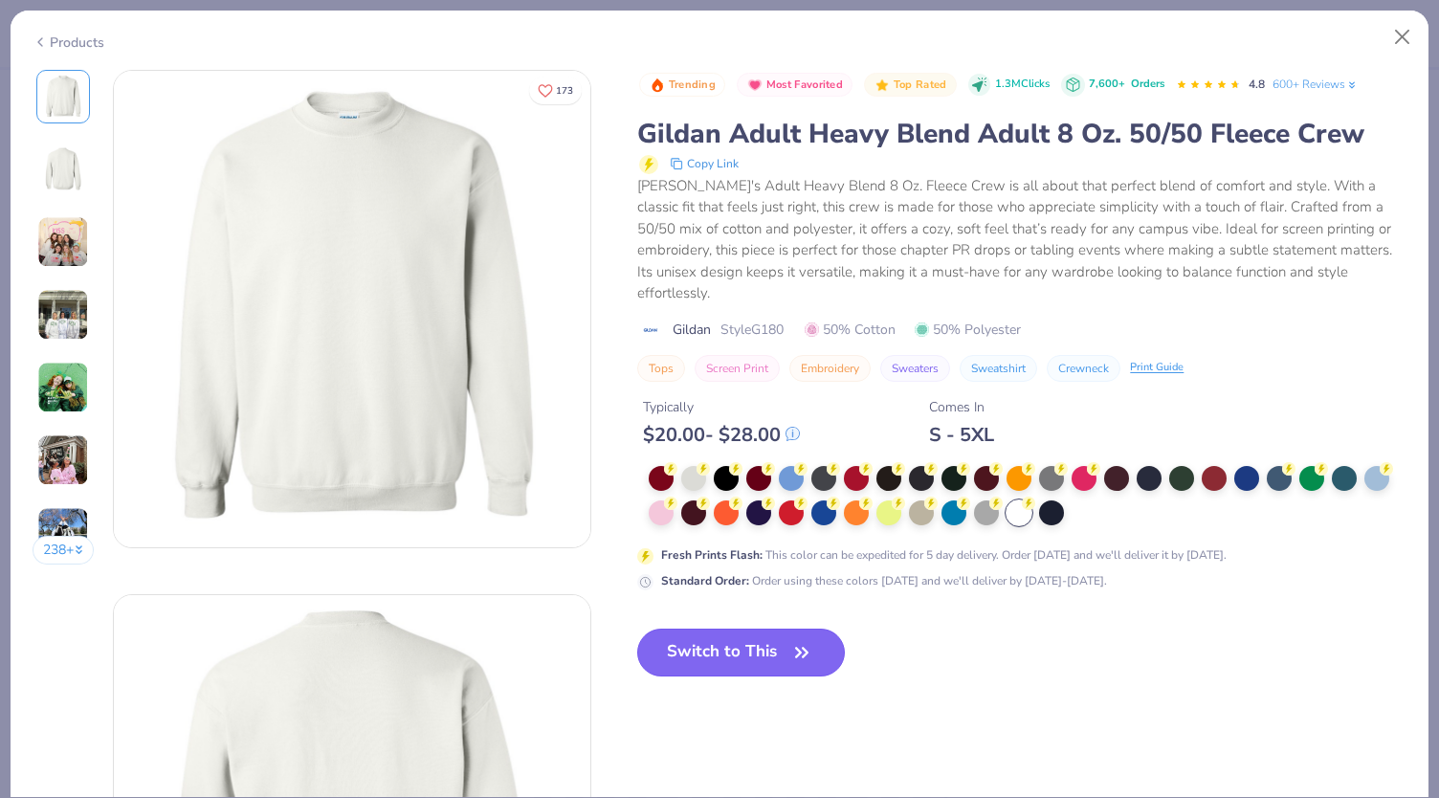
click at [812, 639] on icon "button" at bounding box center [802, 652] width 27 height 27
click at [751, 629] on button "Switch to This" at bounding box center [741, 653] width 208 height 48
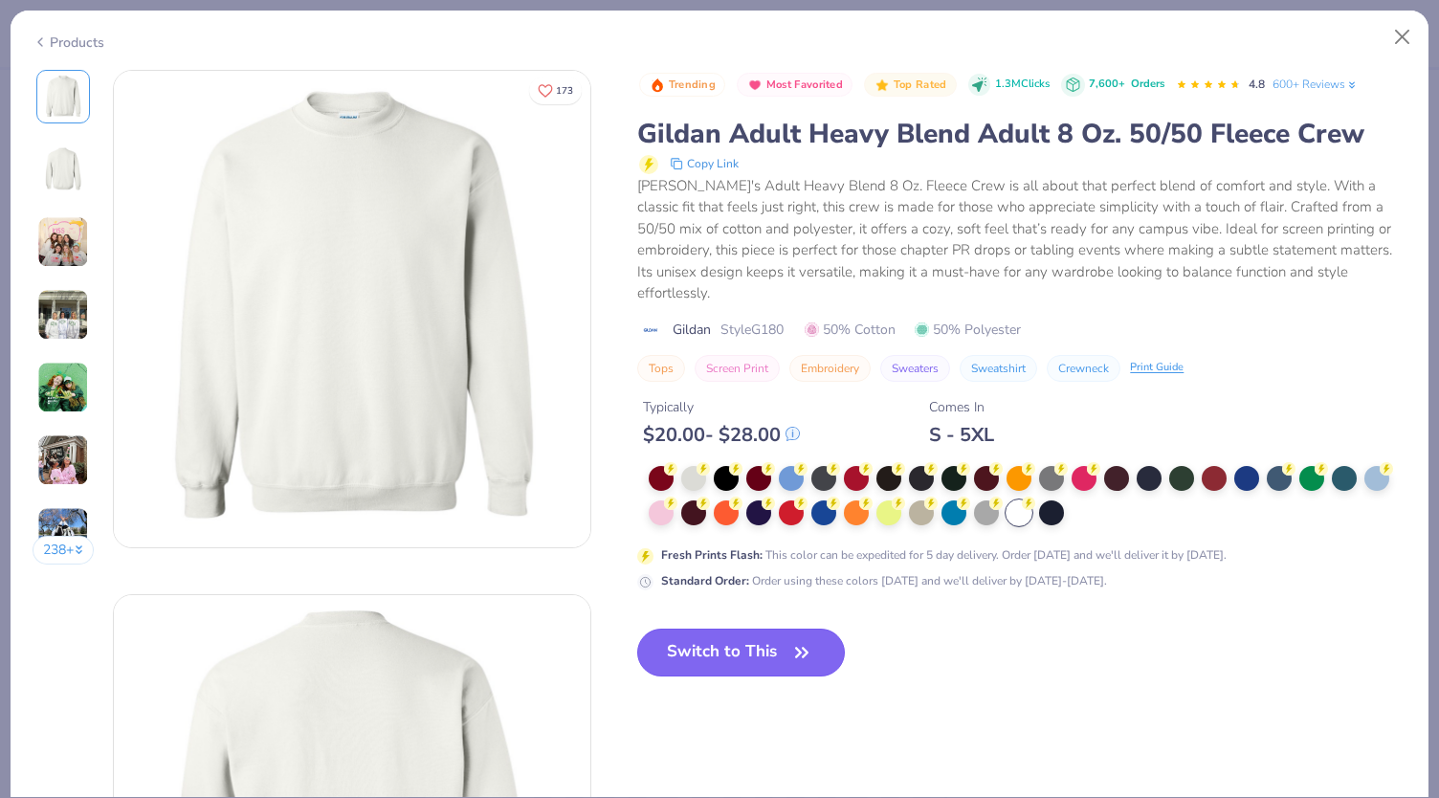
click at [783, 631] on button "Switch to This" at bounding box center [741, 653] width 208 height 48
click at [768, 642] on button "Switch to This" at bounding box center [741, 653] width 208 height 48
click at [775, 629] on button "Switch to This" at bounding box center [741, 653] width 208 height 48
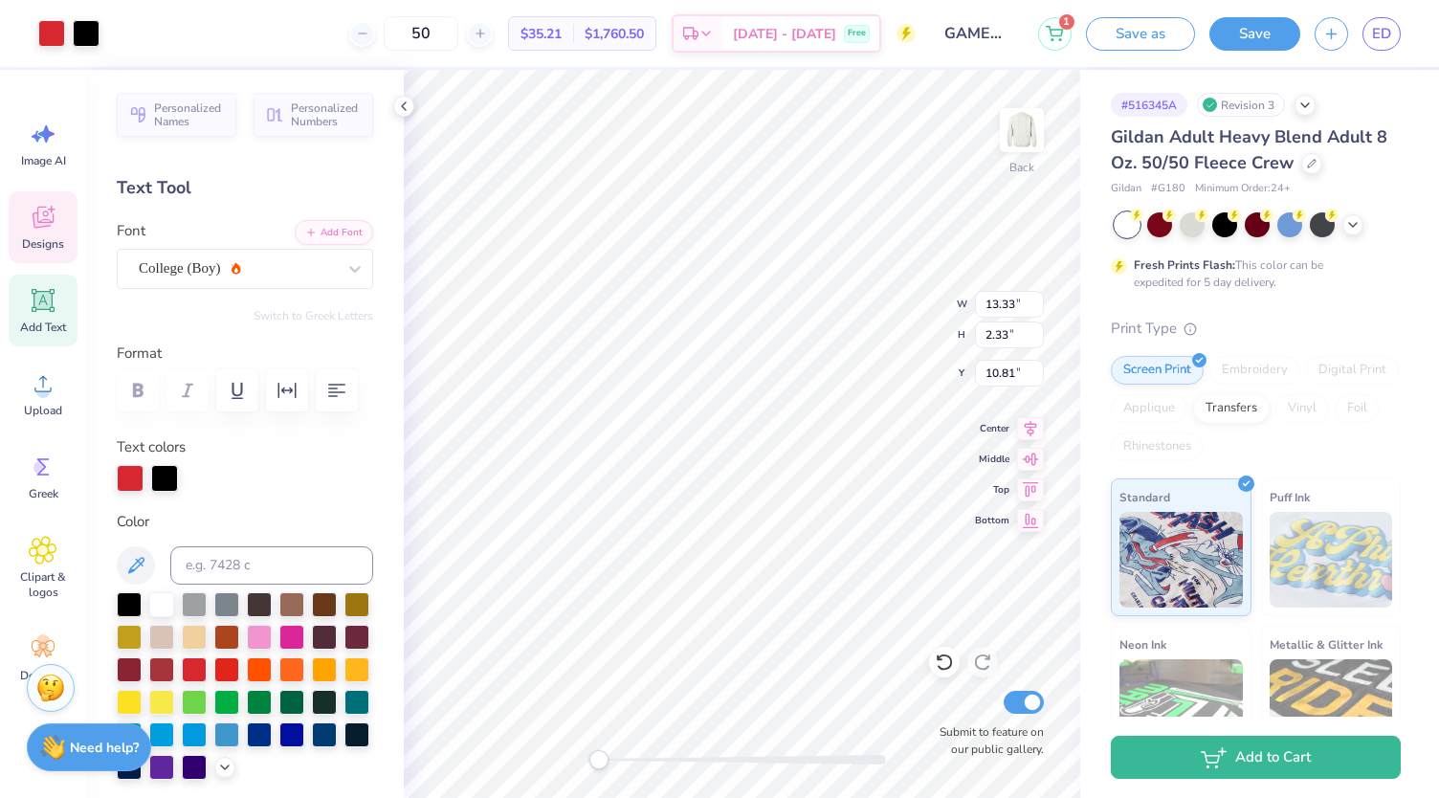
type input "13.33"
type input "2.33"
type input "10.81"
type input "8.21"
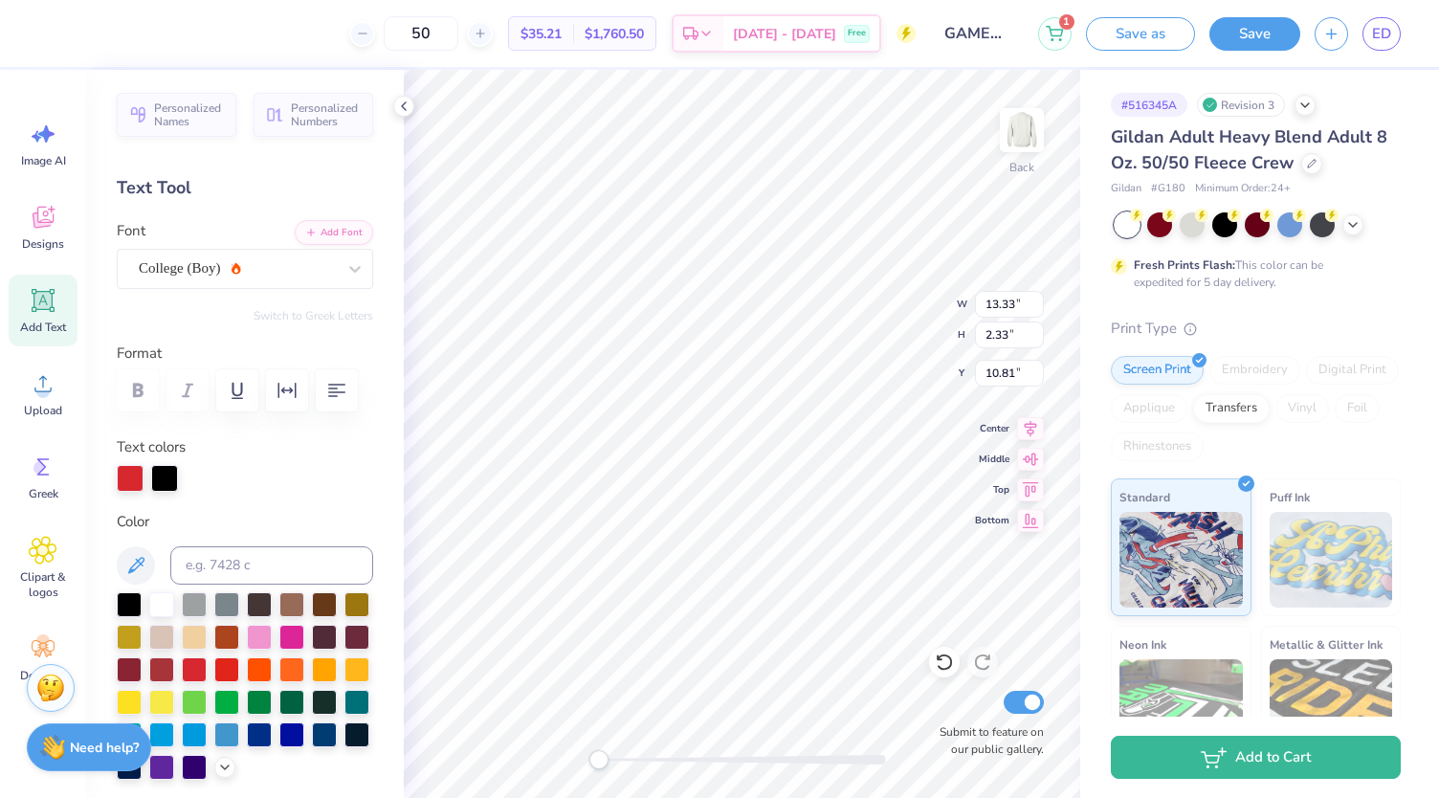
type input "7.48"
type input "6.64"
click at [56, 44] on div at bounding box center [51, 31] width 27 height 27
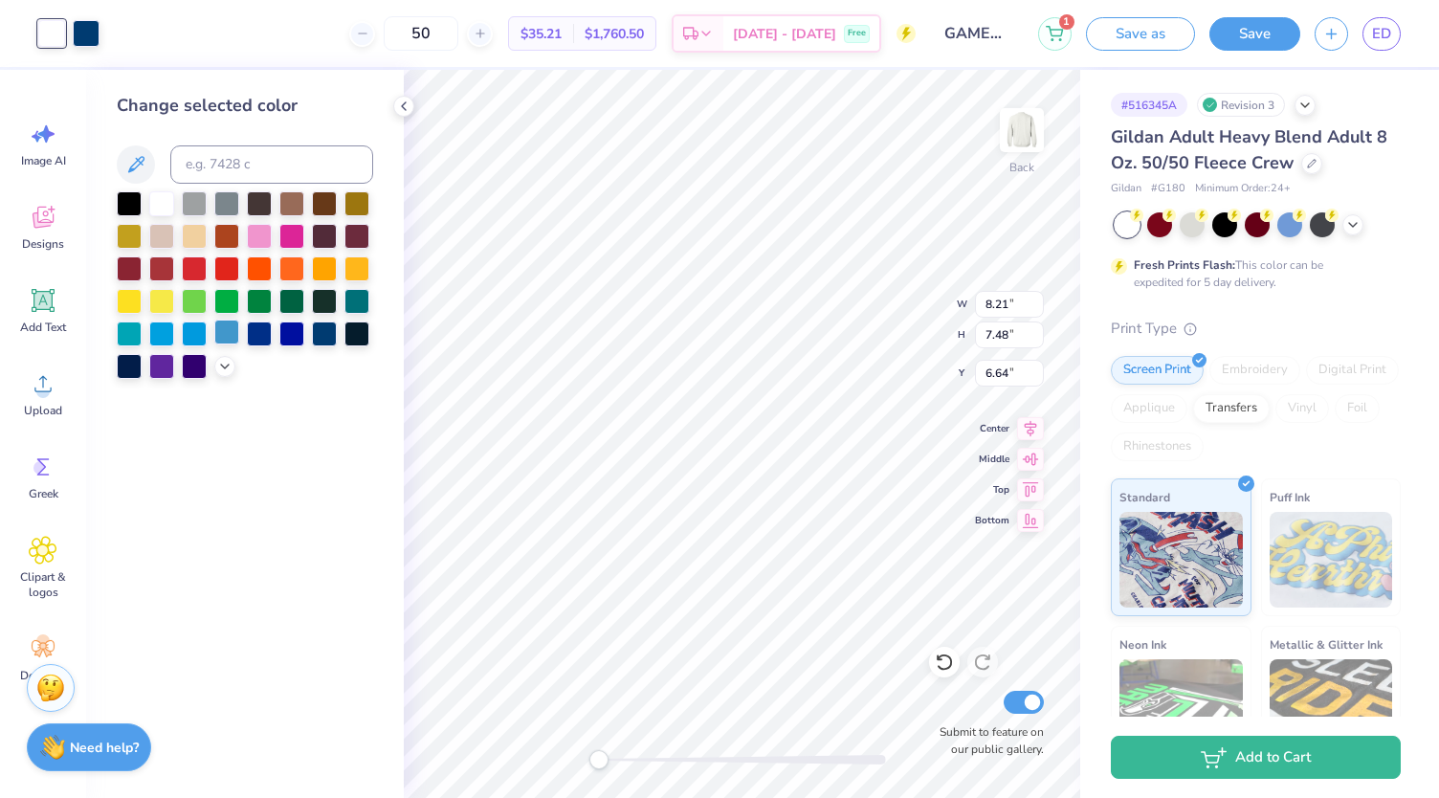
click at [234, 325] on div at bounding box center [226, 332] width 25 height 25
click at [81, 33] on div at bounding box center [86, 31] width 27 height 27
click at [165, 210] on div at bounding box center [161, 201] width 25 height 25
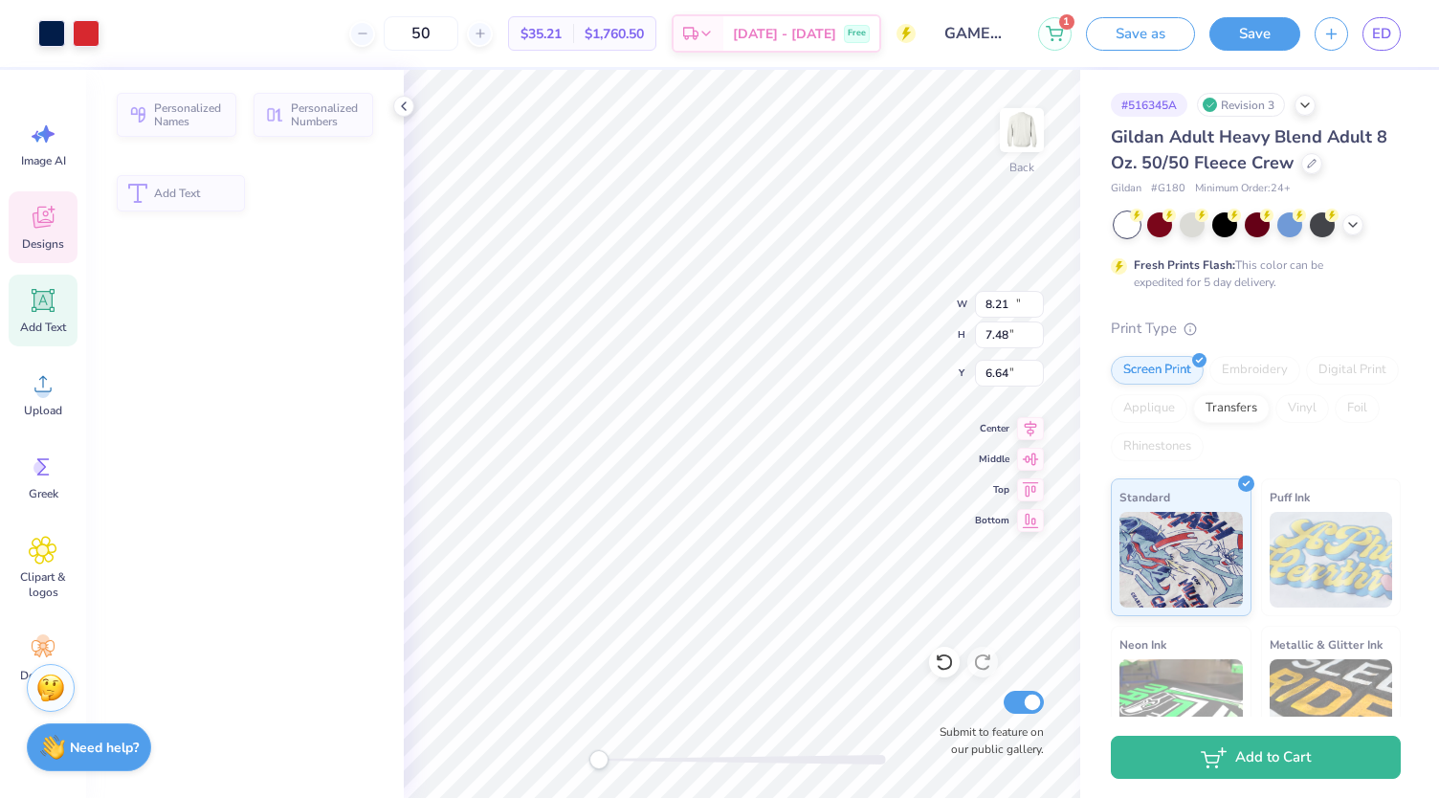
type input "14.68"
type input "6.40"
type input "3.01"
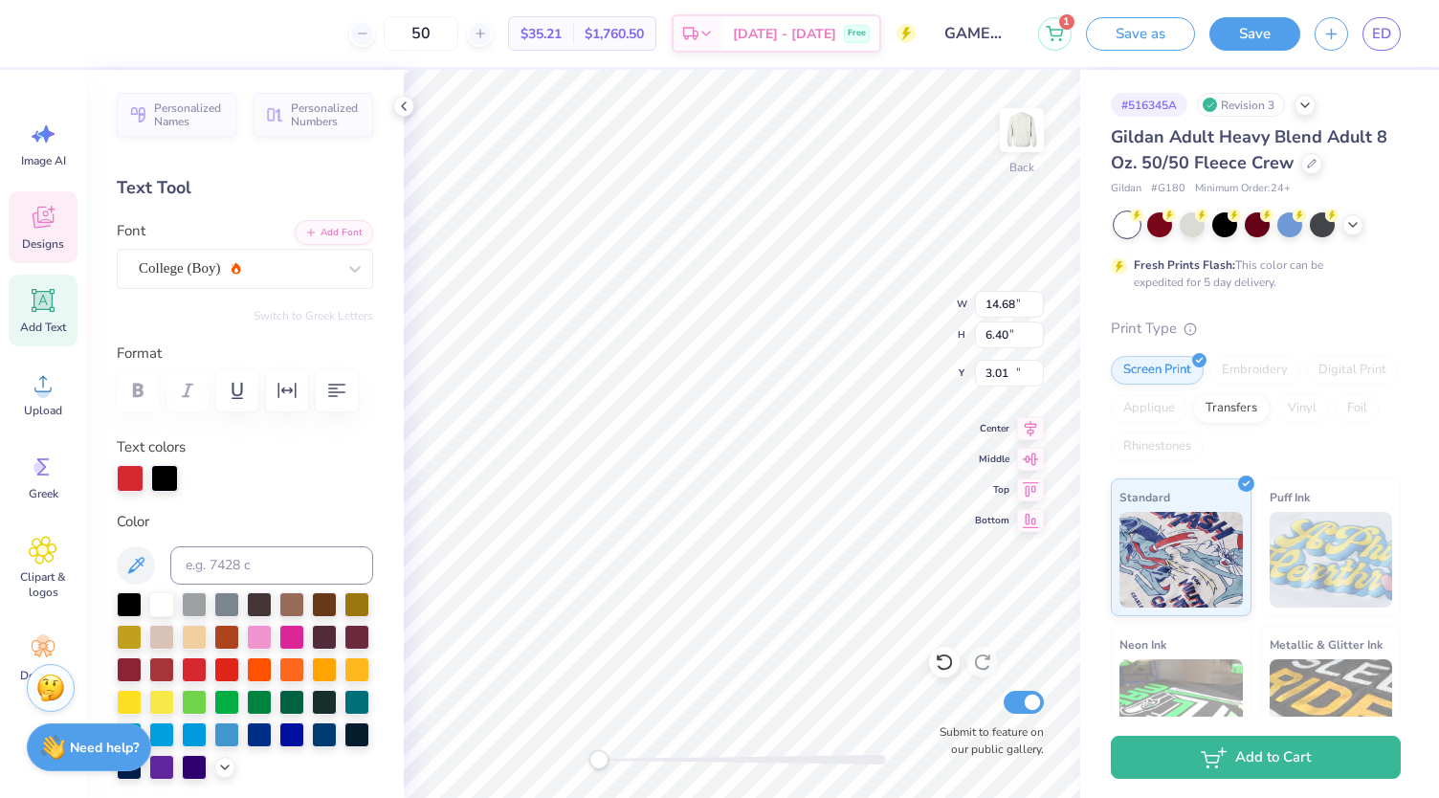
type input "13.33"
type input "2.33"
type input "10.81"
type input "14.68"
type input "6.40"
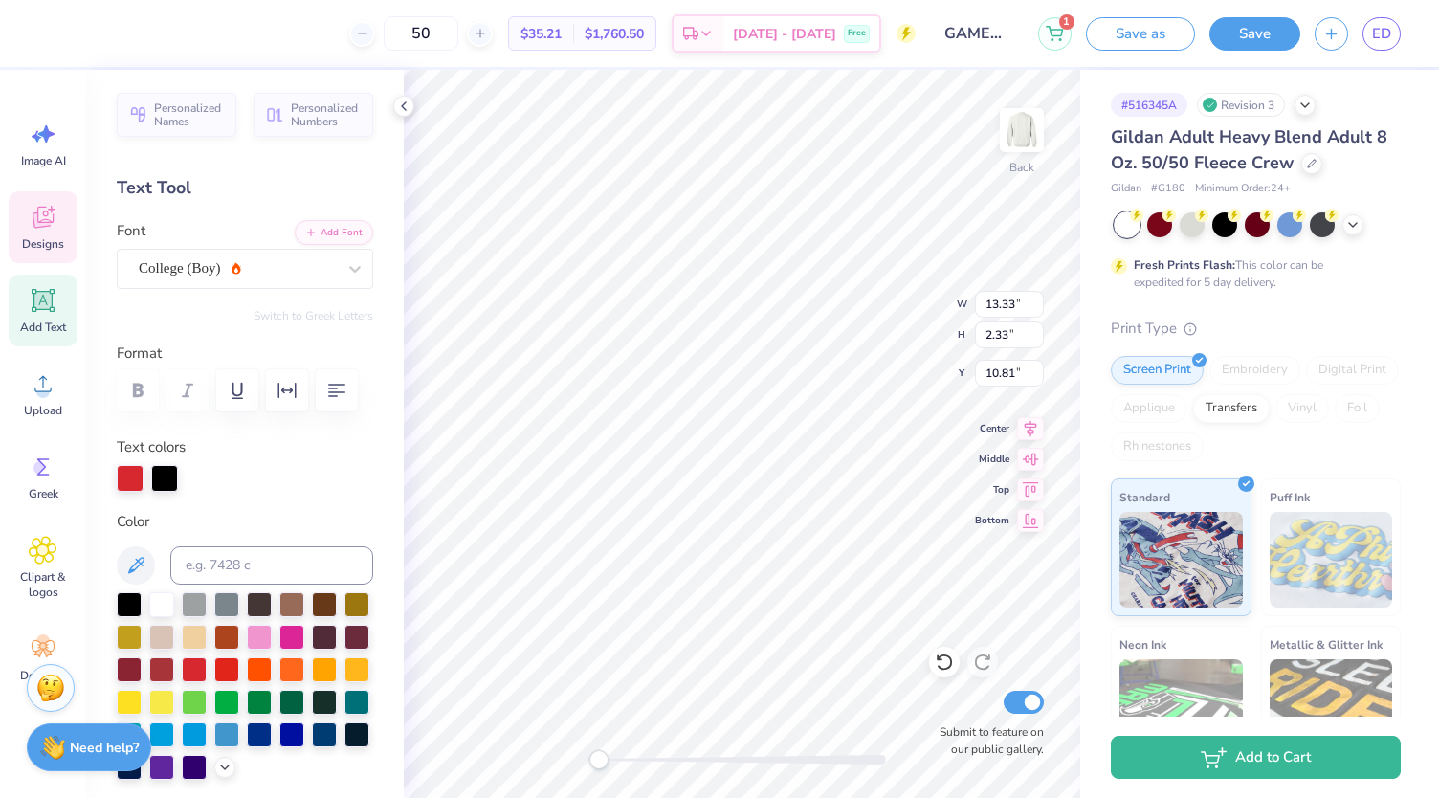
type input "3.00"
type input "8.21"
type input "7.48"
type input "6.64"
type input "13.33"
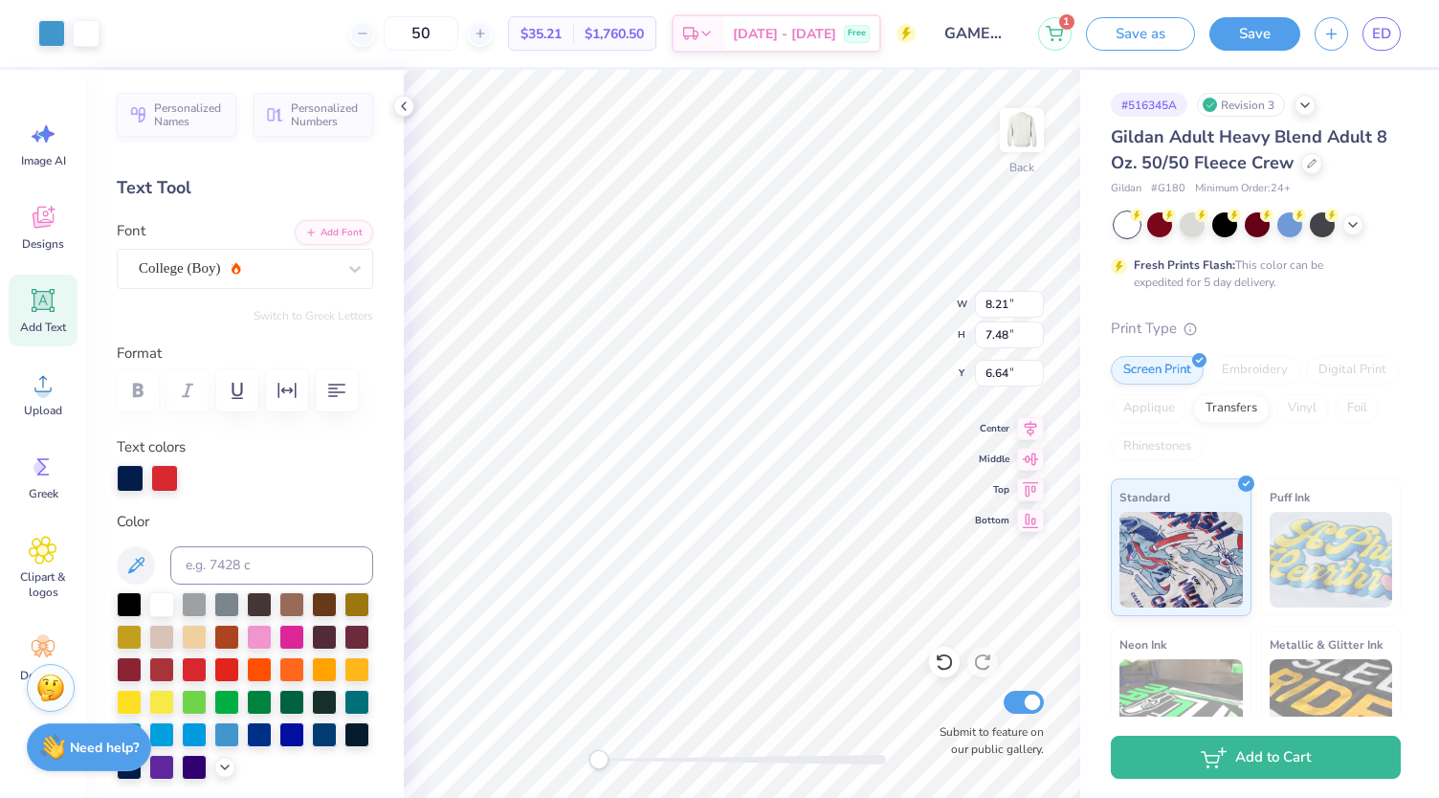
type input "2.33"
type input "10.81"
type input "14.68"
type input "6.40"
type input "3.00"
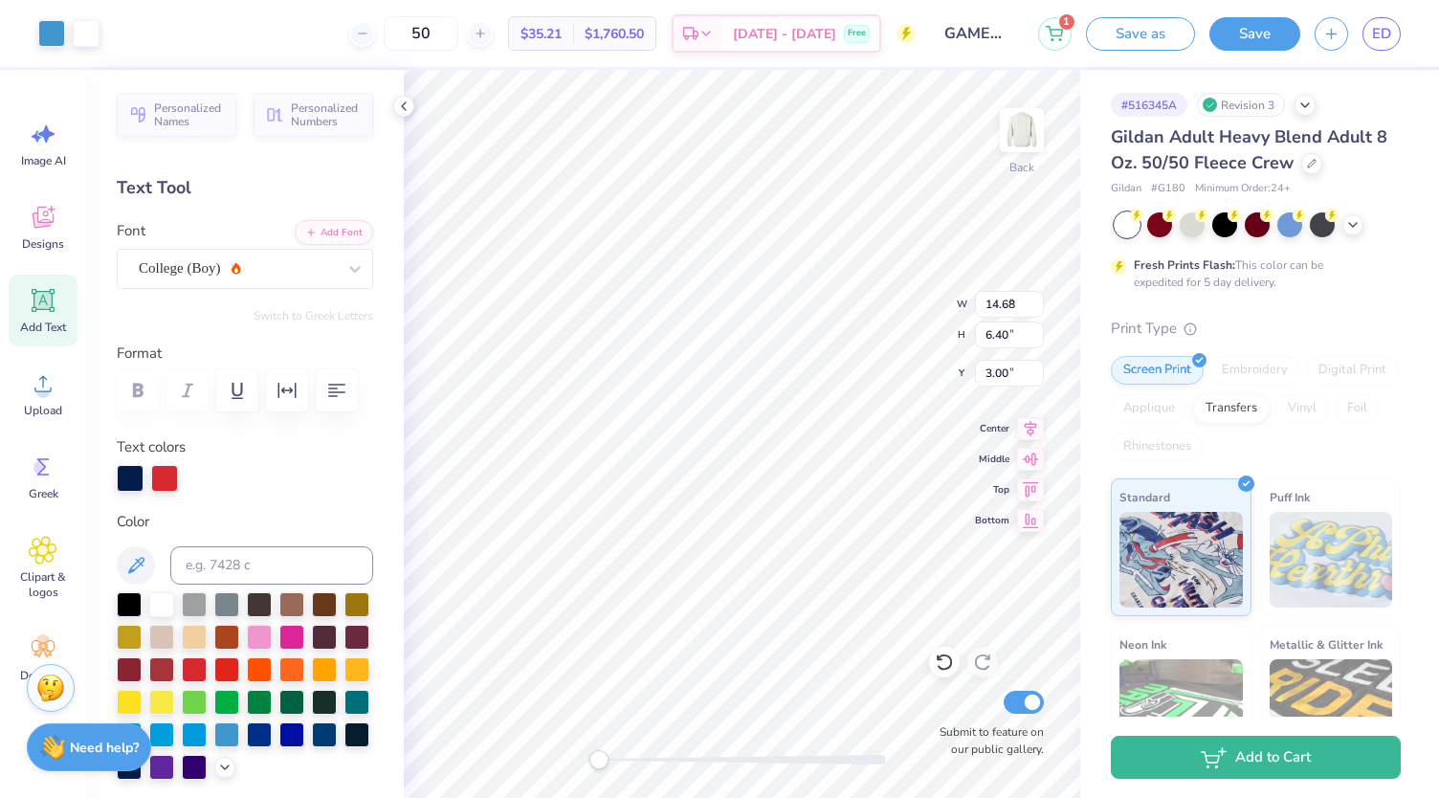
type input "8.21"
type input "7.48"
type input "13.33"
type input "2.33"
type input "10.95"
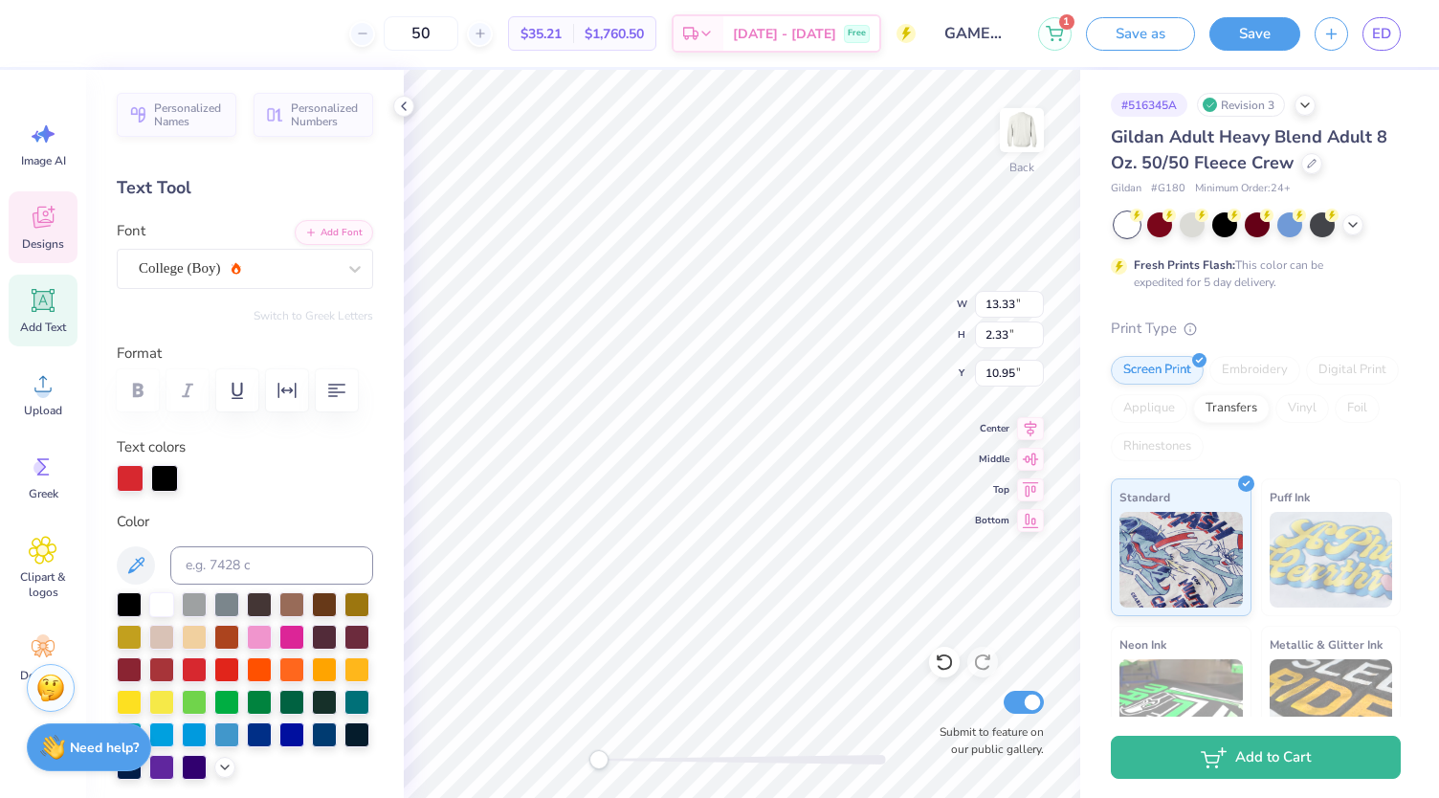
type input "14.68"
type input "6.40"
type input "3.00"
type input "8.21"
type input "7.48"
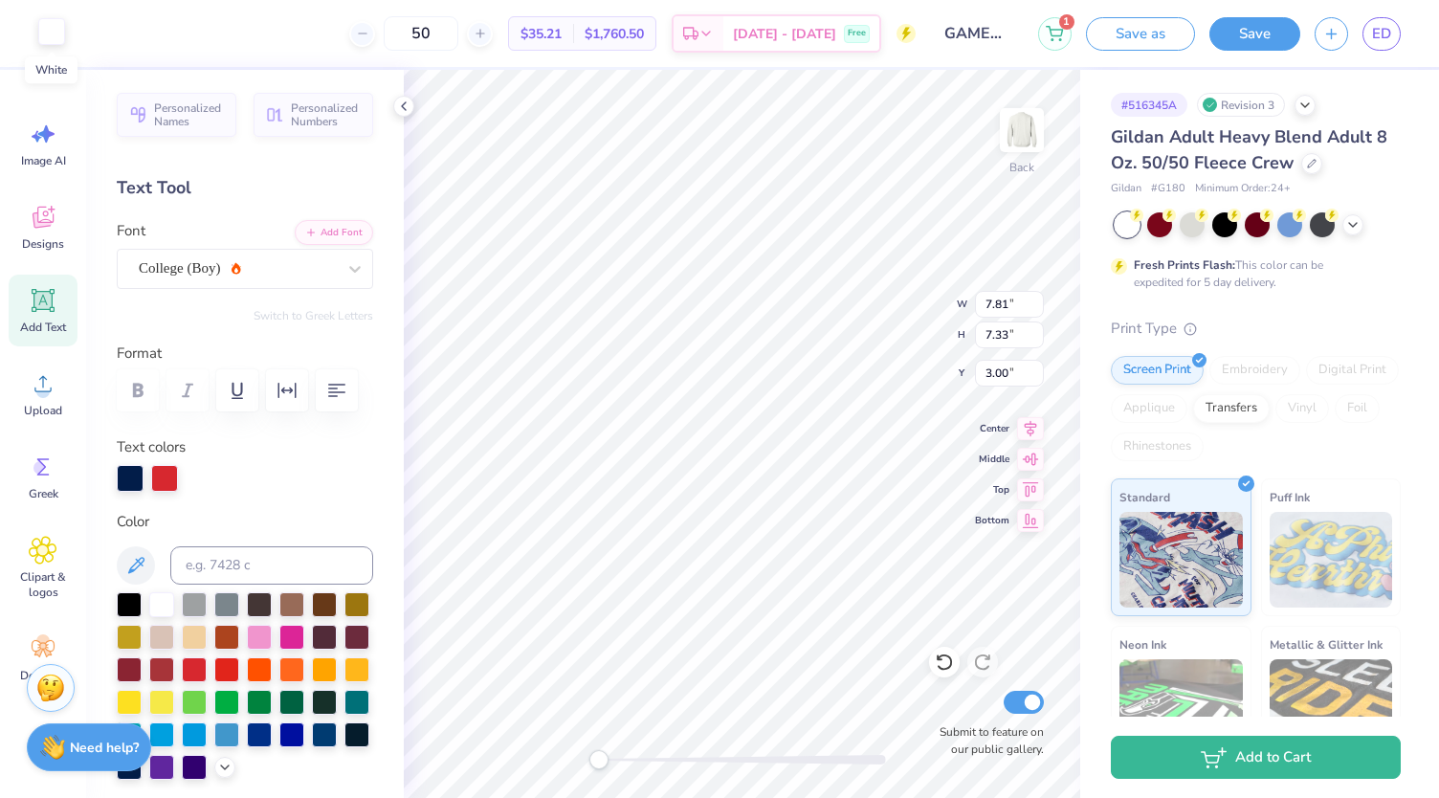
click at [63, 43] on div at bounding box center [51, 31] width 27 height 27
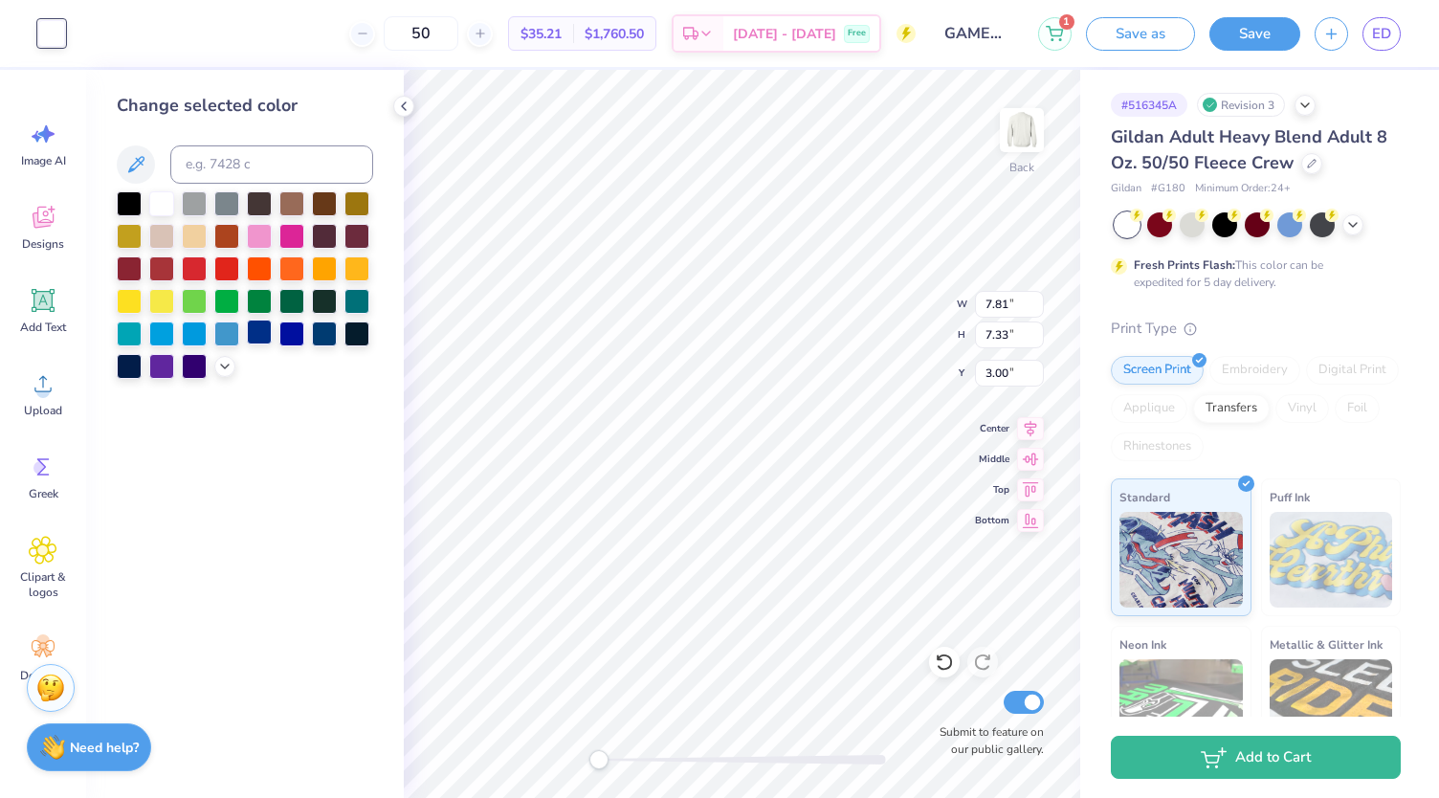
click at [265, 328] on div at bounding box center [259, 332] width 25 height 25
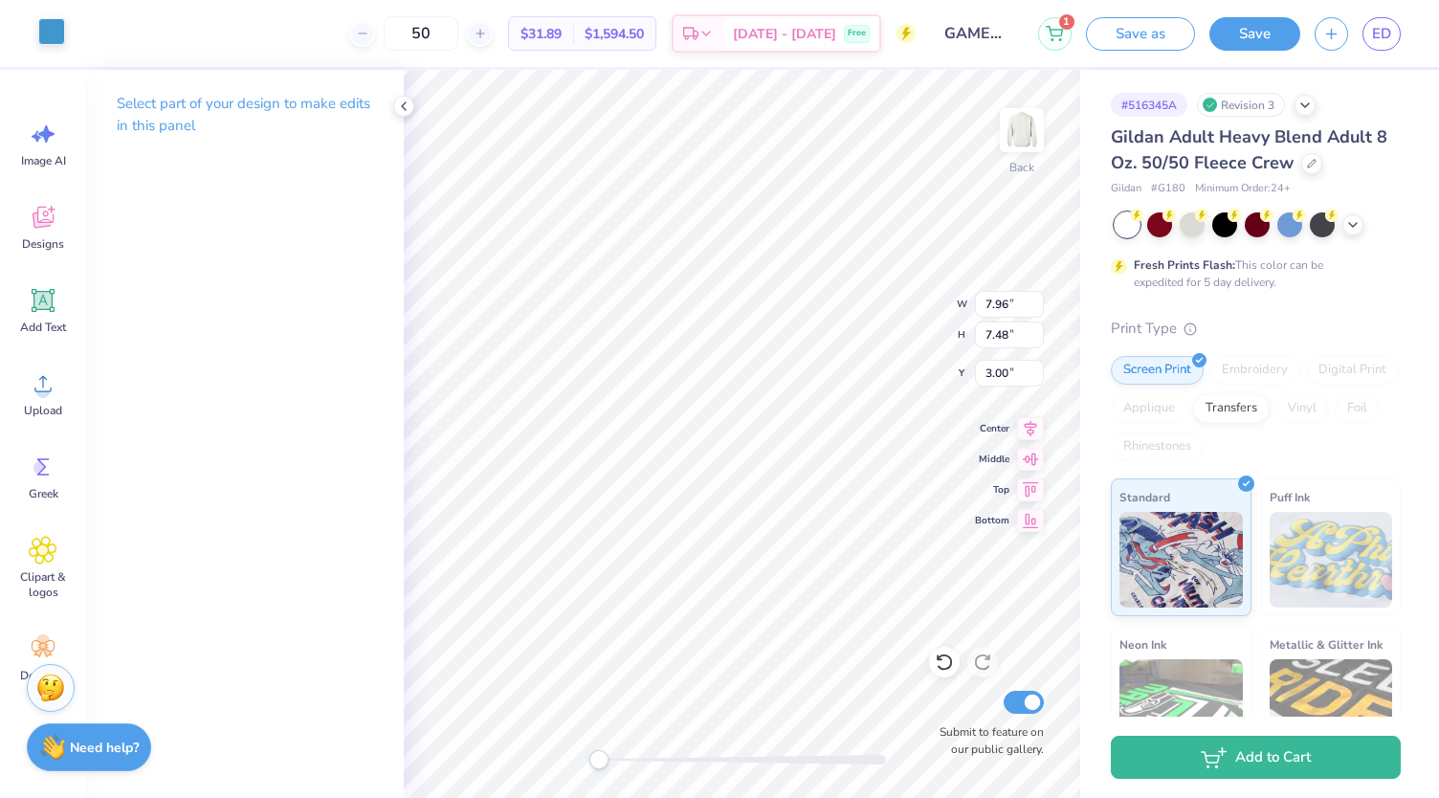
click at [44, 35] on div at bounding box center [51, 31] width 27 height 27
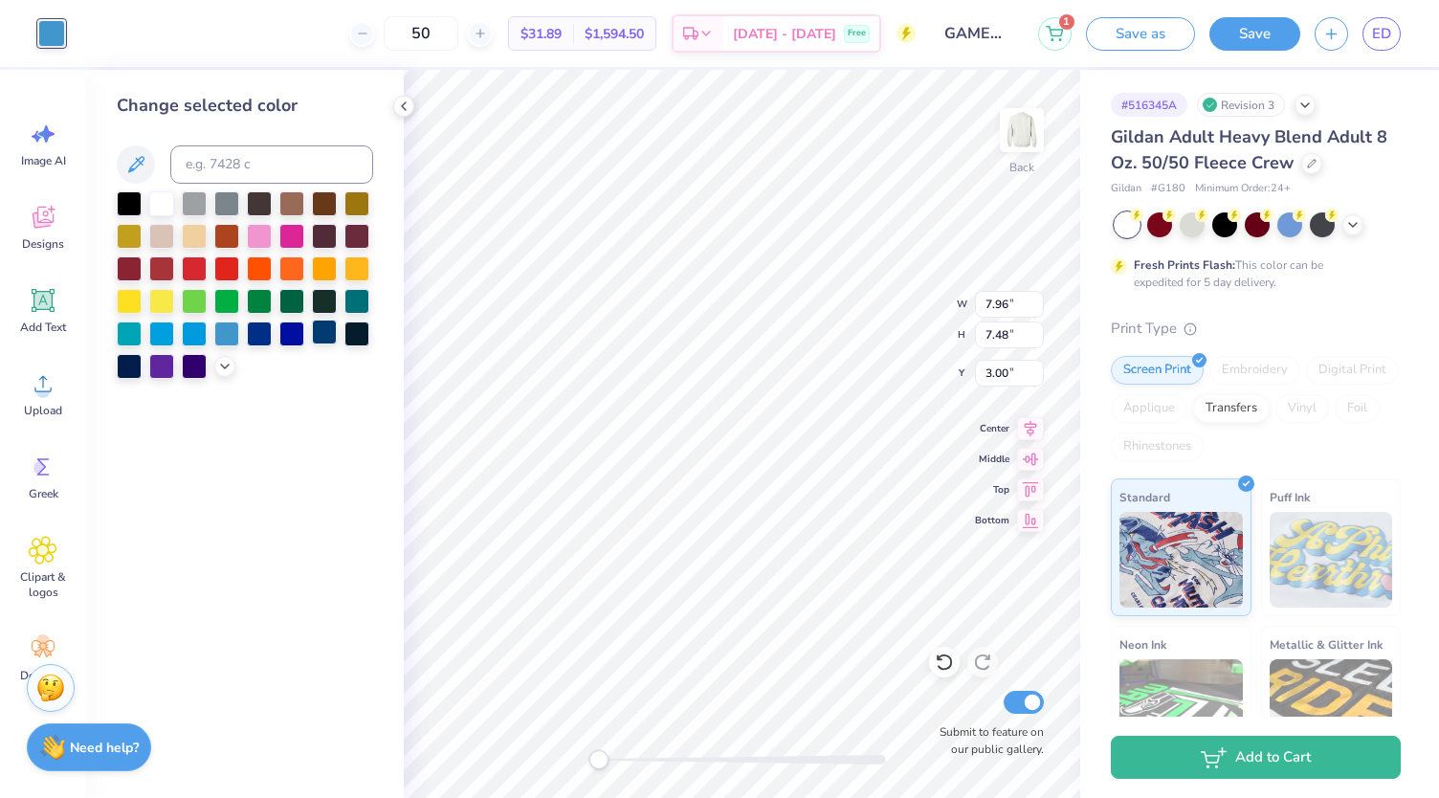
click at [320, 336] on div at bounding box center [324, 332] width 25 height 25
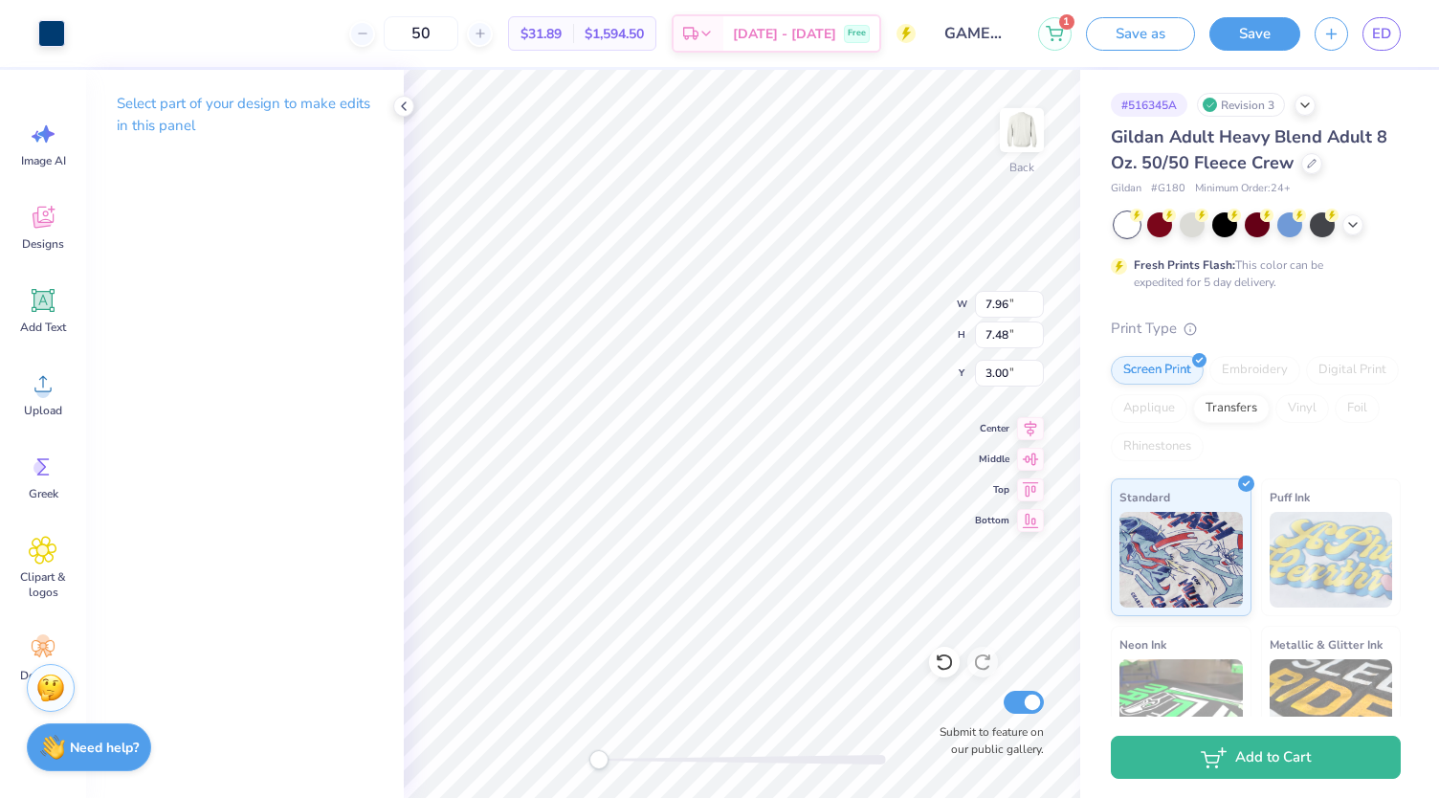
type input "14.68"
type input "6.40"
type input "13.28"
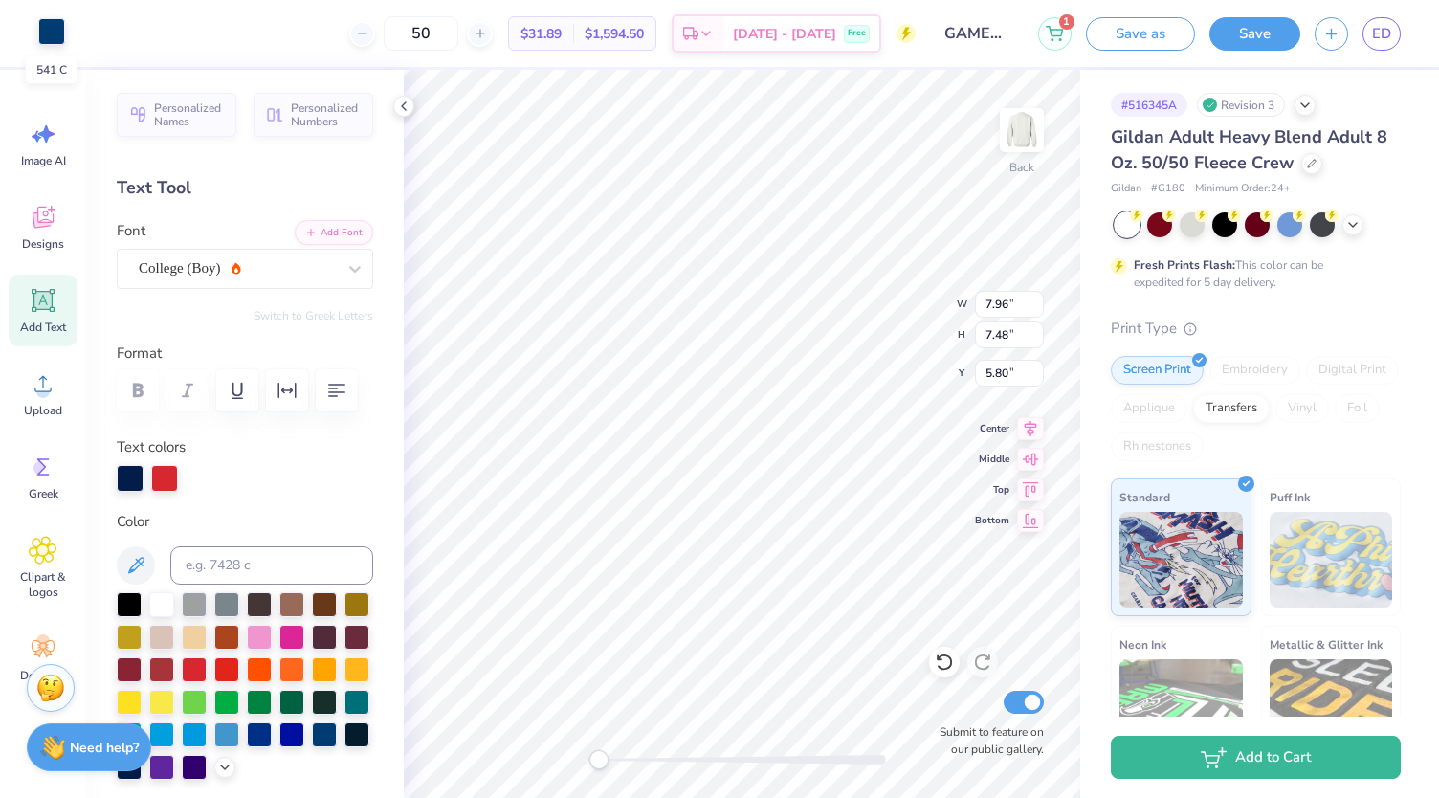
click at [48, 32] on div at bounding box center [51, 31] width 27 height 27
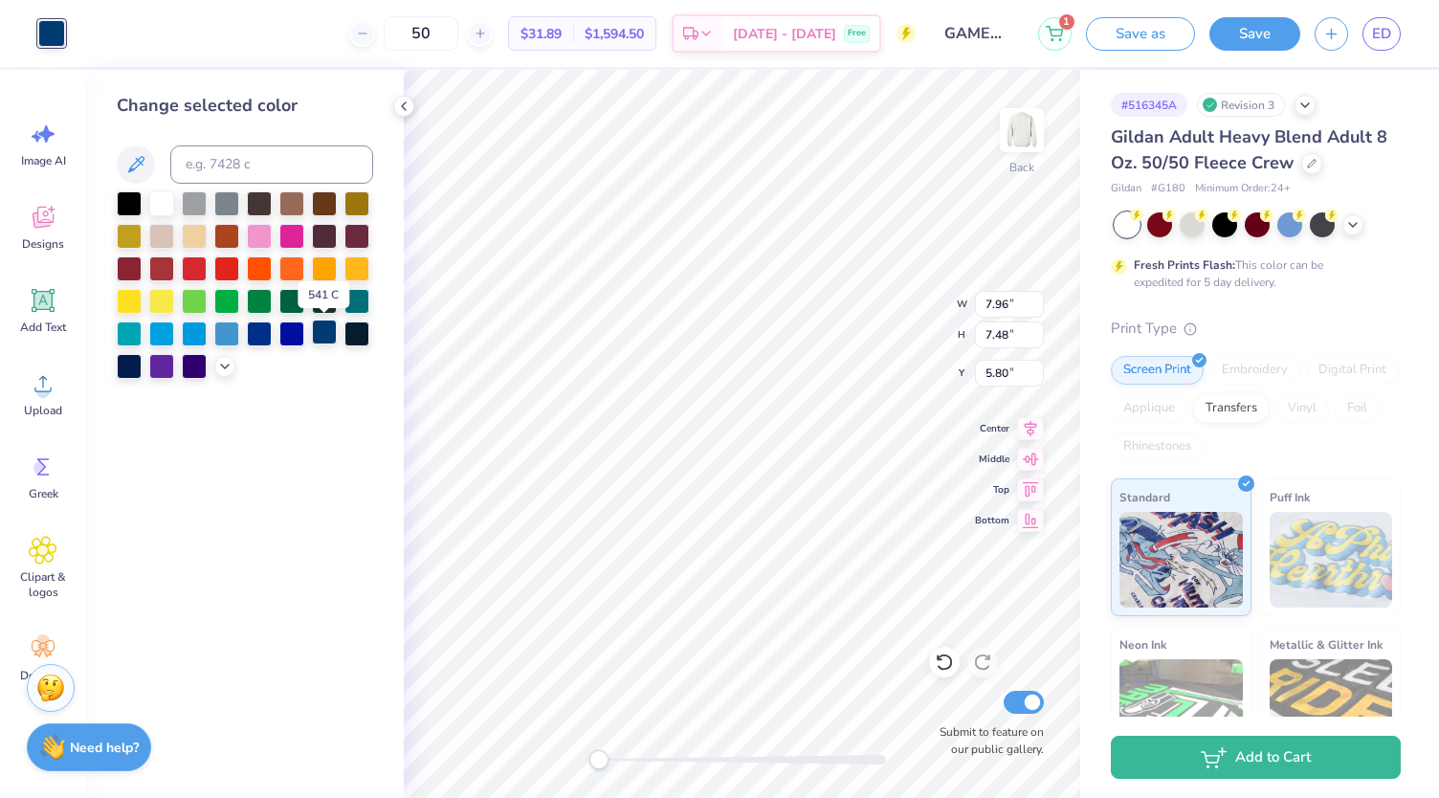
click at [325, 324] on div at bounding box center [324, 332] width 25 height 25
click at [332, 328] on div at bounding box center [324, 332] width 25 height 25
click at [329, 324] on div at bounding box center [324, 332] width 25 height 25
